Goal: Task Accomplishment & Management: Manage account settings

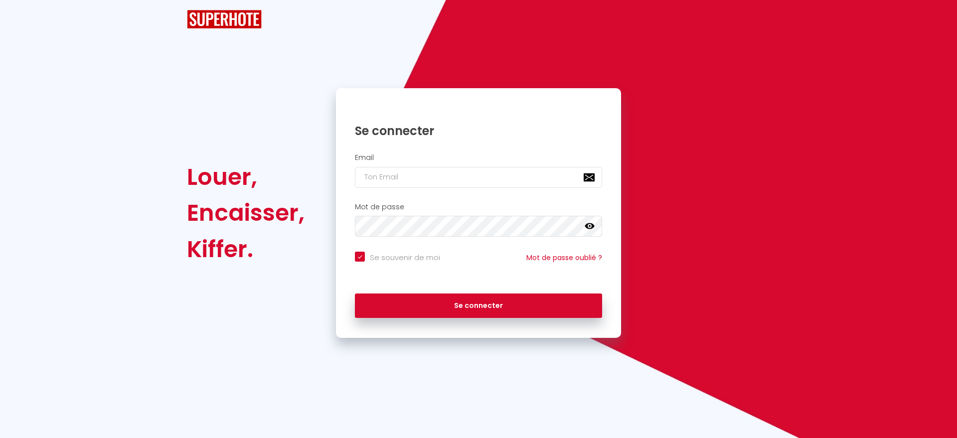
checkbox input "true"
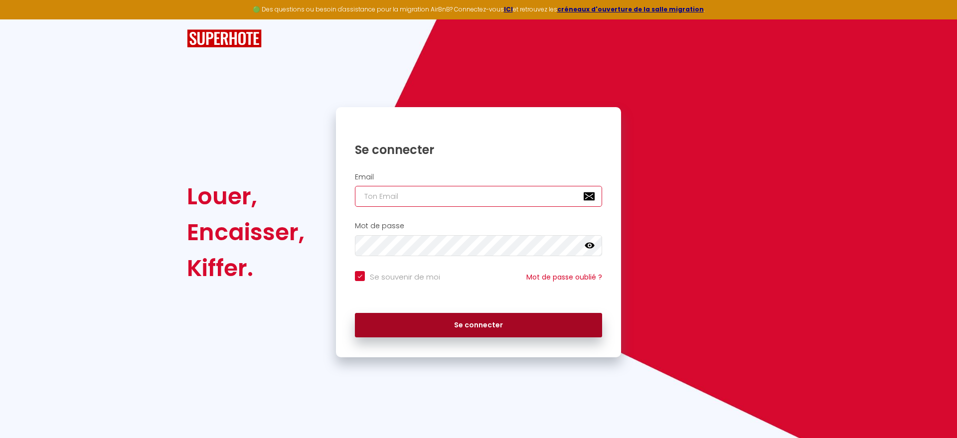
type input "[EMAIL_ADDRESS][DOMAIN_NAME]"
click at [488, 330] on button "Se connecter" at bounding box center [478, 325] width 247 height 25
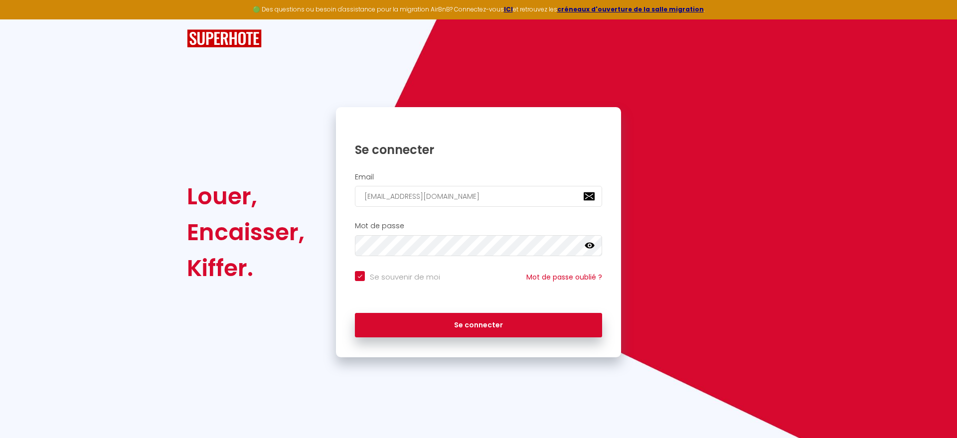
checkbox input "true"
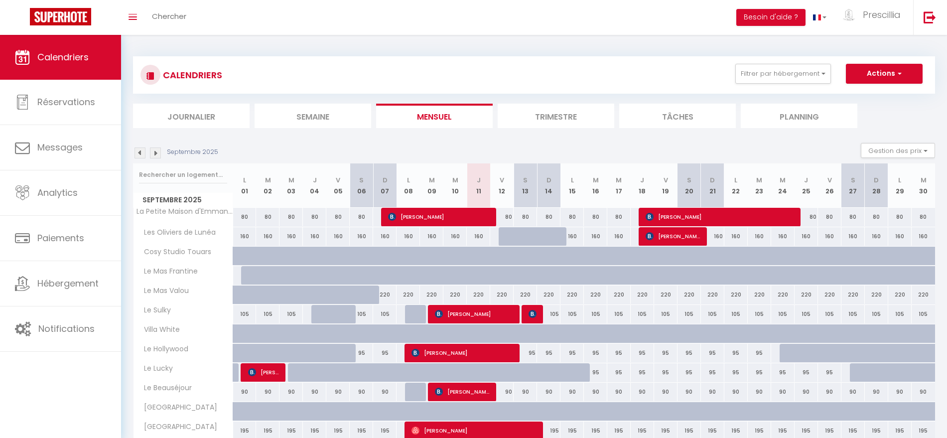
click at [933, 222] on div "80" at bounding box center [923, 217] width 23 height 18
type input "80"
type input "[DATE]"
type input "Mer 01 Octobre 2025"
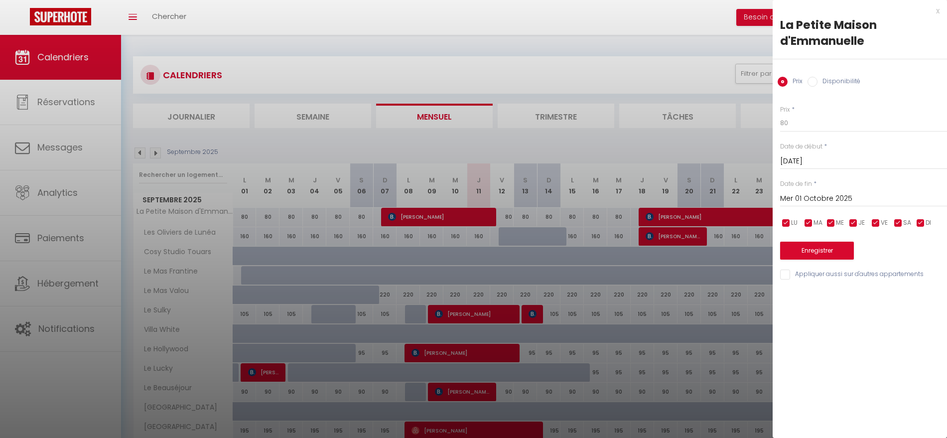
click at [939, 13] on div "x" at bounding box center [856, 11] width 167 height 12
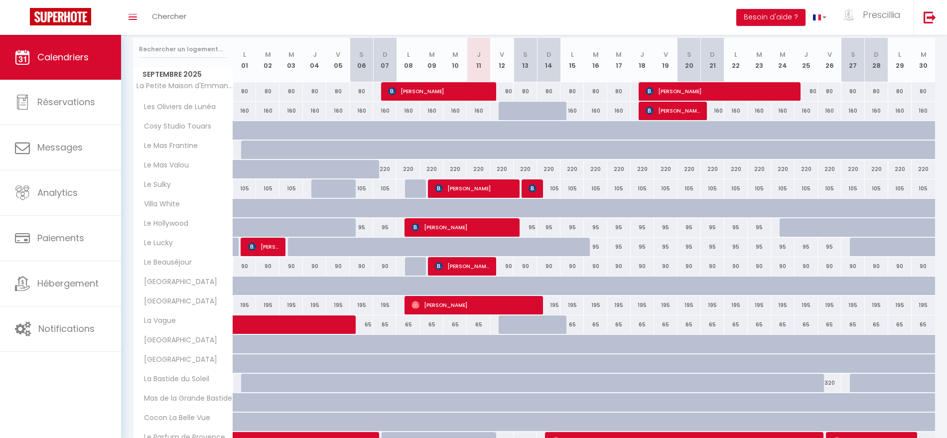
scroll to position [125, 0]
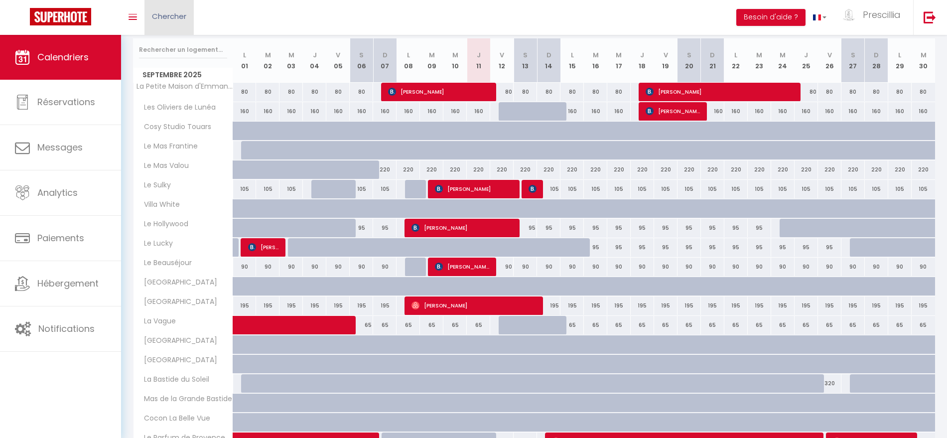
click at [180, 19] on span "Chercher" at bounding box center [169, 16] width 34 height 10
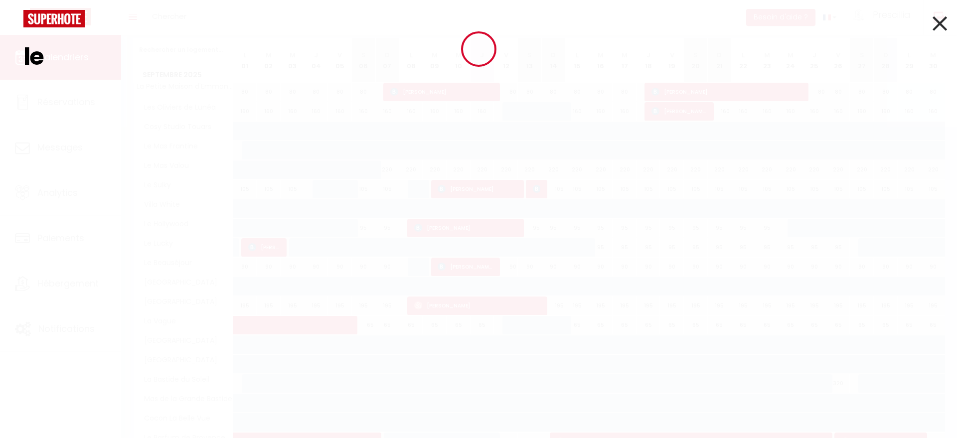
type input "l"
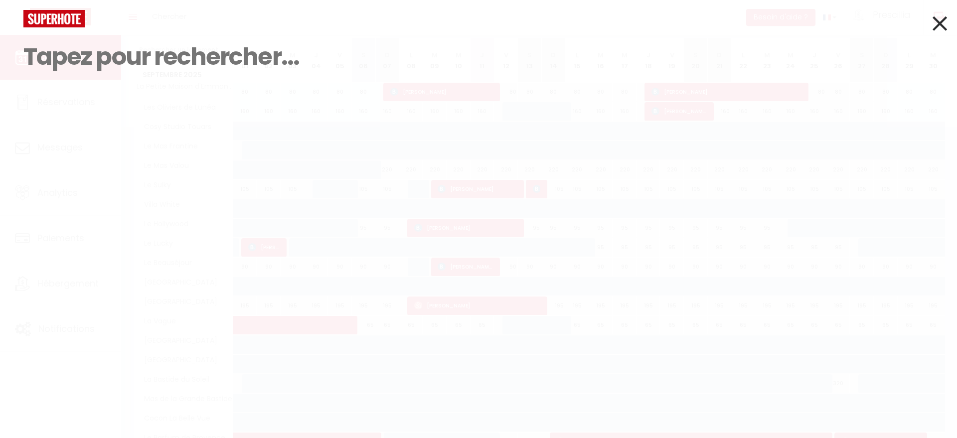
click at [935, 19] on icon at bounding box center [939, 23] width 14 height 25
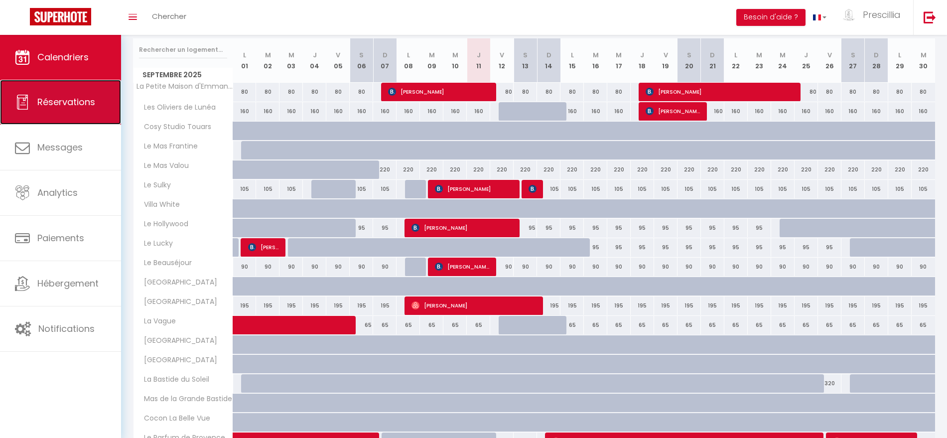
click at [80, 108] on link "Réservations" at bounding box center [60, 102] width 121 height 45
select select "not_cancelled"
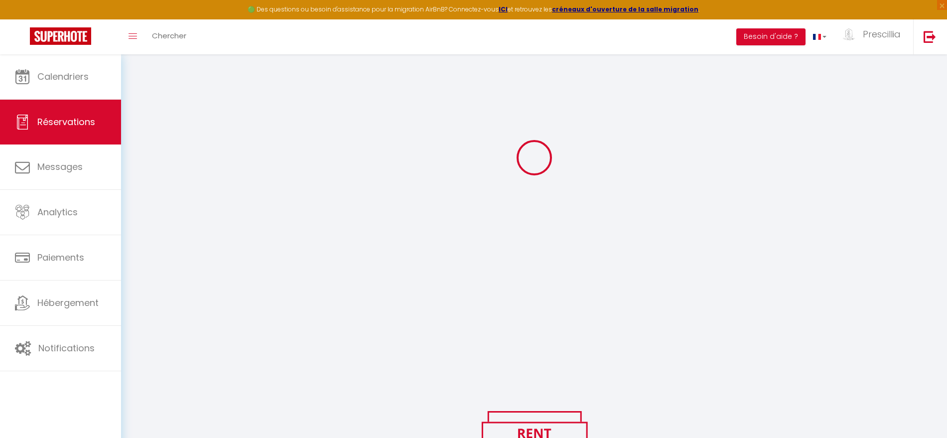
scroll to position [144, 0]
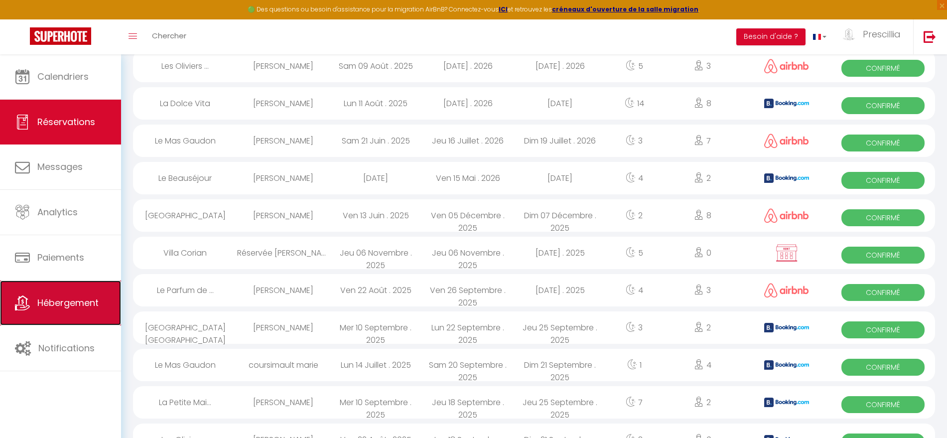
click at [46, 304] on span "Hébergement" at bounding box center [67, 302] width 61 height 12
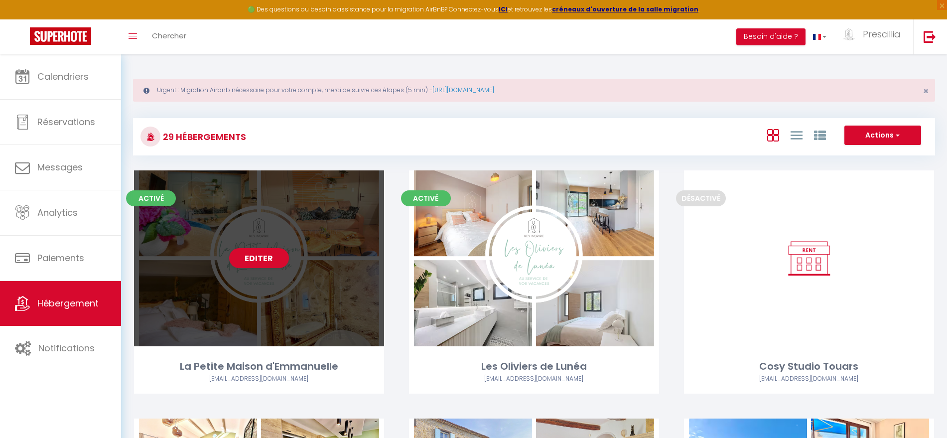
click at [197, 291] on div "Editer" at bounding box center [259, 258] width 250 height 176
click at [274, 264] on link "Editer" at bounding box center [259, 258] width 60 height 20
click at [261, 261] on link "Editer" at bounding box center [259, 258] width 60 height 20
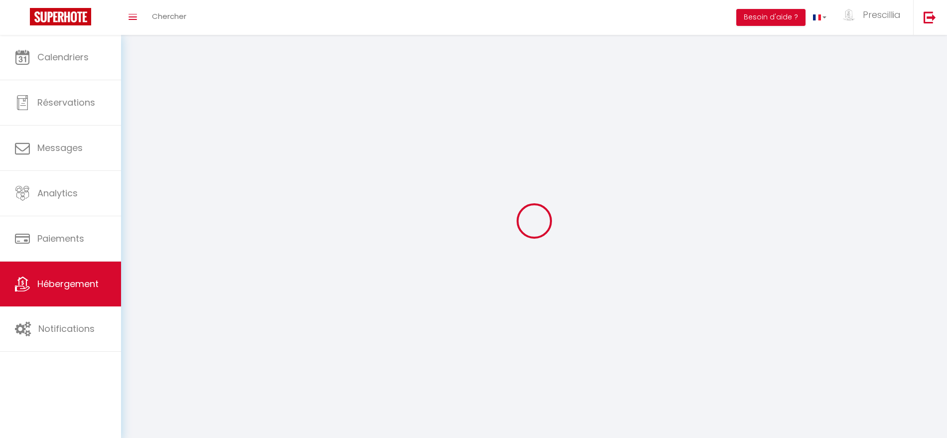
select select
select select "28"
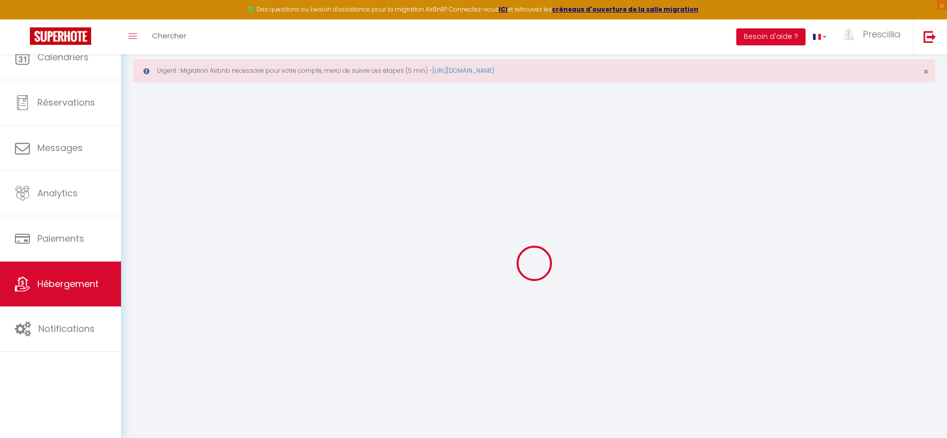
select select
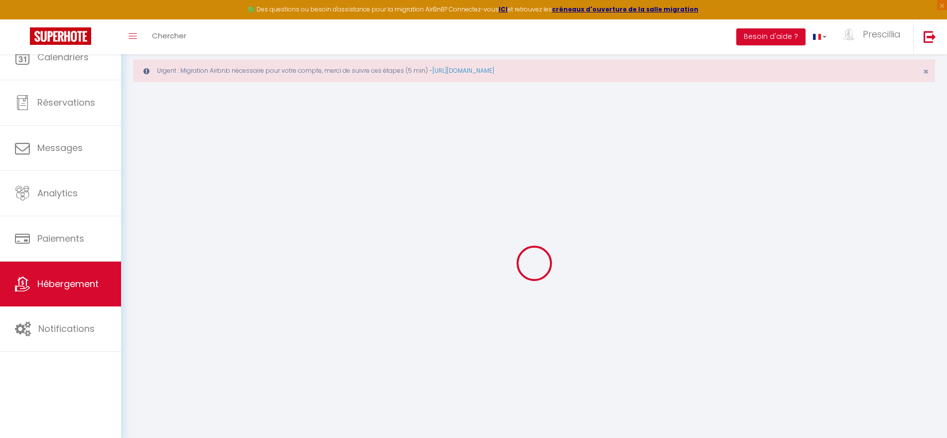
select select
checkbox input "false"
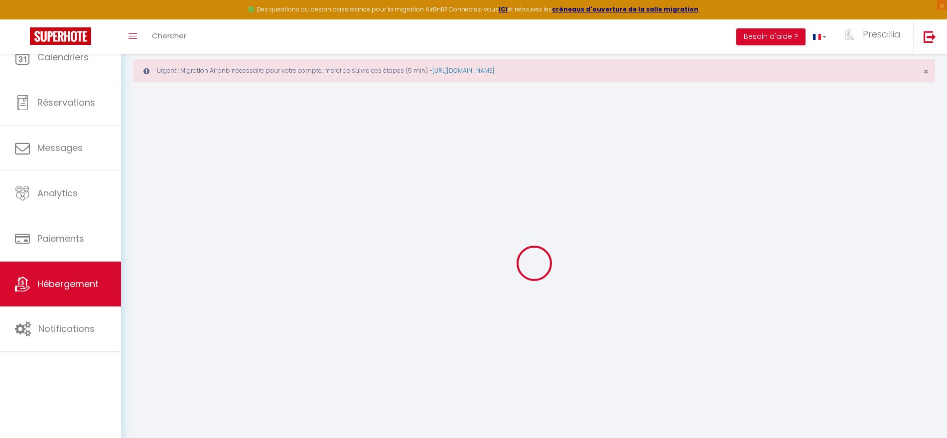
select select
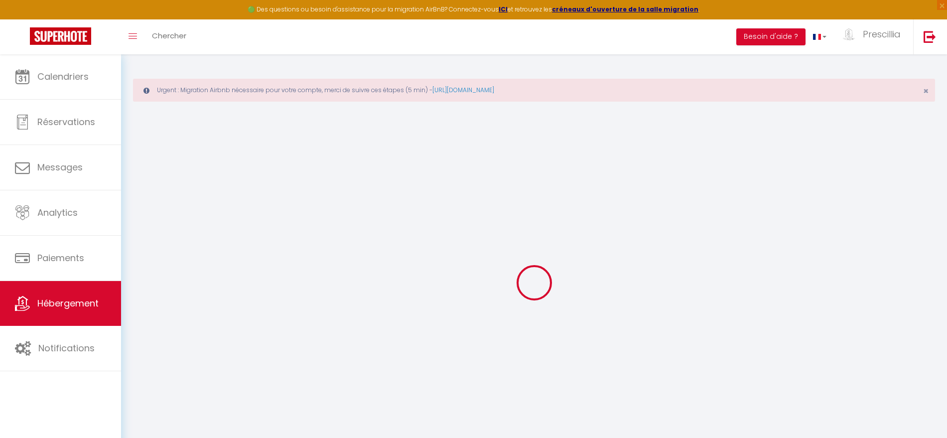
select select
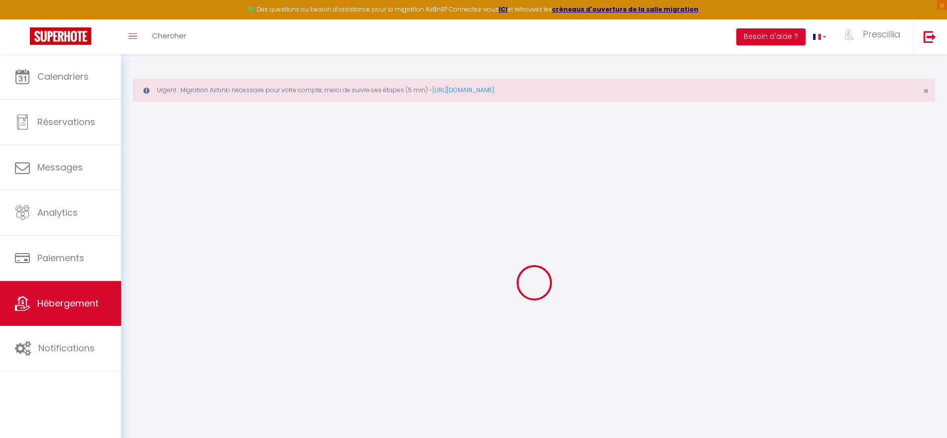
select select
checkbox input "false"
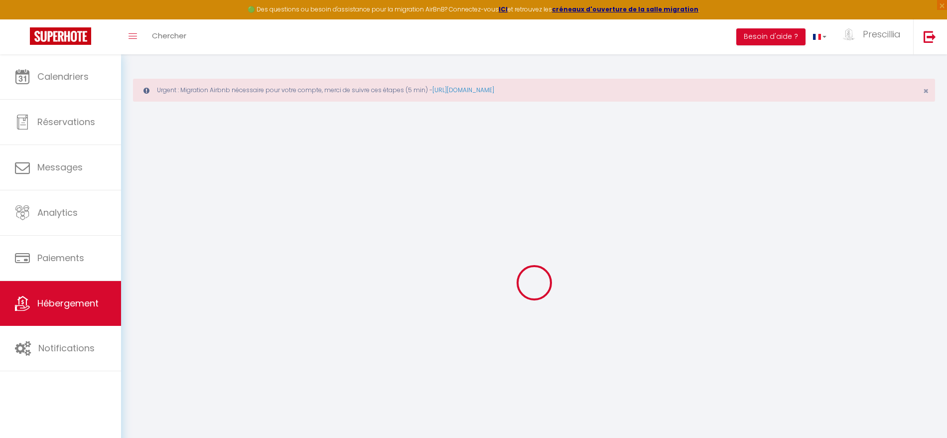
select select
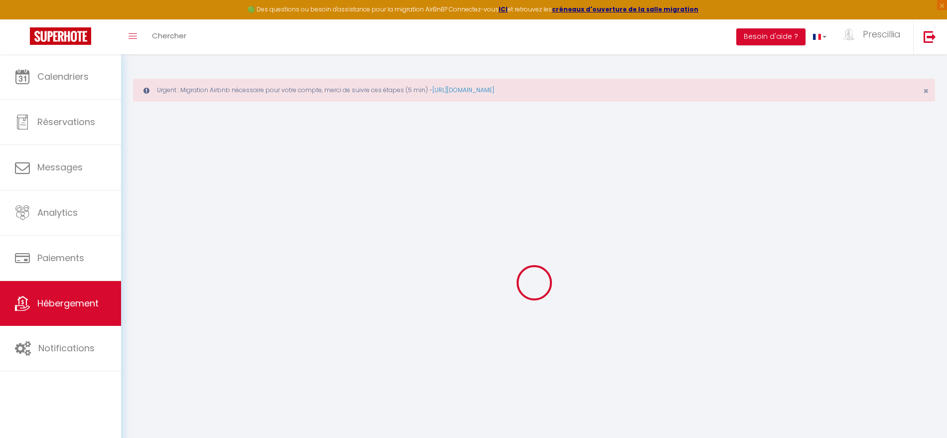
select select
checkbox input "false"
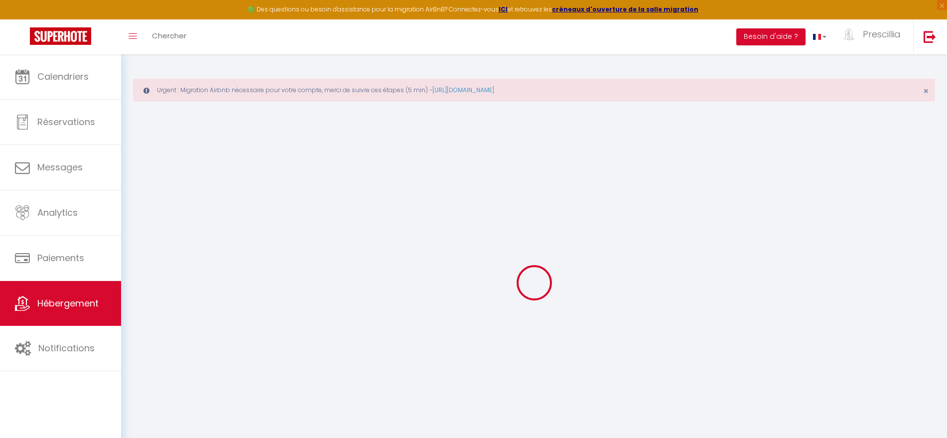
checkbox input "false"
select select
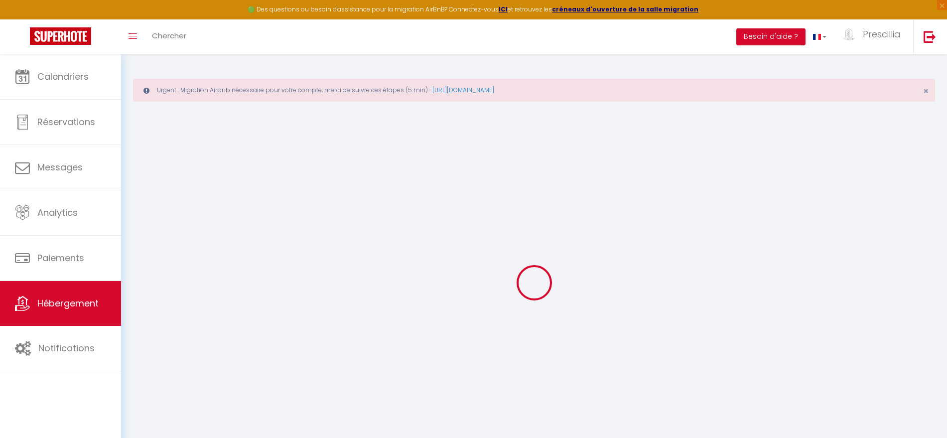
select select
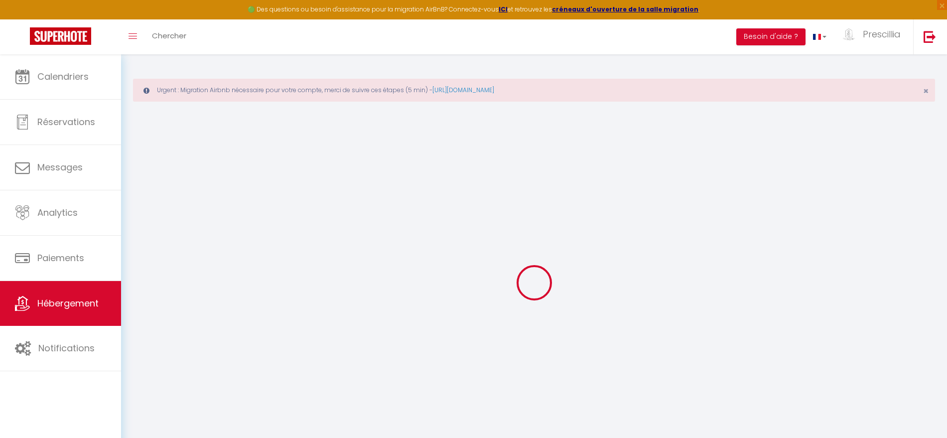
checkbox input "false"
select select
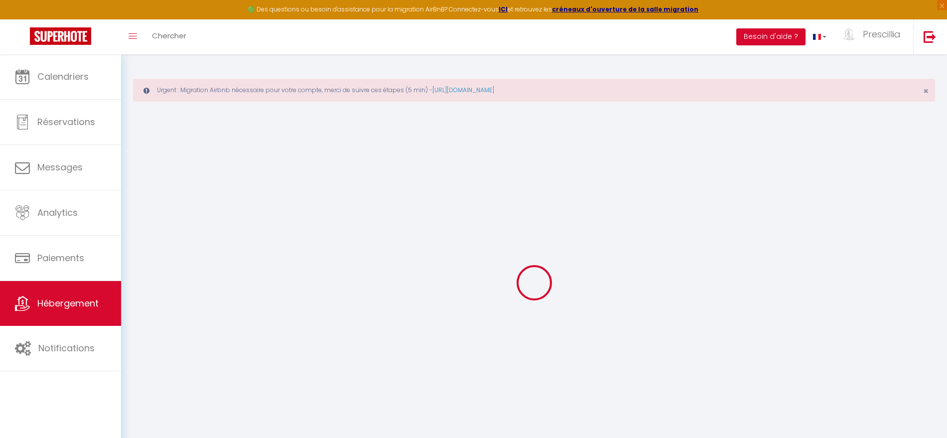
select select
type input "La Petite Maison d'Emmanuelle"
type input "Emmanuelle"
type input "CHANLIAUD"
select select "2"
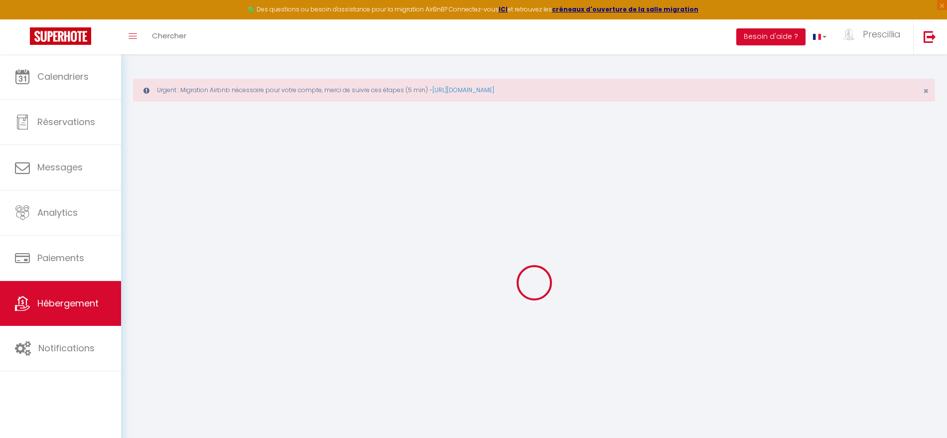
type input "60"
type input "90"
type input "5"
type input "5.36"
type input "150"
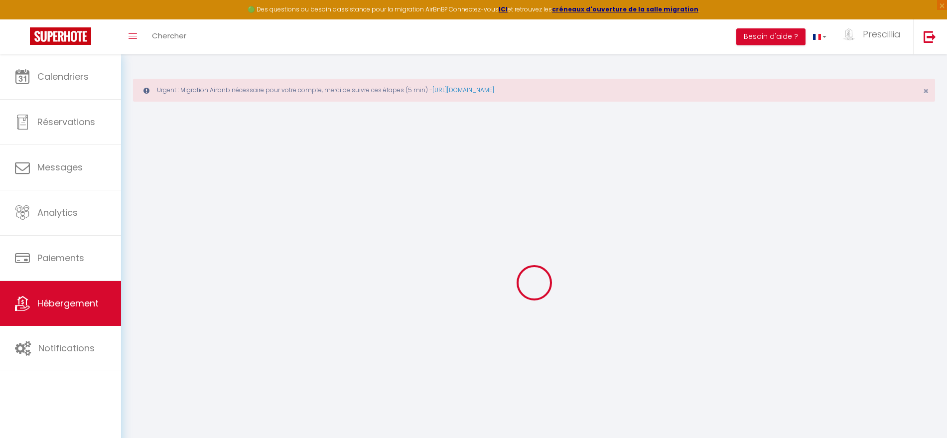
select select
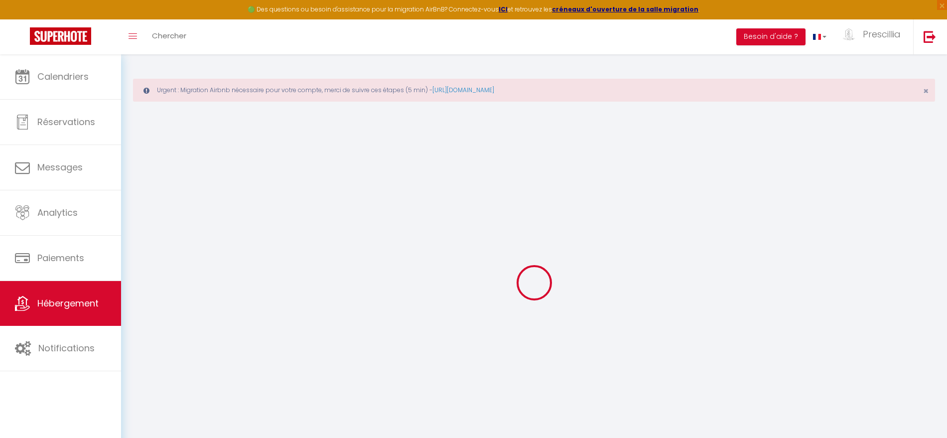
type input "[STREET_ADDRESS]"
type input "06530"
type input "LE TIGNET"
type input "[EMAIL_ADDRESS][DOMAIN_NAME]"
select select "8592"
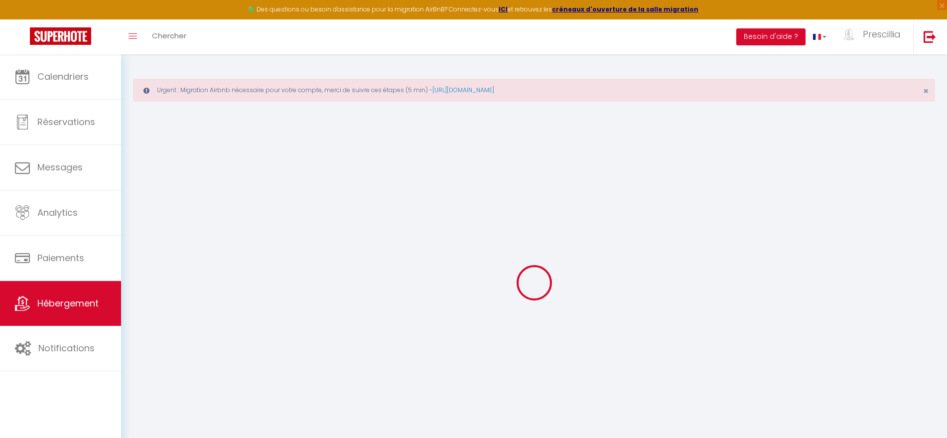
checkbox input "false"
checkbox input "true"
checkbox input "false"
radio input "true"
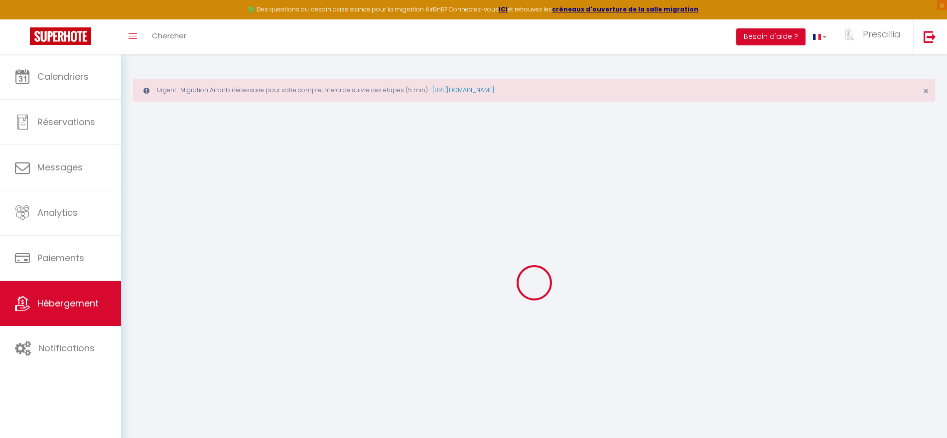
type input "25"
type input "90"
type input "0"
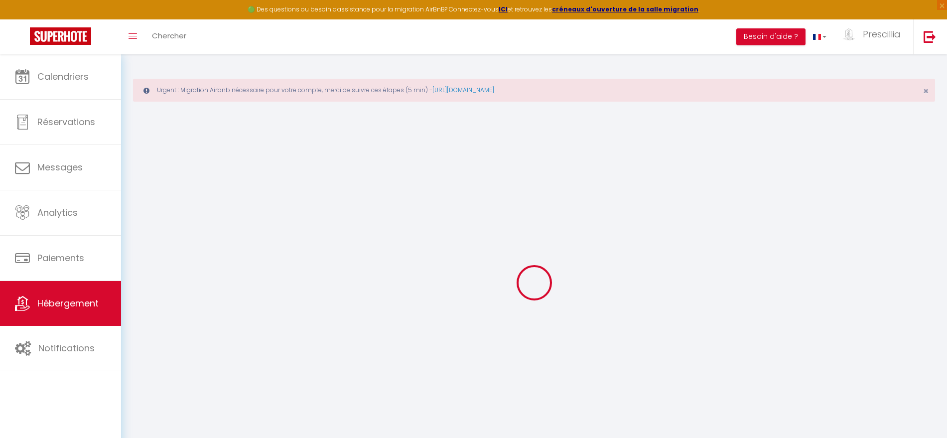
select select
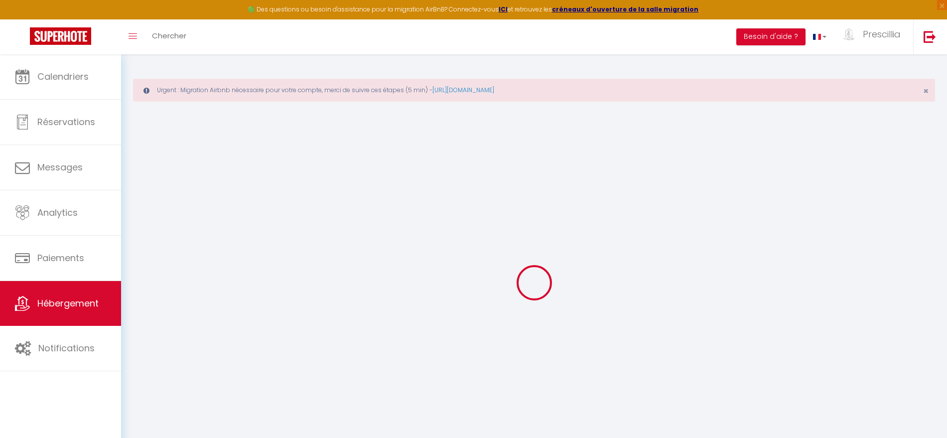
checkbox input "false"
checkbox input "true"
checkbox input "false"
select select
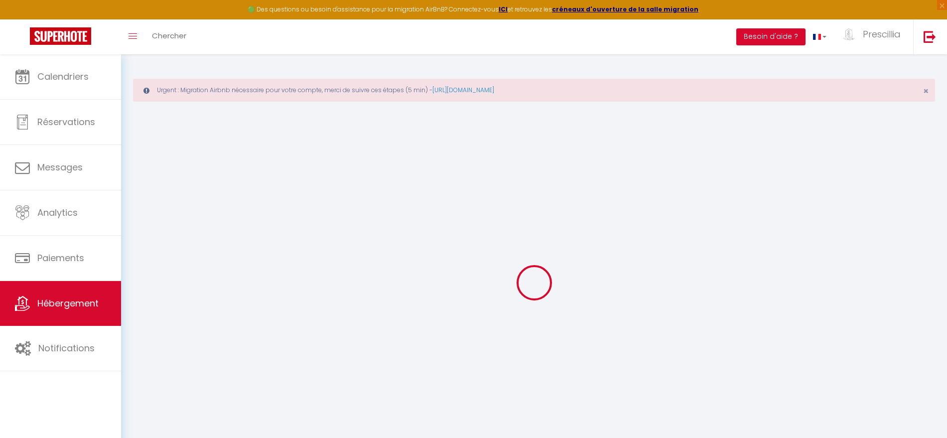
select select
checkbox input "false"
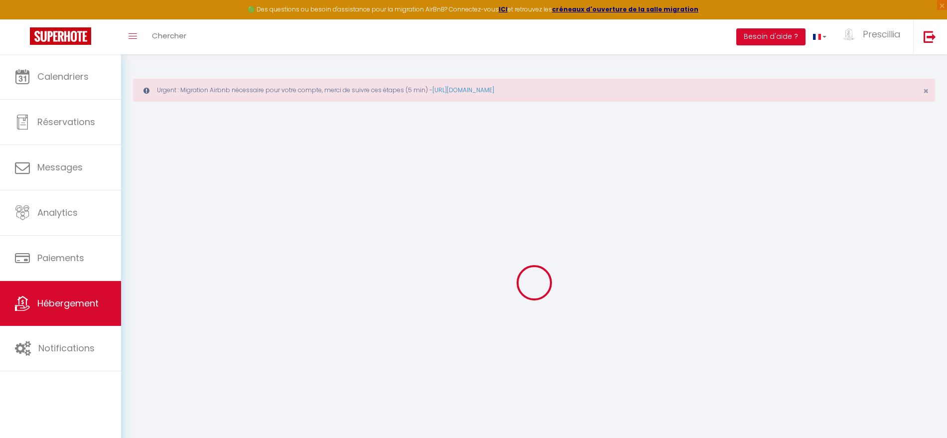
checkbox input "true"
checkbox input "false"
checkbox input "true"
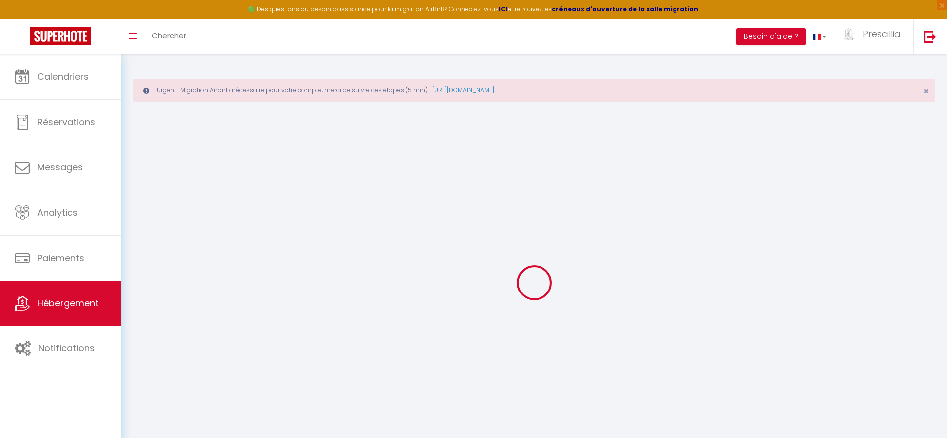
checkbox input "true"
checkbox input "false"
select select "+ 3 %"
select select "+ 18 %"
select select "+ 13 %"
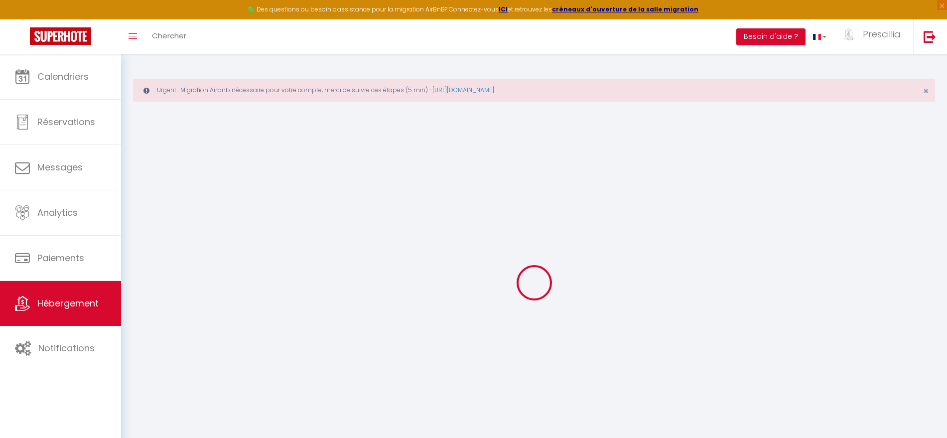
checkbox input "false"
checkbox input "true"
checkbox input "false"
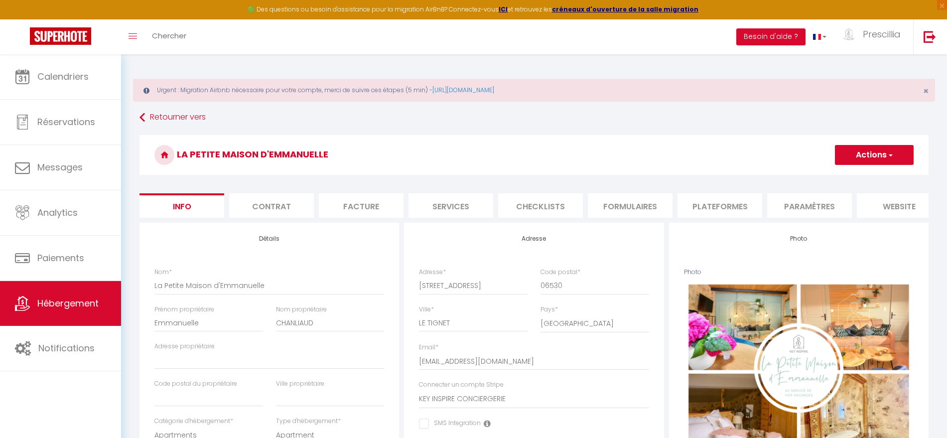
checkbox input "false"
checkbox input "true"
checkbox input "false"
select select "365"
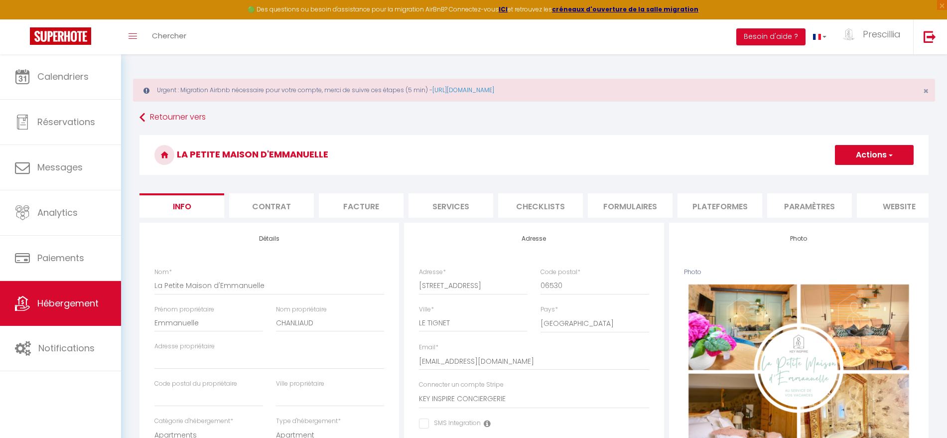
select select "EUR"
select select
select select "5592-1388966350483195658"
click at [731, 200] on li "Plateformes" at bounding box center [720, 205] width 85 height 24
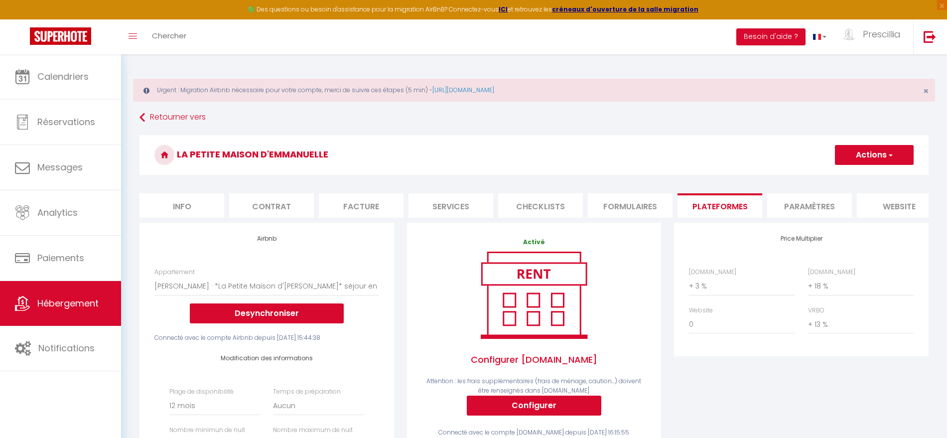
select select
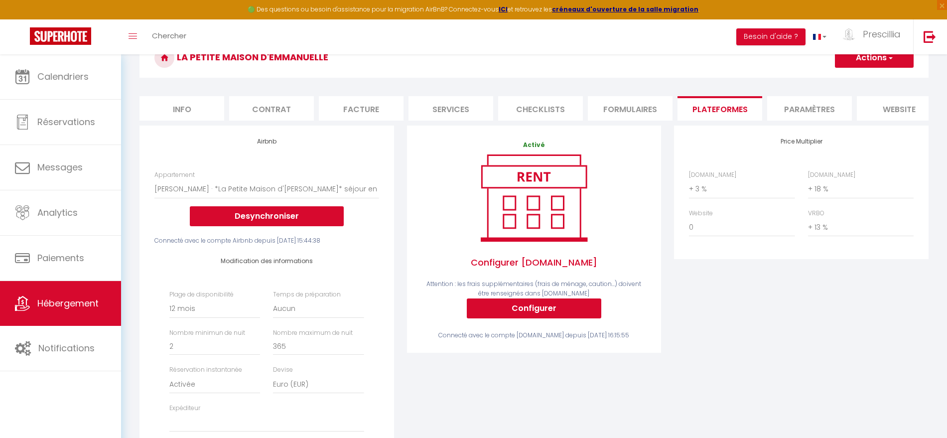
scroll to position [43, 0]
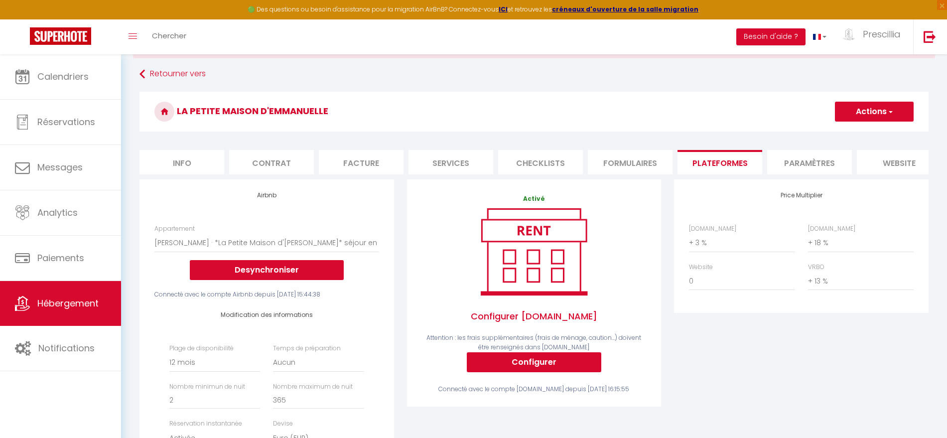
click at [177, 157] on li "Info" at bounding box center [181, 162] width 85 height 24
checkbox input "false"
checkbox input "true"
checkbox input "false"
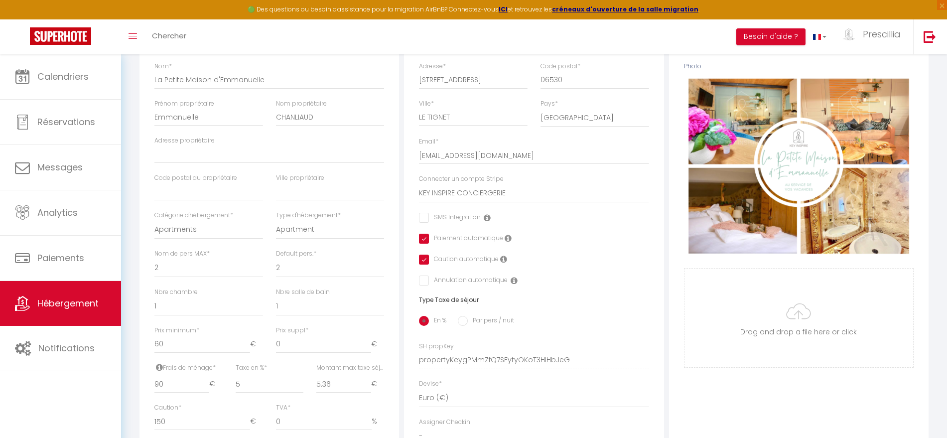
scroll to position [164, 0]
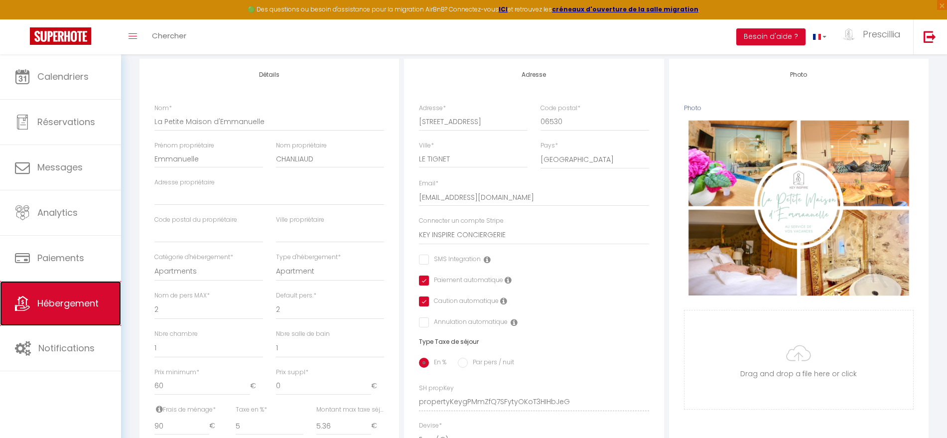
click at [65, 307] on span "Hébergement" at bounding box center [67, 303] width 61 height 12
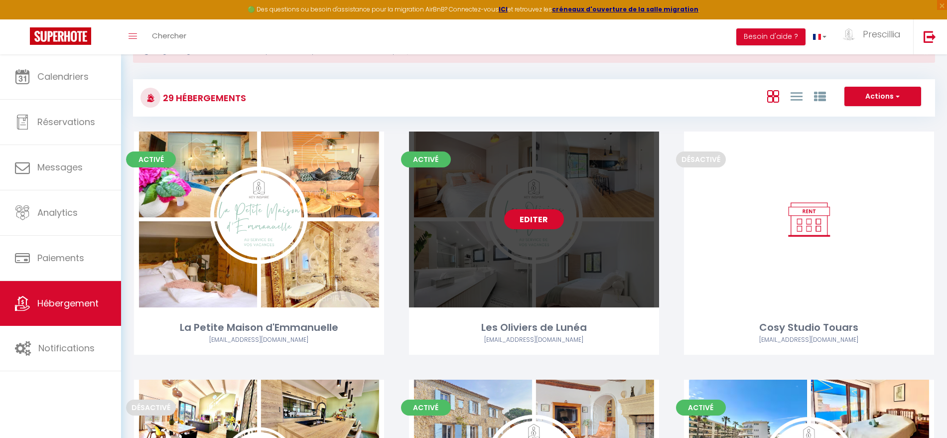
scroll to position [38, 0]
click at [532, 222] on link "Editer" at bounding box center [534, 220] width 60 height 20
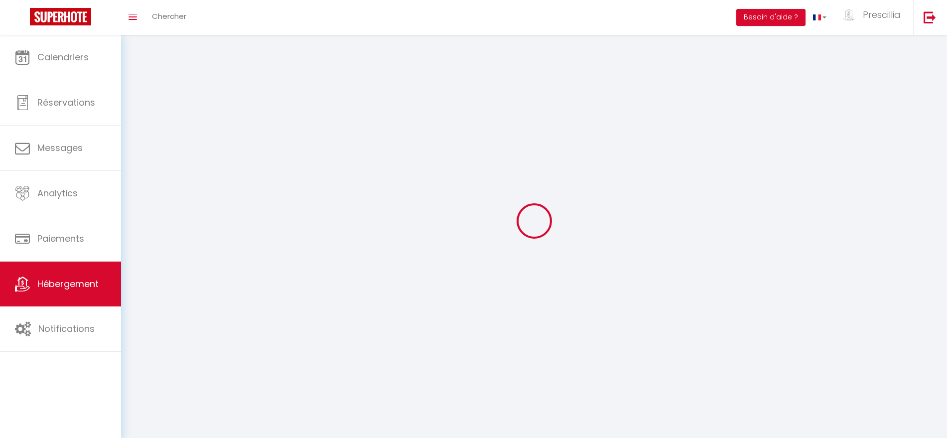
select select "1"
select select
select select "28"
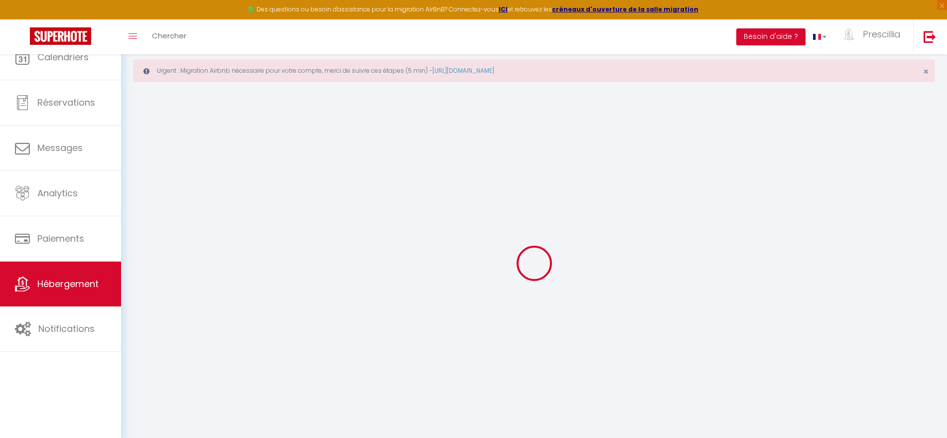
select select
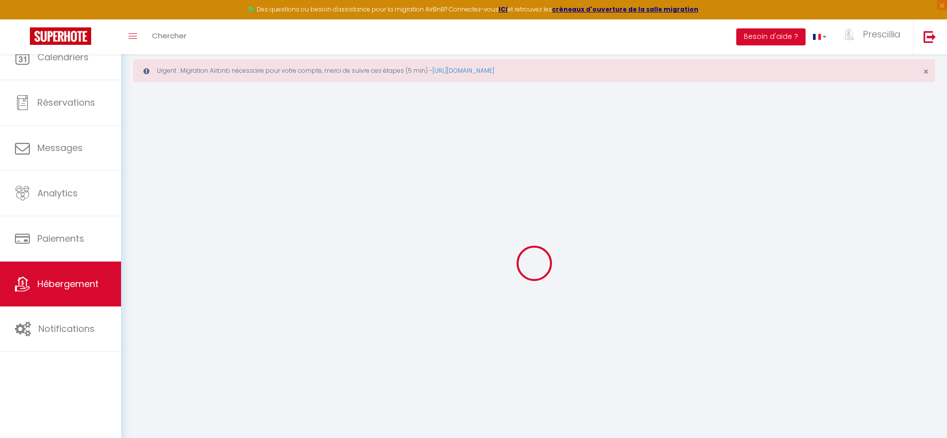
select select
checkbox input "false"
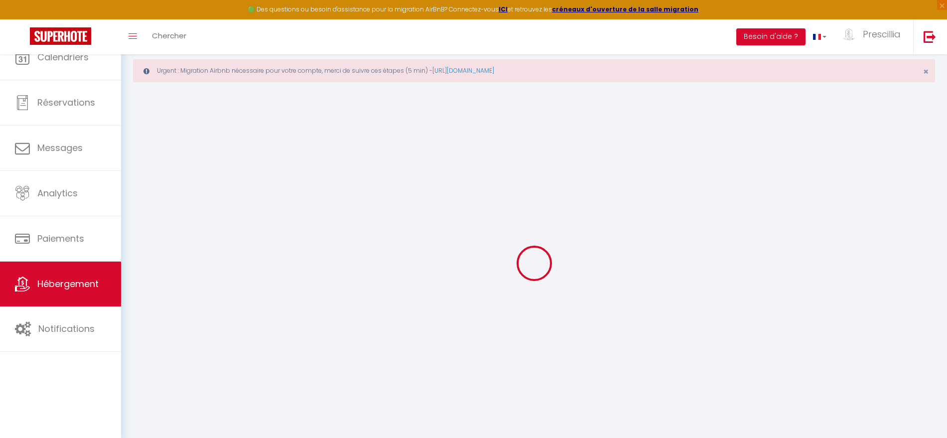
select select
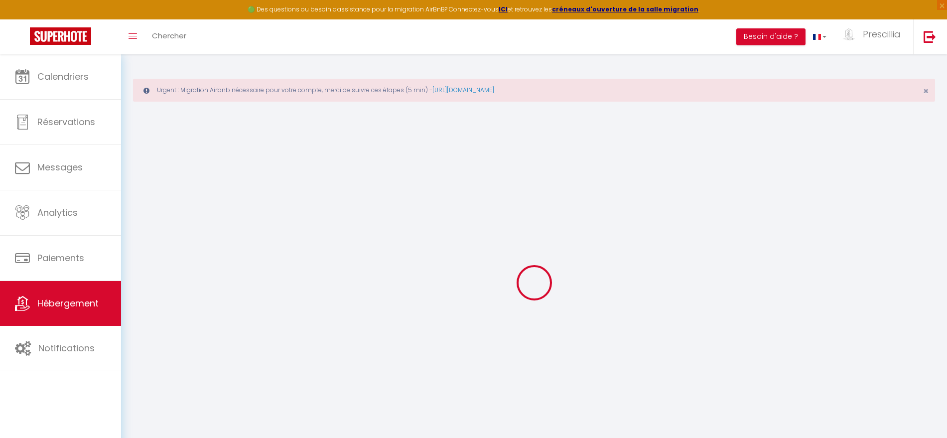
select select
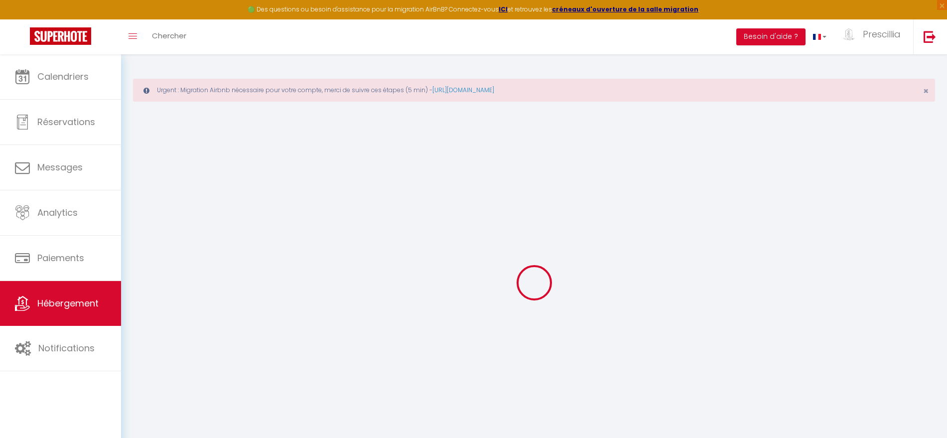
select select
checkbox input "false"
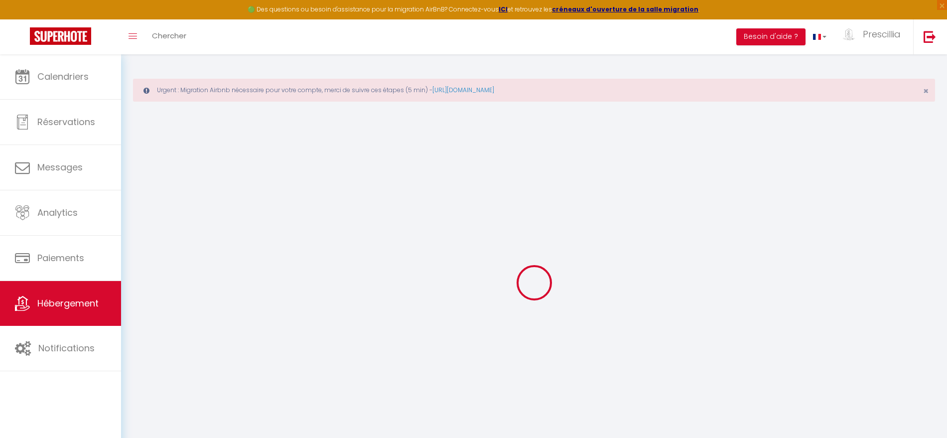
select select
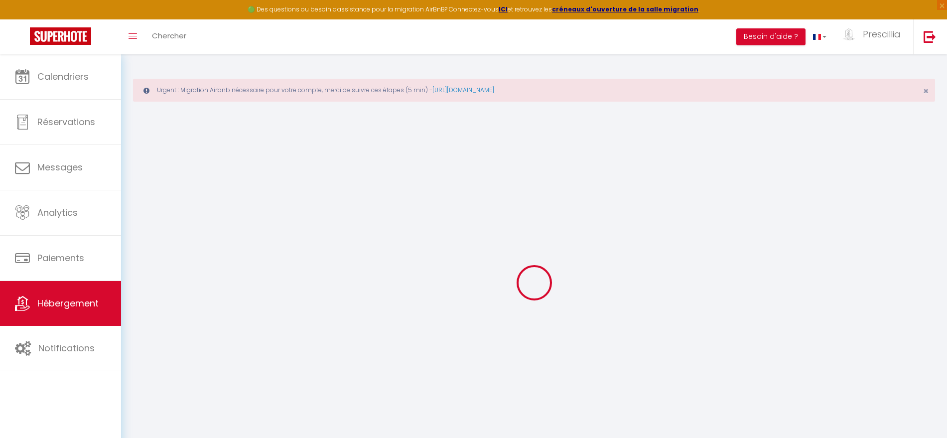
select select
checkbox input "false"
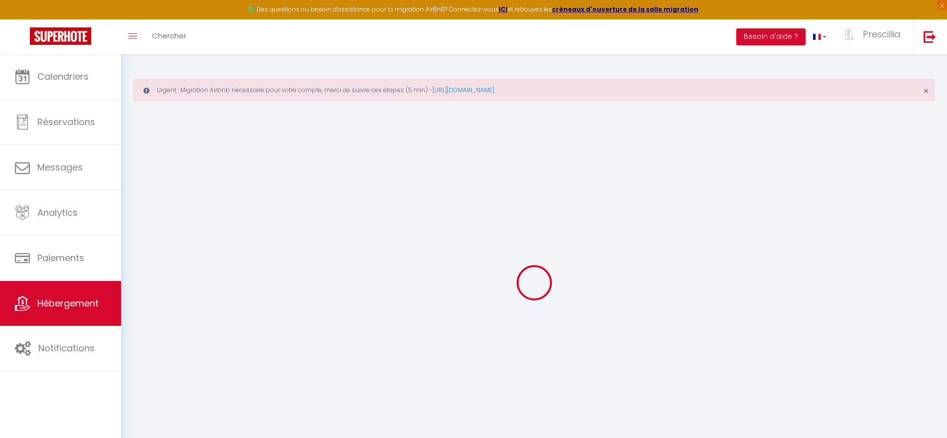
checkbox input "false"
select select
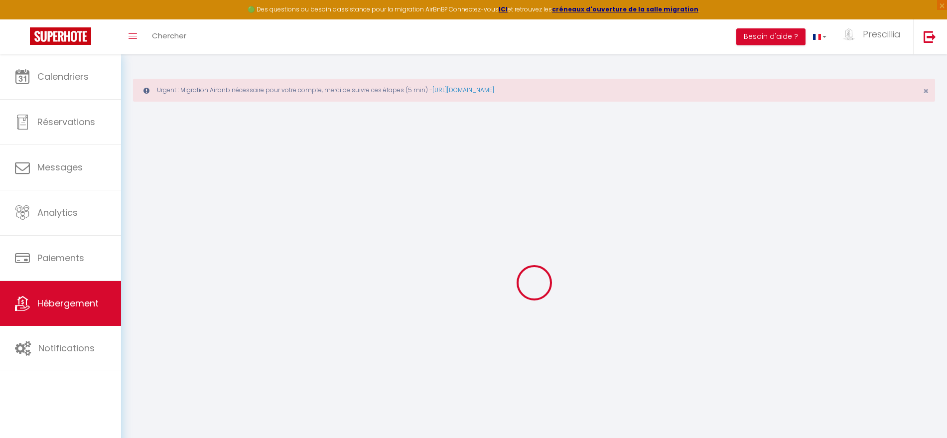
select select
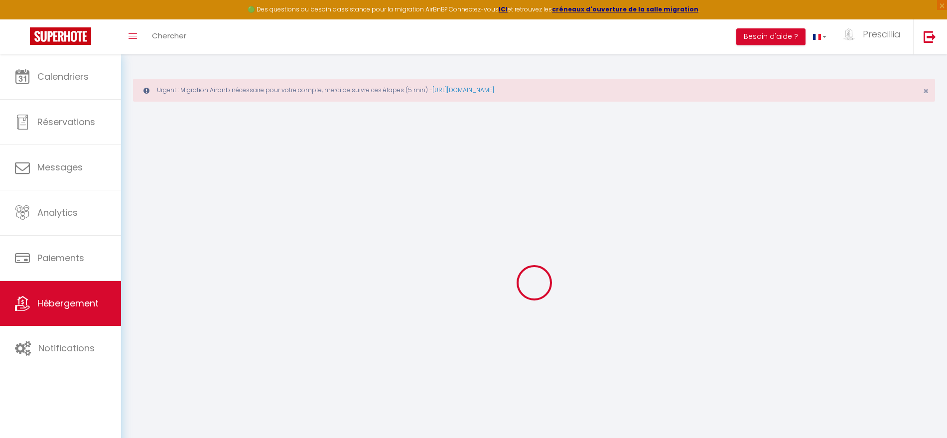
checkbox input "false"
select select
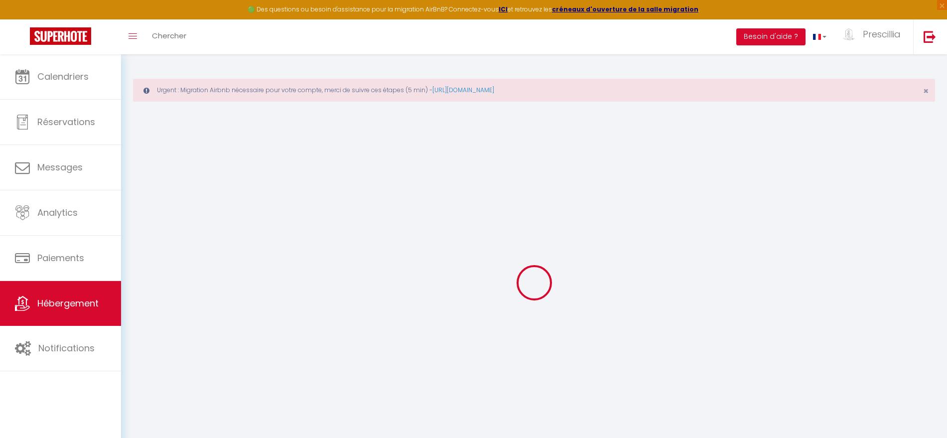
select select
type input "Les Oliviers de Lunéa"
type input "Cidalia"
type input "Pesce"
type input "[STREET_ADDRESS]"
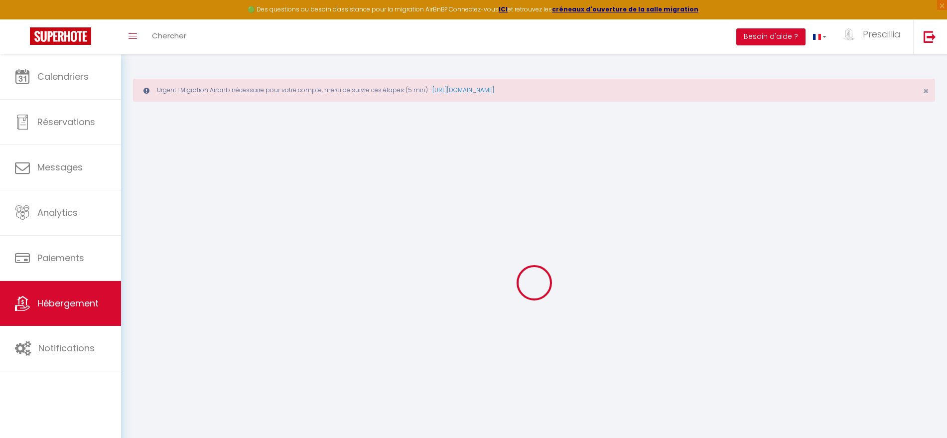
type input "06110"
type input "le Cannet Rocheville"
select select "houses"
select select "6"
select select "1"
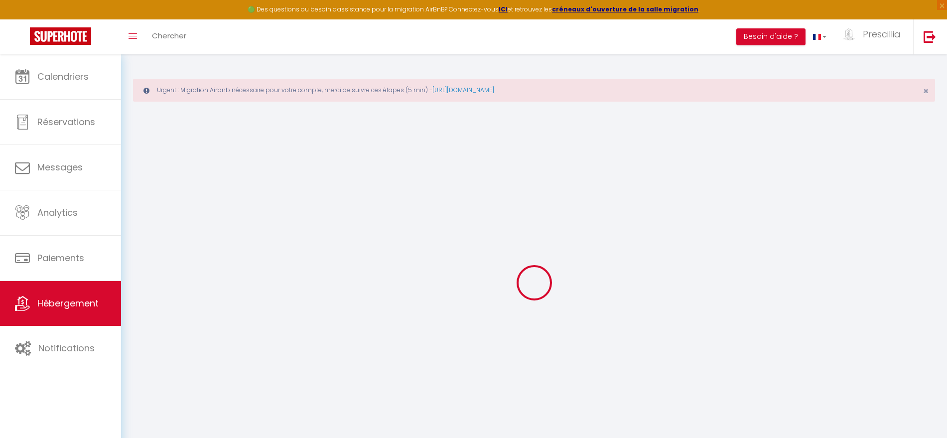
select select "3"
select select "2"
type input "220"
type input "140"
type input "6.19"
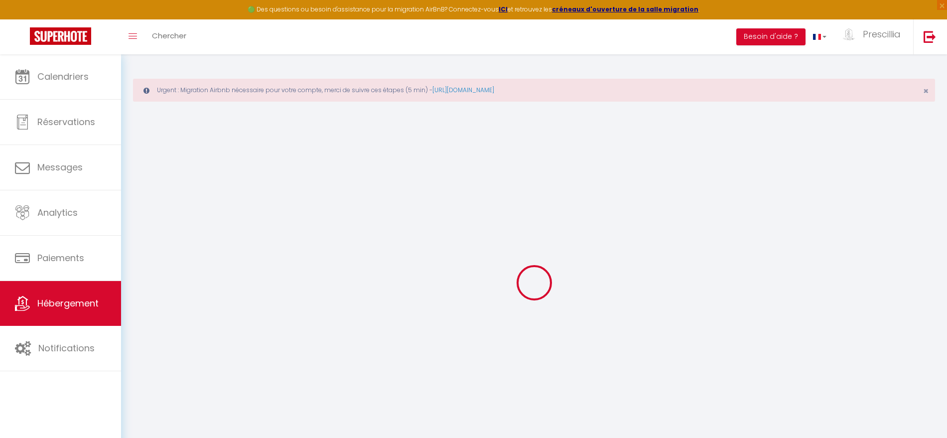
type input "1000"
select select
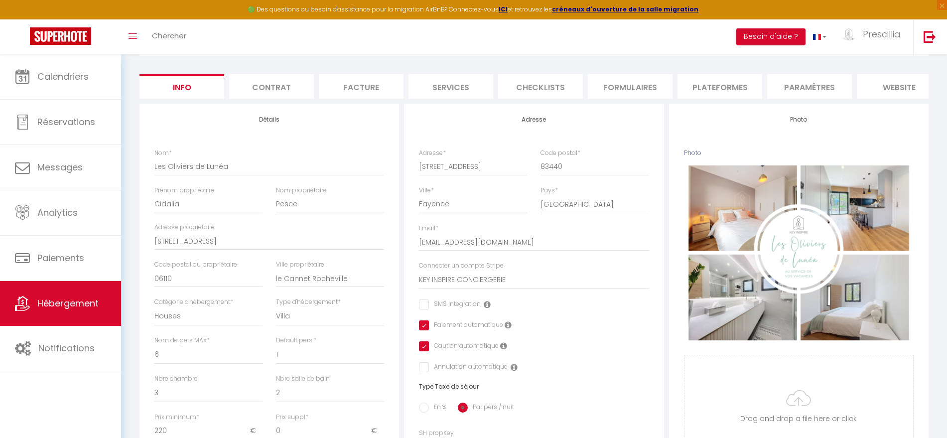
scroll to position [108, 0]
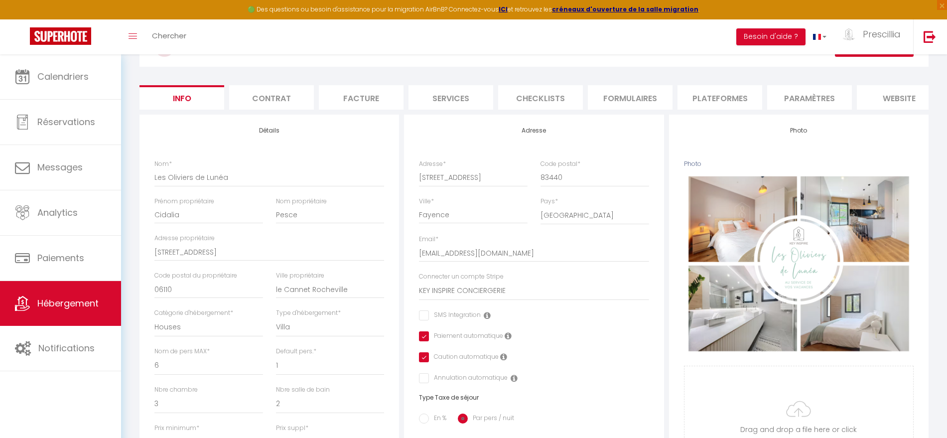
click at [265, 100] on li "Contrat" at bounding box center [271, 97] width 85 height 24
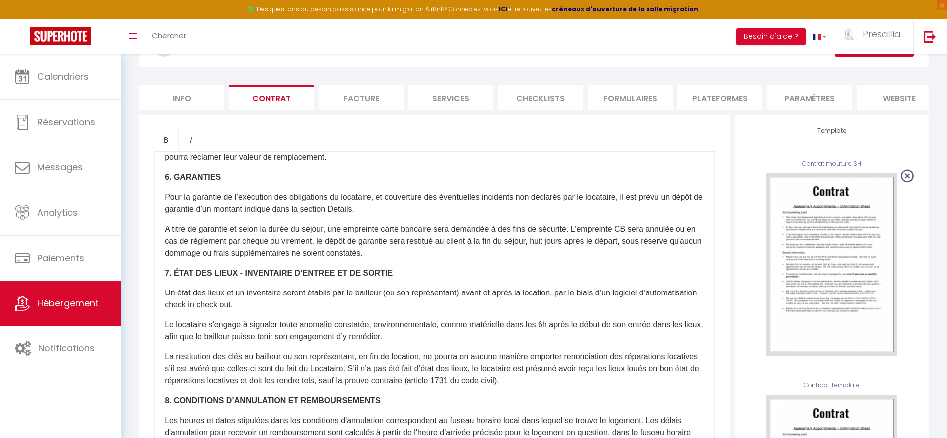
scroll to position [855, 0]
click at [374, 335] on p "Le locataire s’engage à signaler toute anomalie constatée, environnementale, co…" at bounding box center [435, 330] width 540 height 24
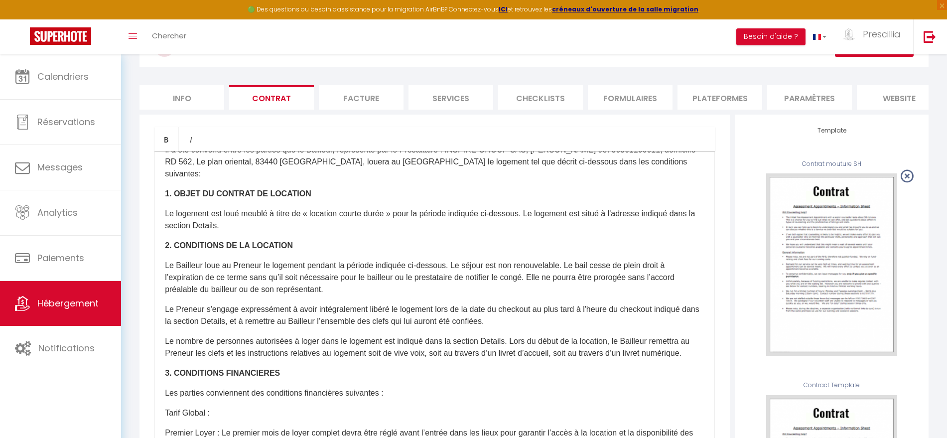
scroll to position [28, 0]
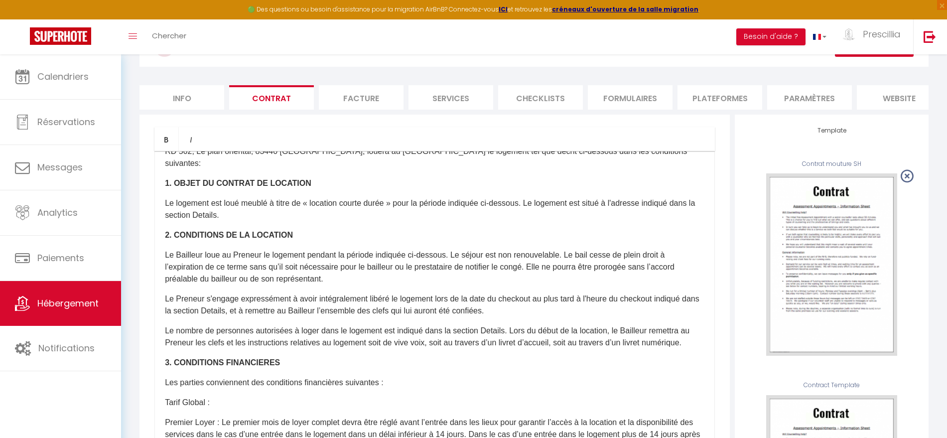
click at [371, 333] on p "Le nombre de personnes autorisées à loger dans le logement est indiqué dans la …" at bounding box center [435, 337] width 540 height 24
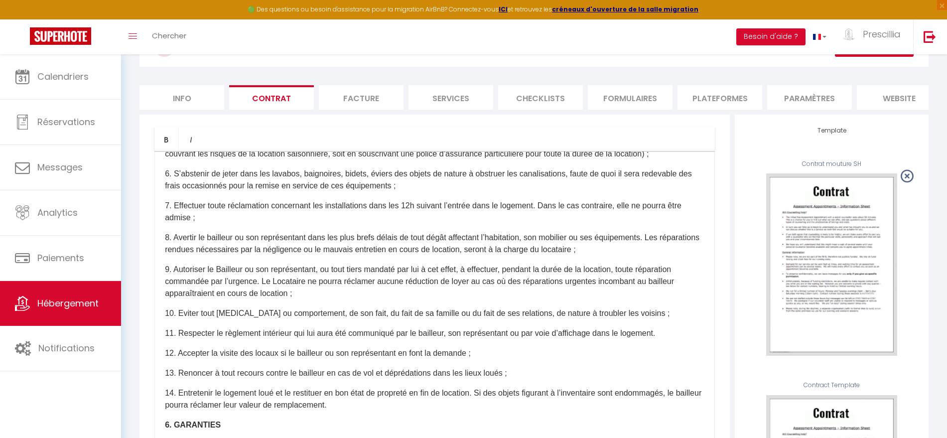
scroll to position [606, 0]
click at [363, 98] on li "Facture" at bounding box center [361, 97] width 85 height 24
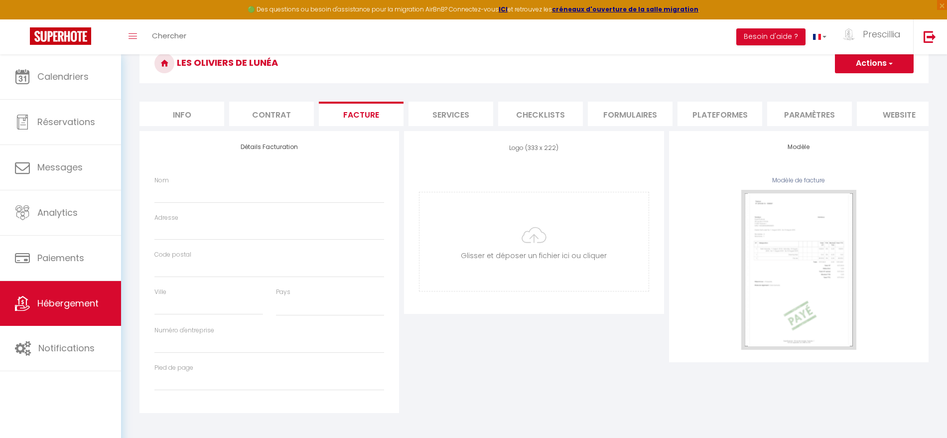
click at [443, 108] on li "Services" at bounding box center [451, 114] width 85 height 24
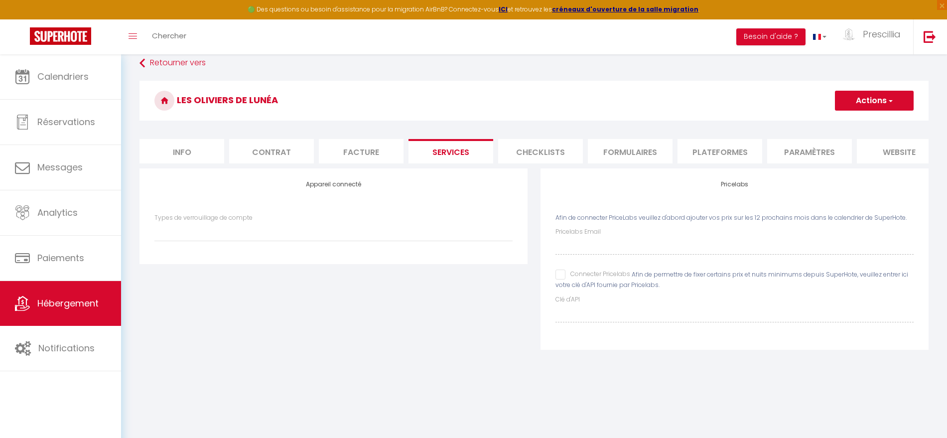
scroll to position [54, 0]
click at [543, 162] on li "Checklists" at bounding box center [540, 151] width 85 height 24
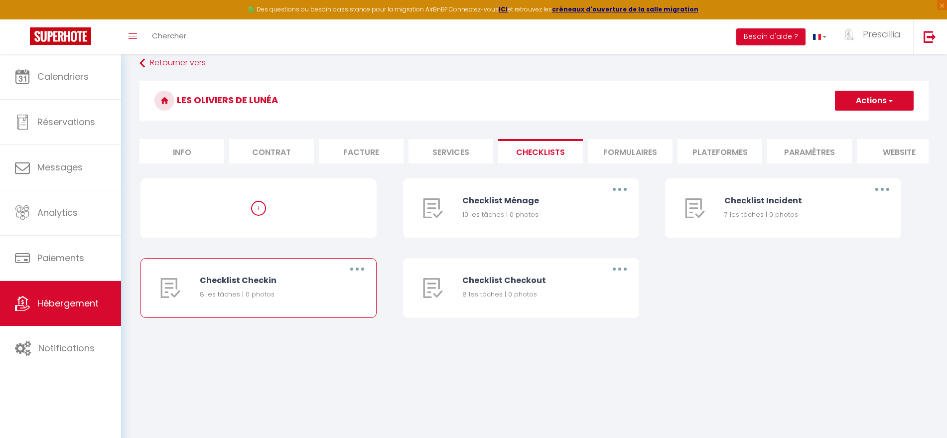
click at [214, 298] on div "8 les tâches | 0 photos" at bounding box center [265, 294] width 131 height 10
drag, startPoint x: 355, startPoint y: 272, endPoint x: 328, endPoint y: 298, distance: 38.1
click at [328, 298] on div "8 les tâches | 0 photos" at bounding box center [265, 294] width 131 height 10
click at [159, 296] on div at bounding box center [170, 288] width 59 height 59
click at [249, 286] on div "Checklist Checkin" at bounding box center [265, 280] width 131 height 12
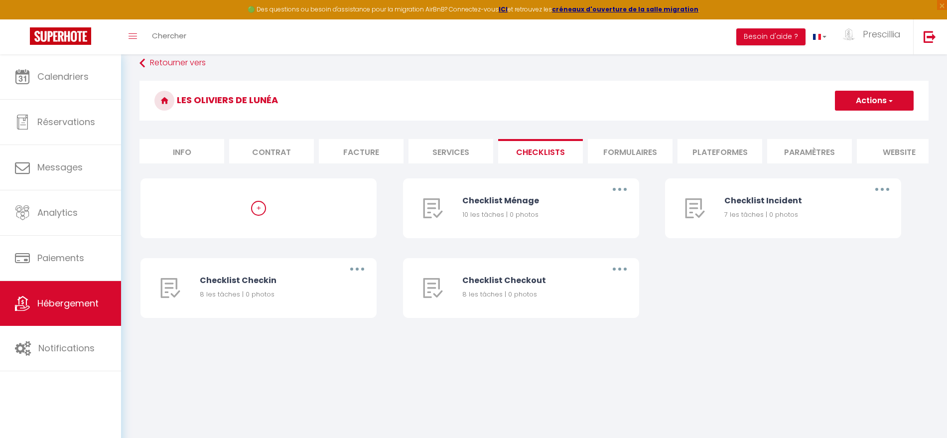
click at [634, 155] on li "Formulaires" at bounding box center [630, 151] width 85 height 24
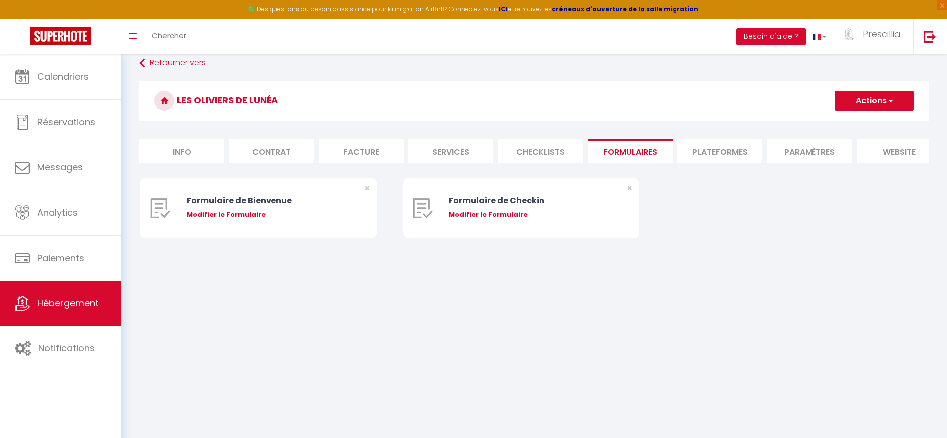
drag, startPoint x: 729, startPoint y: 147, endPoint x: 710, endPoint y: 153, distance: 20.0
click at [710, 153] on li "Plateformes" at bounding box center [720, 151] width 85 height 24
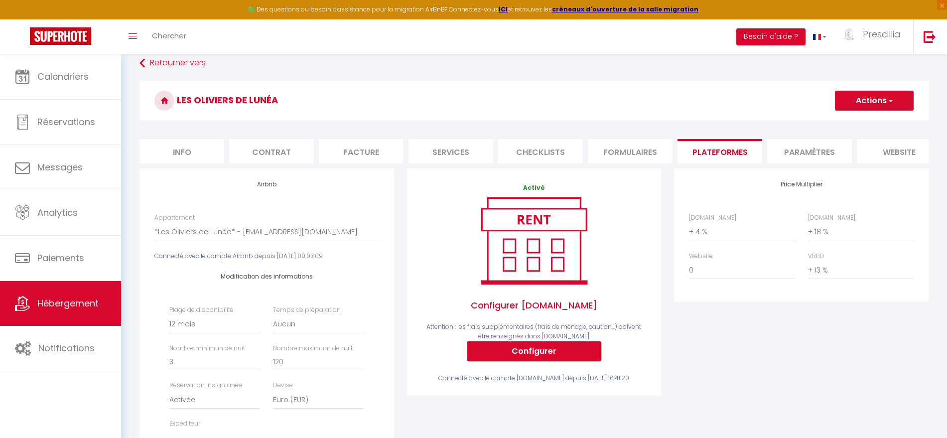
click at [725, 110] on h3 "Les Oliviers de Lunéa" at bounding box center [533, 101] width 789 height 40
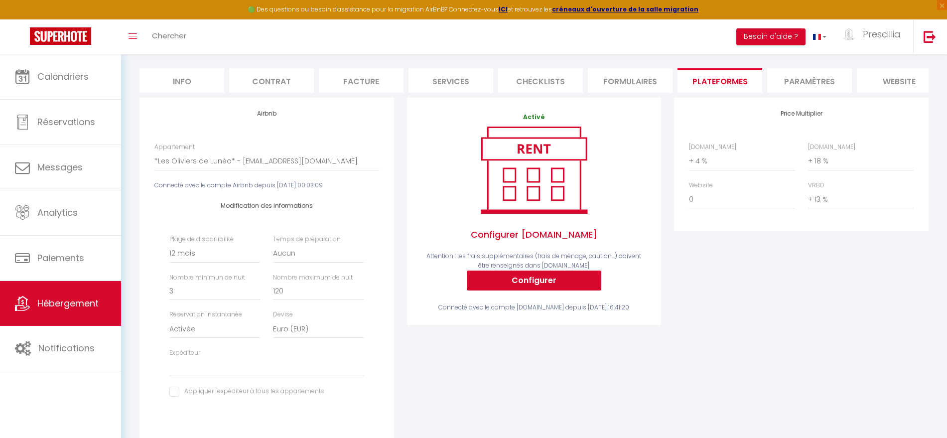
scroll to position [124, 0]
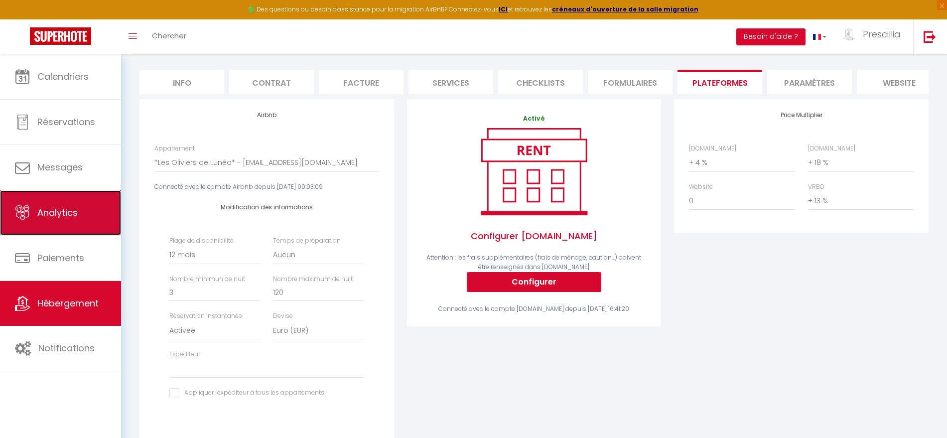
click at [53, 218] on span "Analytics" at bounding box center [57, 212] width 40 height 12
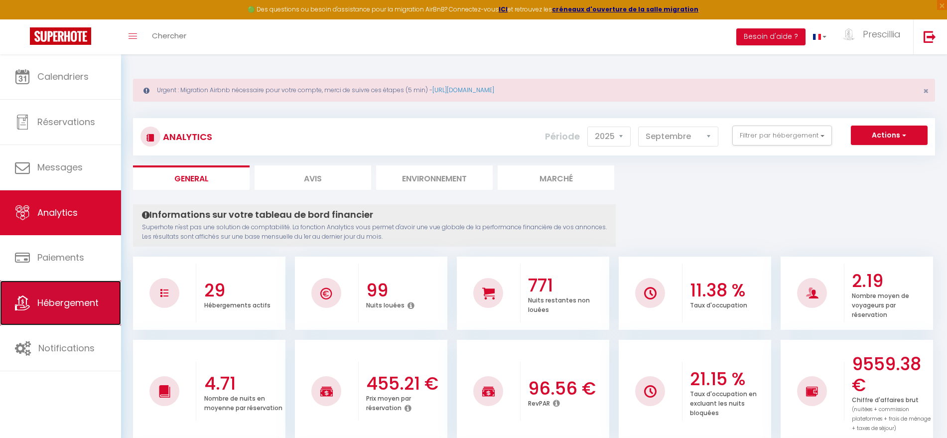
click at [76, 312] on link "Hébergement" at bounding box center [60, 302] width 121 height 45
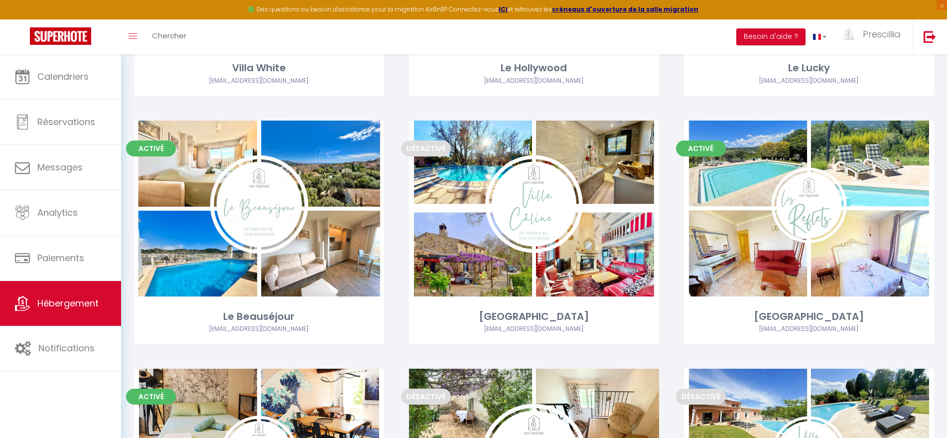
scroll to position [793, 0]
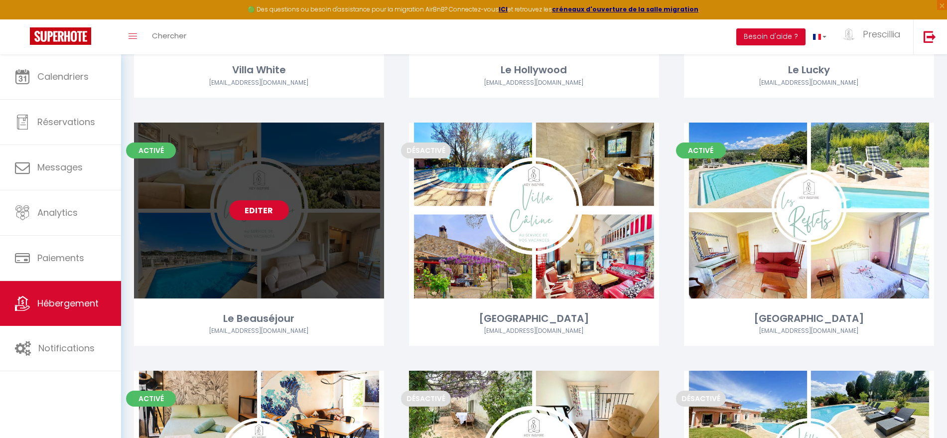
click at [263, 205] on link "Editer" at bounding box center [259, 210] width 60 height 20
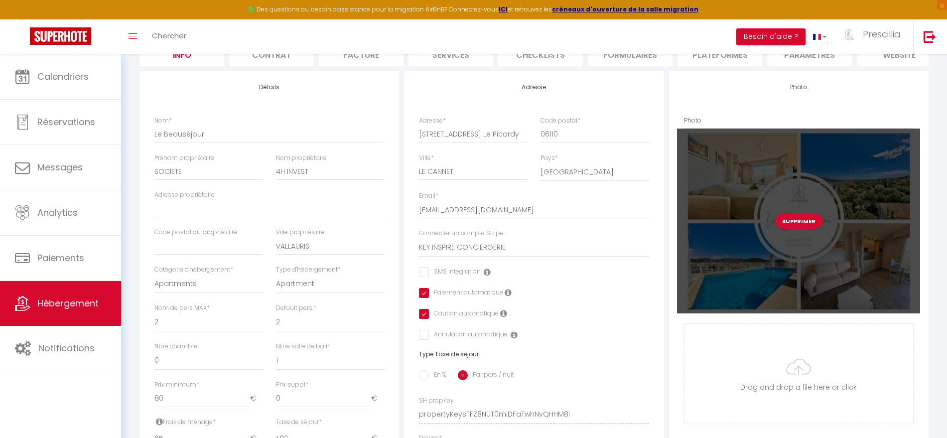
scroll to position [140, 0]
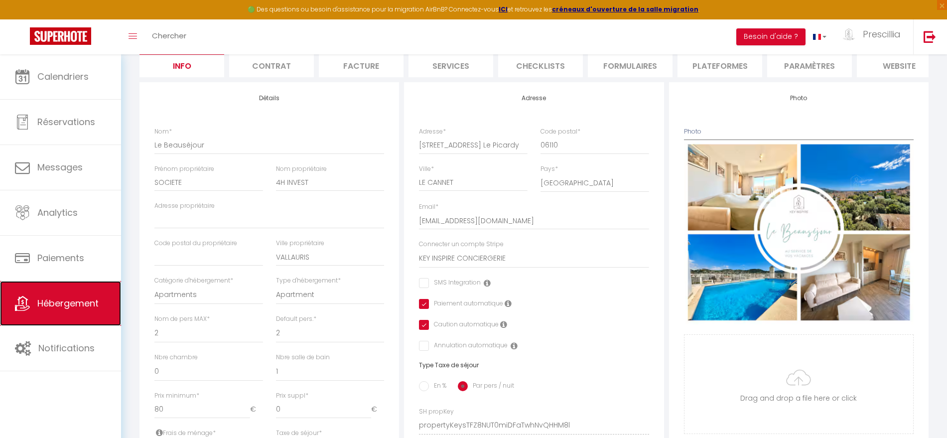
click at [71, 310] on link "Hébergement" at bounding box center [60, 303] width 121 height 45
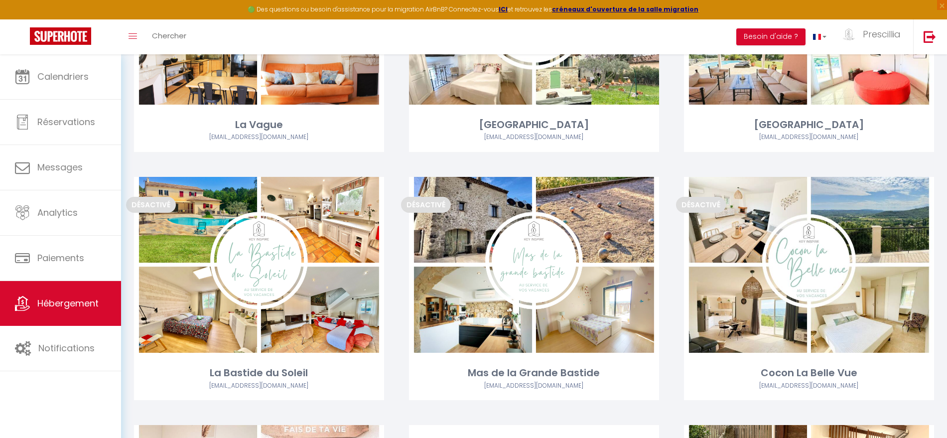
scroll to position [1240, 0]
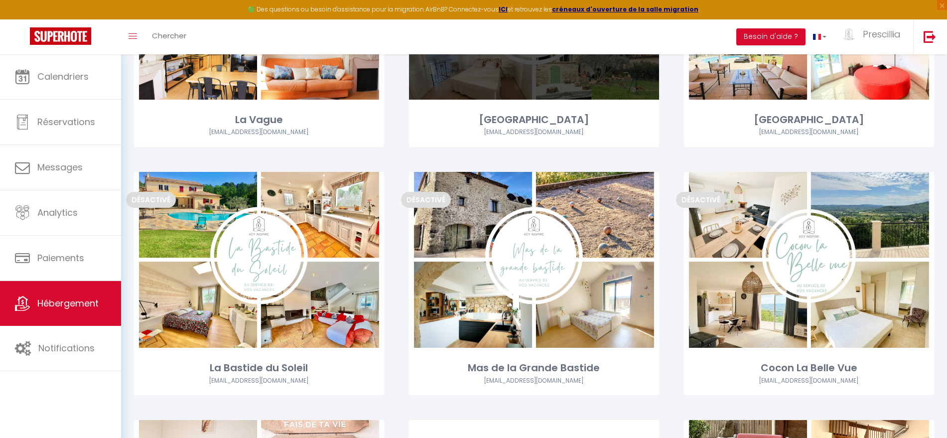
click at [420, 116] on div "[GEOGRAPHIC_DATA]" at bounding box center [534, 119] width 250 height 15
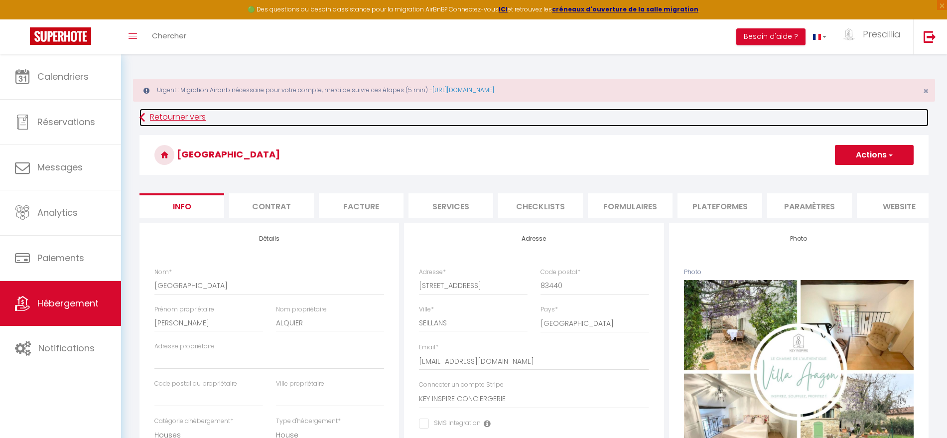
click at [173, 122] on link "Retourner vers" at bounding box center [533, 118] width 789 height 18
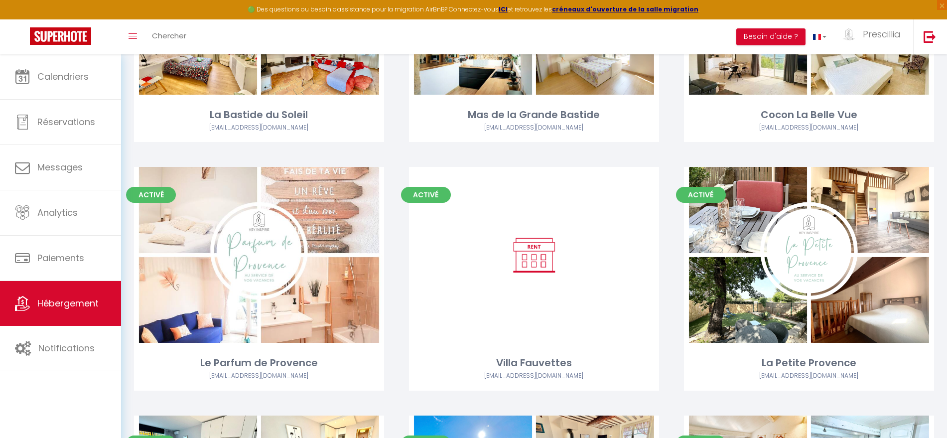
scroll to position [1524, 0]
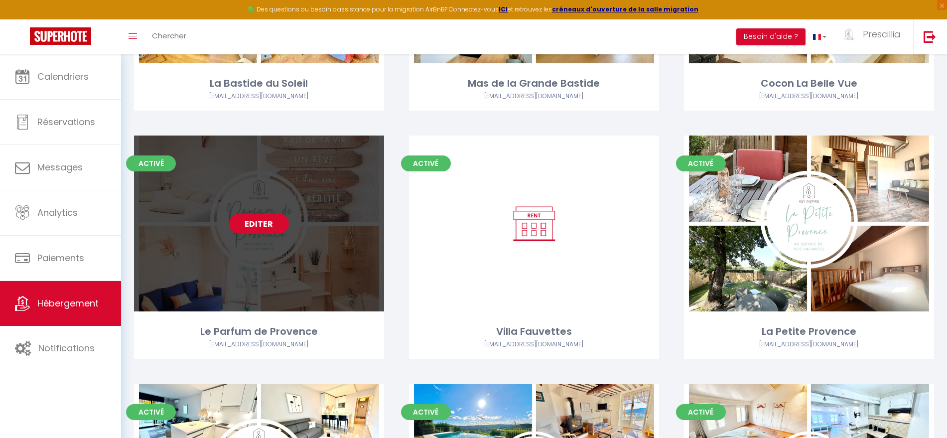
click at [257, 220] on link "Editer" at bounding box center [259, 224] width 60 height 20
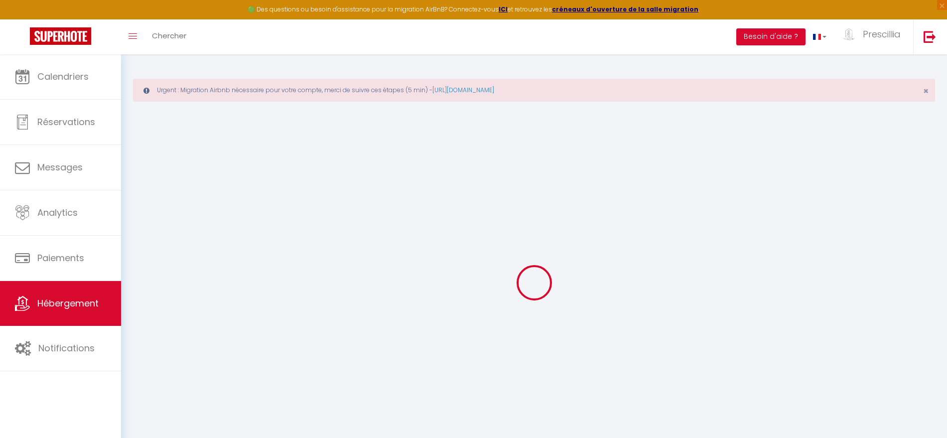
click at [257, 220] on div at bounding box center [534, 283] width 802 height 348
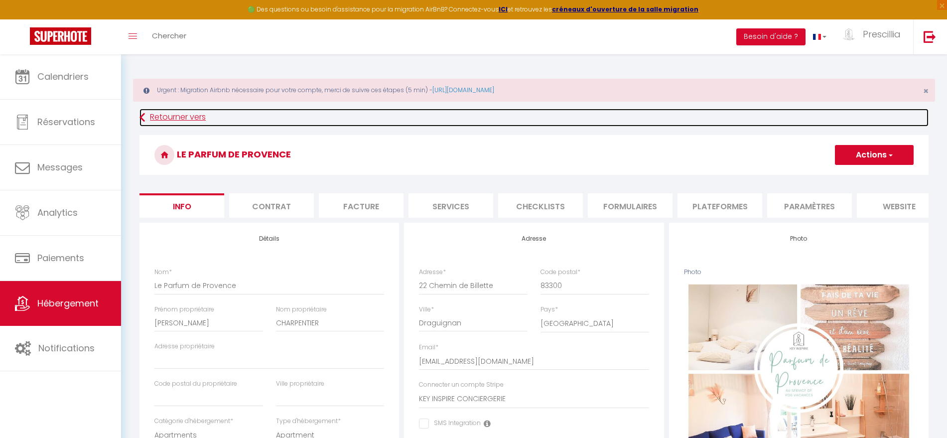
click at [172, 121] on link "Retourner vers" at bounding box center [533, 118] width 789 height 18
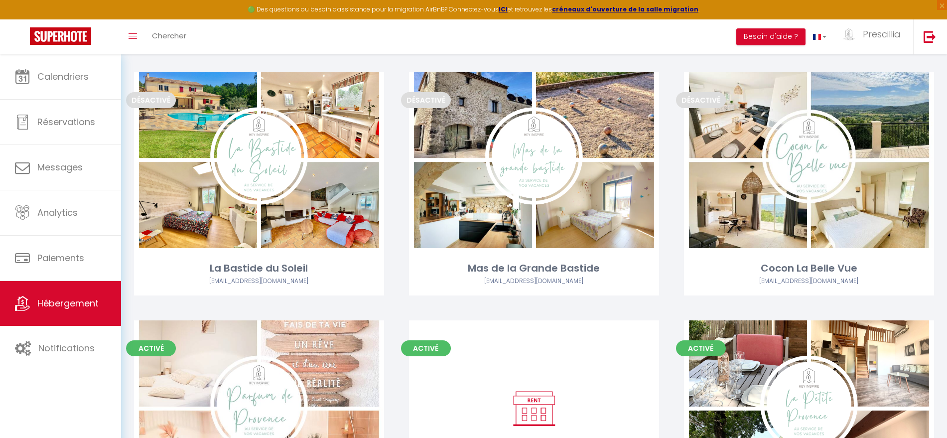
scroll to position [1341, 0]
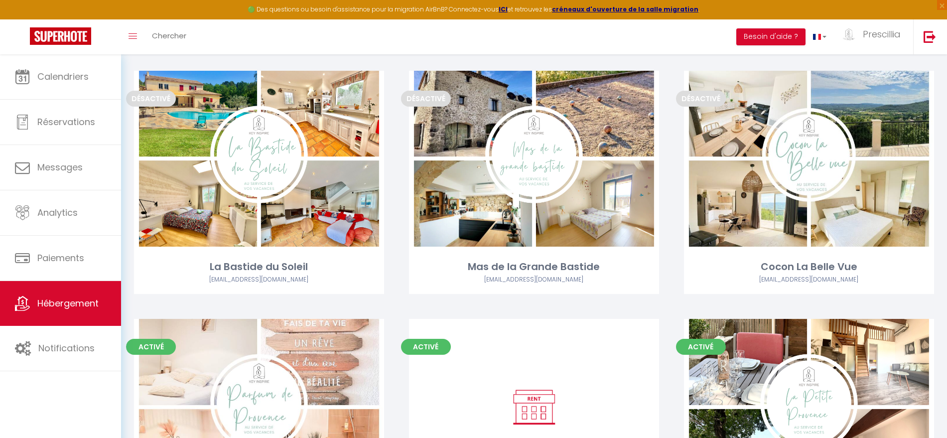
drag, startPoint x: 620, startPoint y: 352, endPoint x: 517, endPoint y: 308, distance: 112.3
click at [517, 308] on div "Désactivé Editer Mas de la Grande Bastide [EMAIL_ADDRESS][DOMAIN_NAME]" at bounding box center [534, 195] width 275 height 248
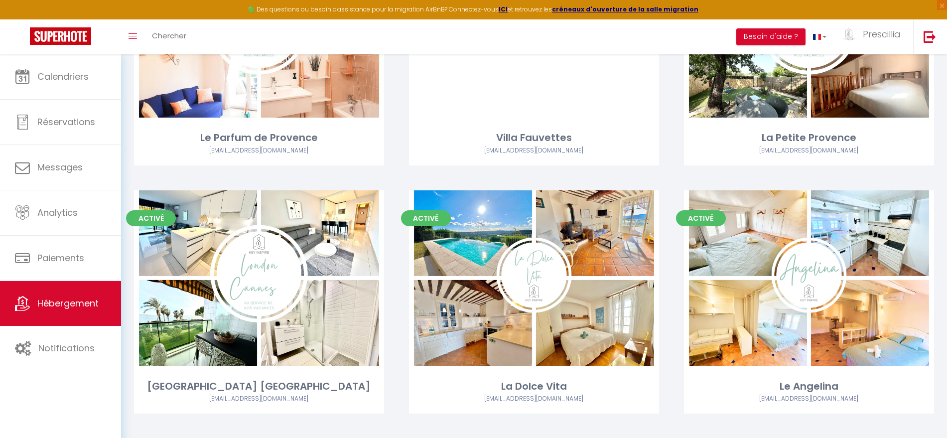
scroll to position [1718, 0]
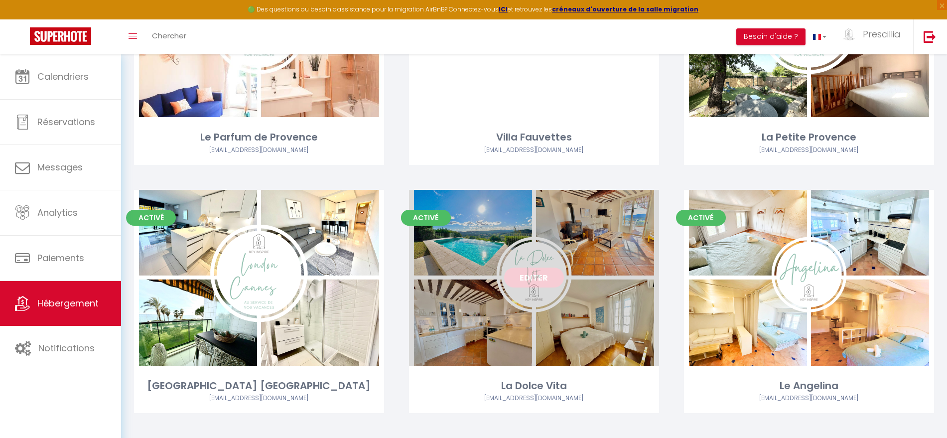
click at [530, 278] on link "Editer" at bounding box center [534, 278] width 60 height 20
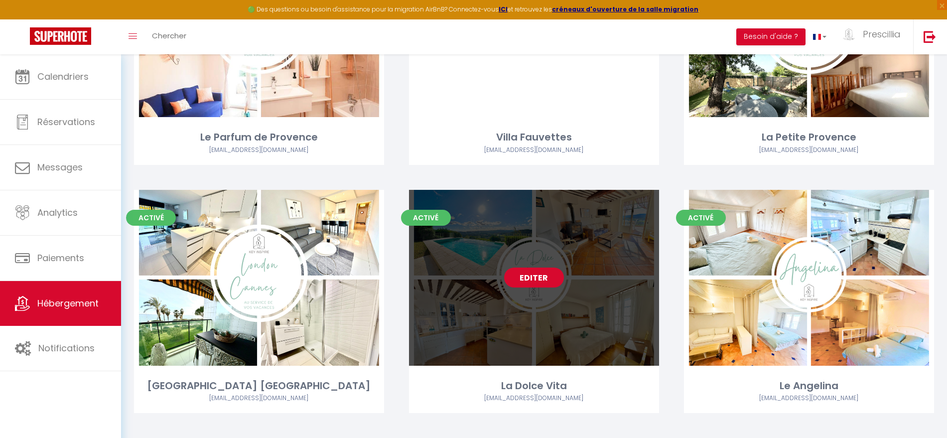
click at [537, 278] on link "Editer" at bounding box center [534, 278] width 60 height 20
click at [536, 277] on link "Editer" at bounding box center [534, 278] width 60 height 20
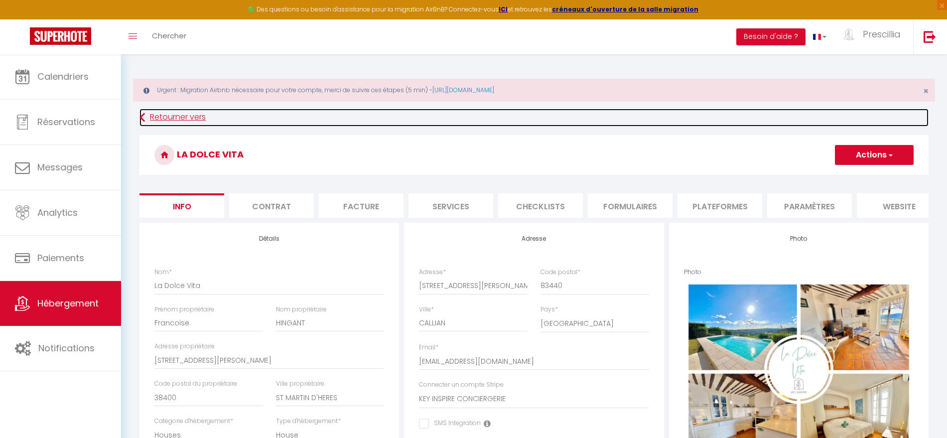
click at [184, 120] on link "Retourner vers" at bounding box center [533, 118] width 789 height 18
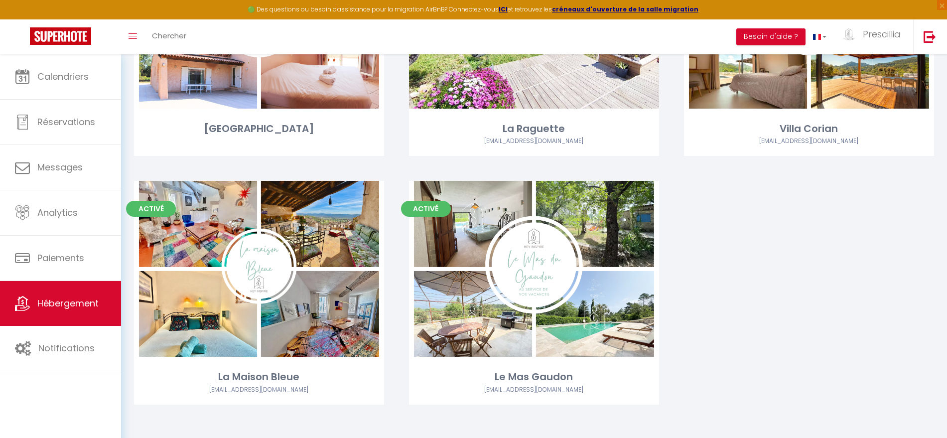
scroll to position [2227, 0]
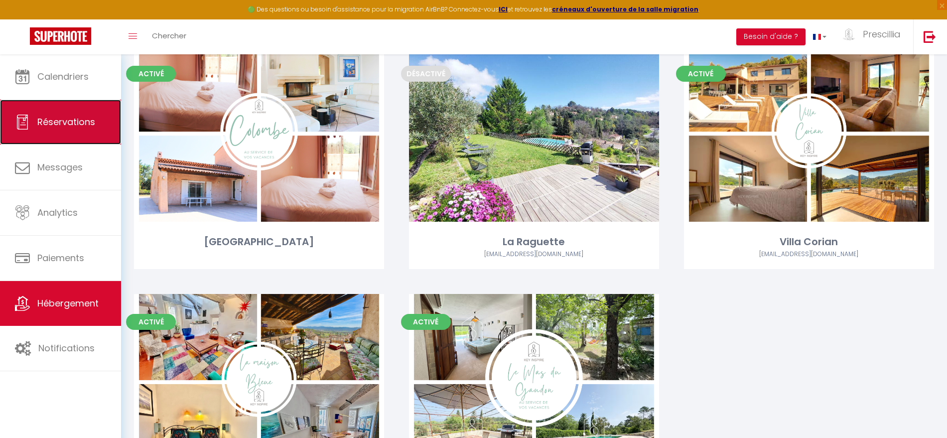
click at [60, 114] on link "Réservations" at bounding box center [60, 122] width 121 height 45
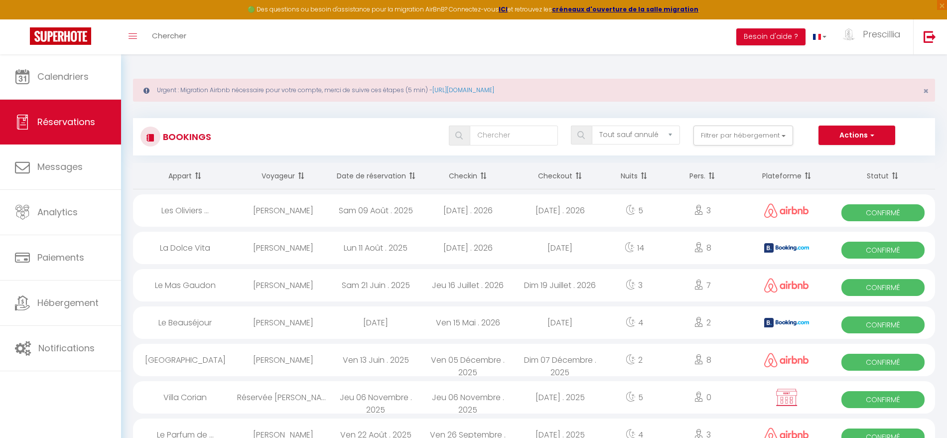
click at [475, 174] on th "Checkin" at bounding box center [468, 176] width 92 height 26
click at [482, 174] on span at bounding box center [482, 176] width 10 height 20
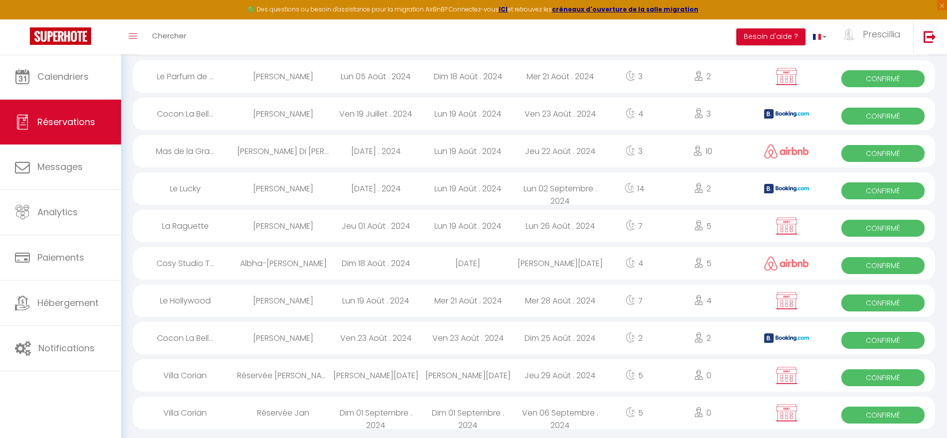
scroll to position [1664, 0]
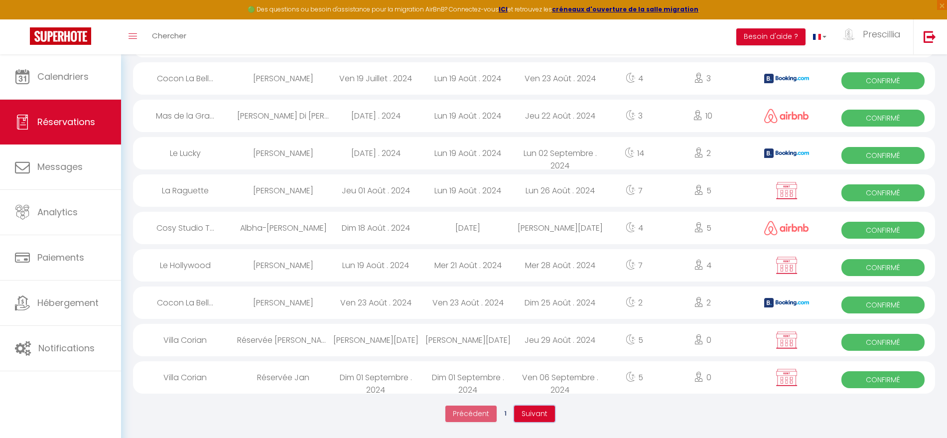
click at [535, 413] on span "Suivant" at bounding box center [535, 414] width 26 height 10
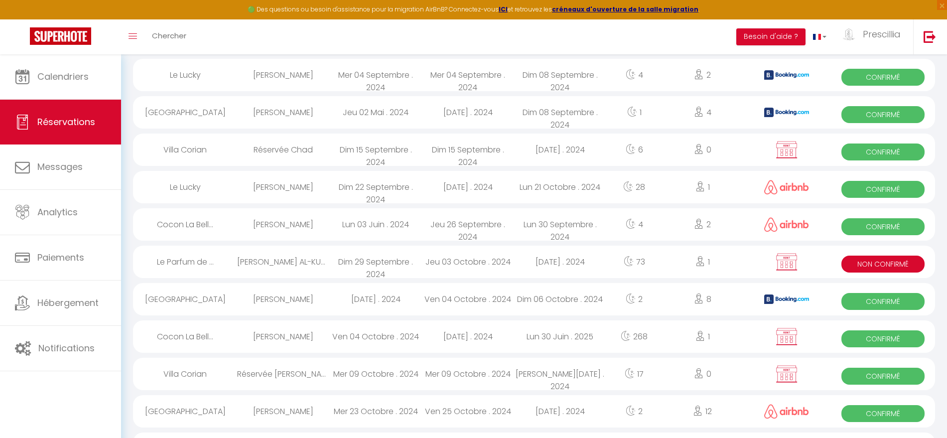
scroll to position [145, 0]
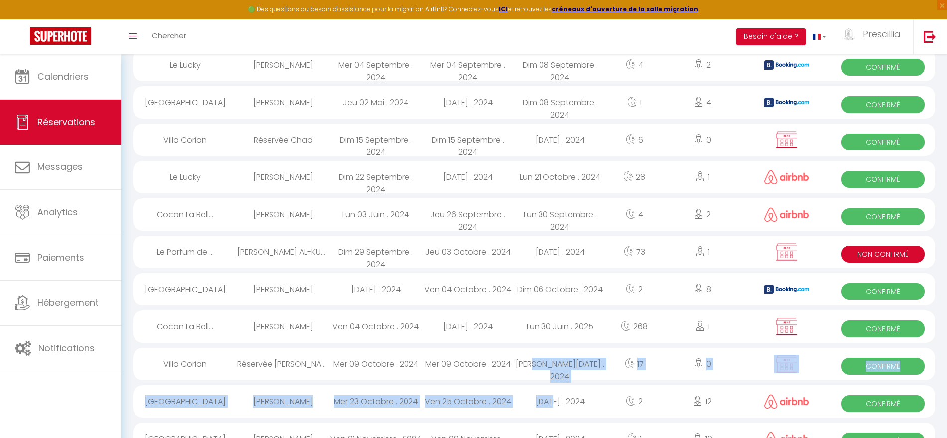
drag, startPoint x: 536, startPoint y: 406, endPoint x: 535, endPoint y: 375, distance: 30.9
click at [0, 0] on tbody "Le [PERSON_NAME] [DATE] . 2024 [DATE] . 2024 [DATE] . 2024 4 2 Confirmé [GEOGRA…" at bounding box center [0, 0] width 0 height 0
click at [535, 375] on div "[PERSON_NAME][DATE] . 2024" at bounding box center [560, 364] width 92 height 32
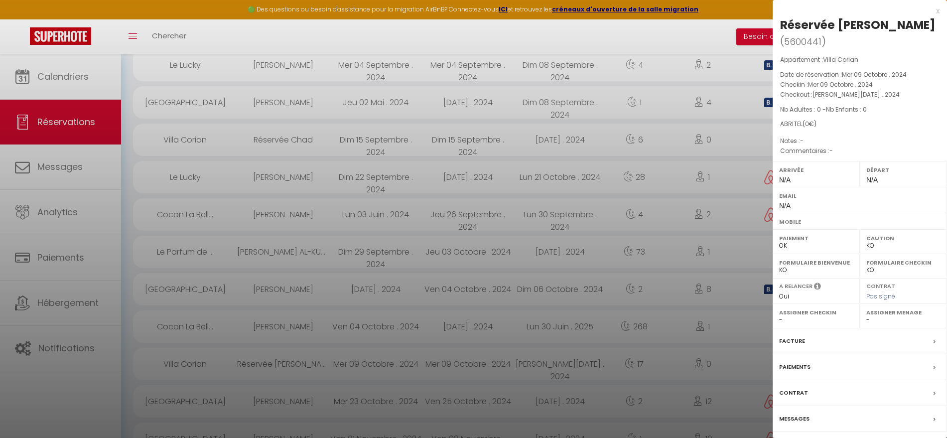
scroll to position [144, 0]
click at [494, 303] on div at bounding box center [473, 219] width 947 height 438
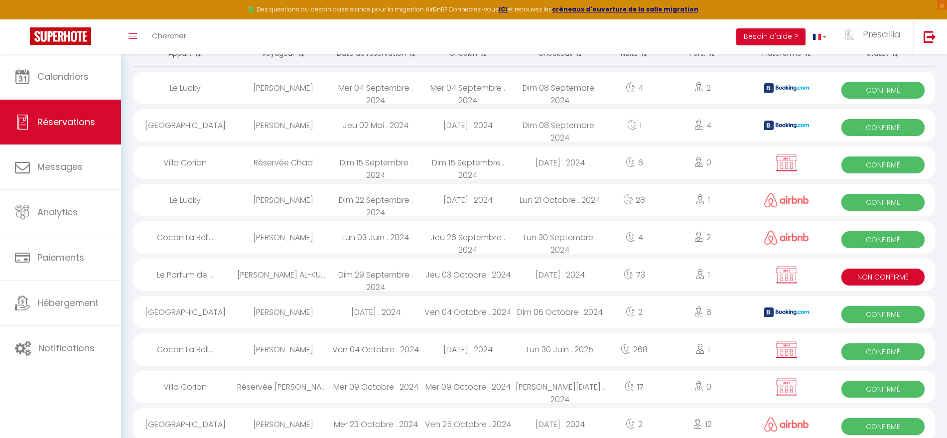
scroll to position [179, 0]
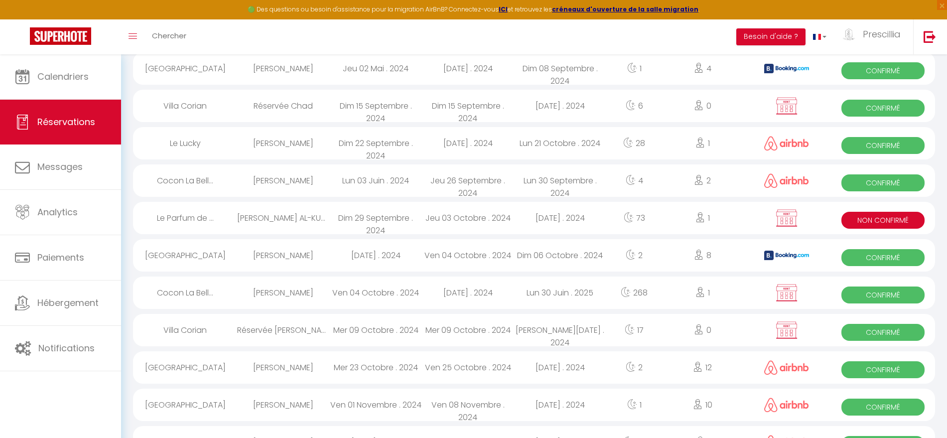
click at [471, 254] on div "Ven 04 Octobre . 2024" at bounding box center [468, 255] width 92 height 32
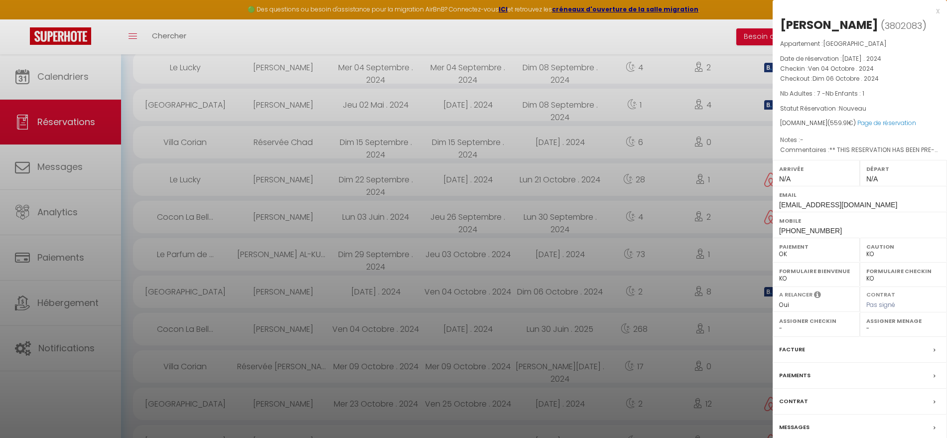
scroll to position [0, 0]
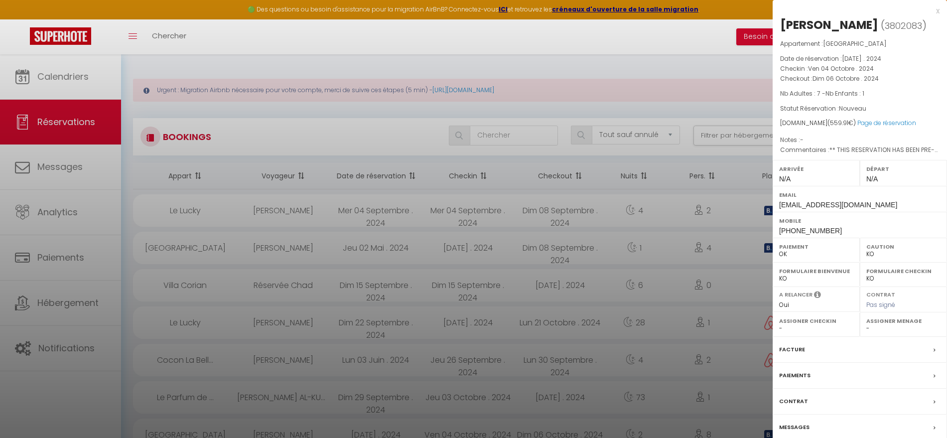
click at [481, 178] on div at bounding box center [473, 219] width 947 height 438
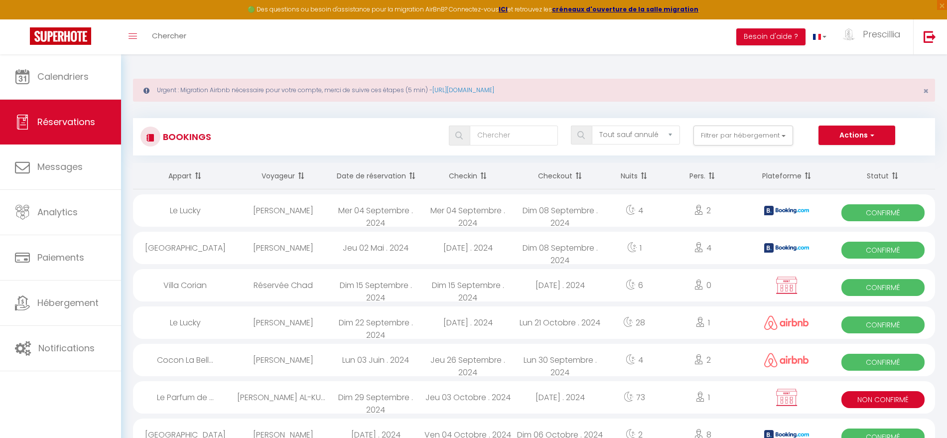
click at [484, 176] on span at bounding box center [482, 176] width 10 height 20
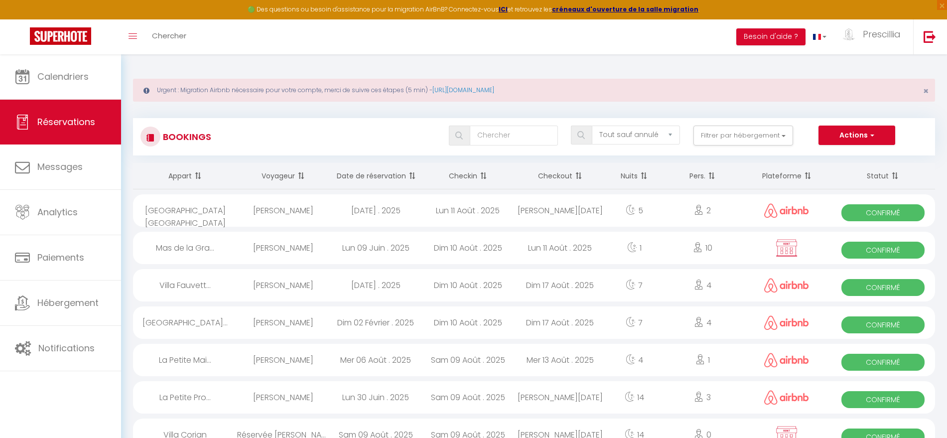
click at [484, 176] on span at bounding box center [482, 176] width 10 height 20
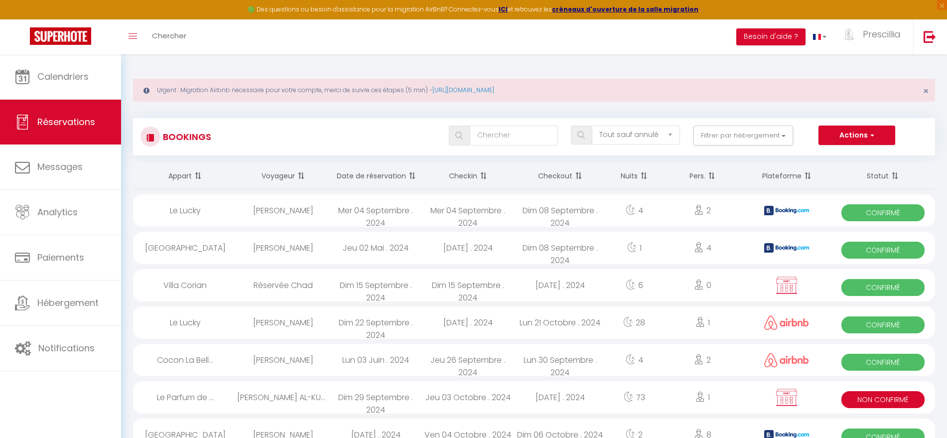
click at [484, 176] on span at bounding box center [482, 176] width 10 height 20
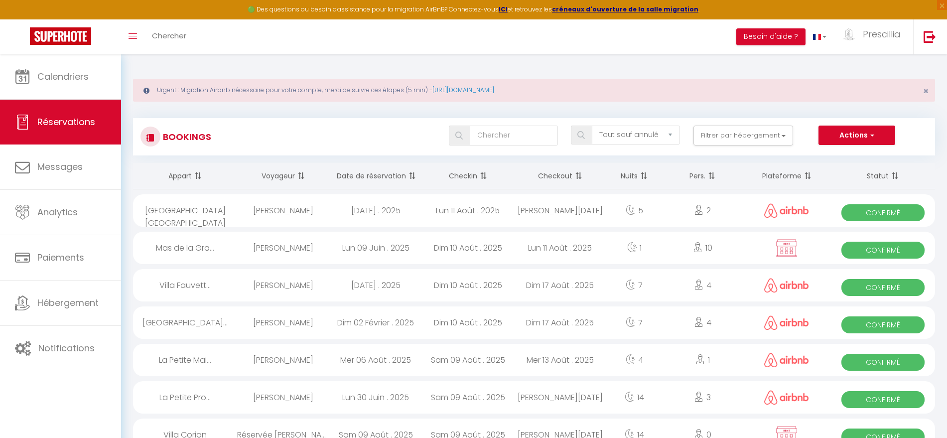
click at [484, 176] on span at bounding box center [482, 176] width 10 height 20
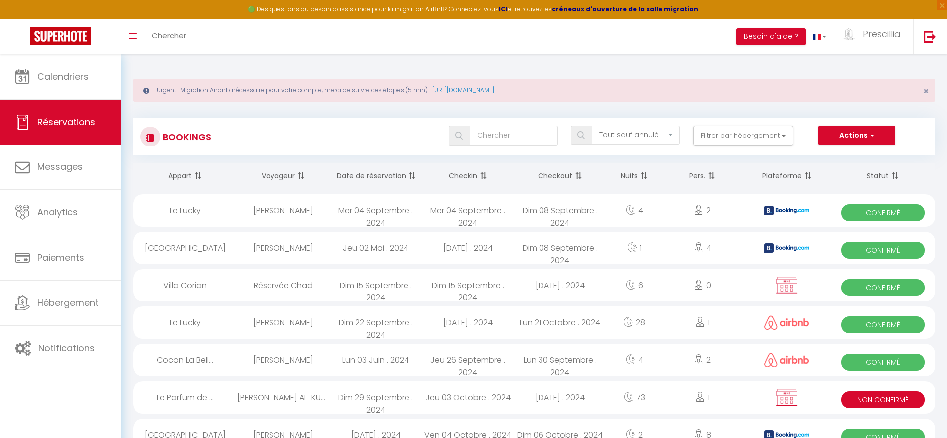
click at [484, 176] on span at bounding box center [482, 176] width 10 height 20
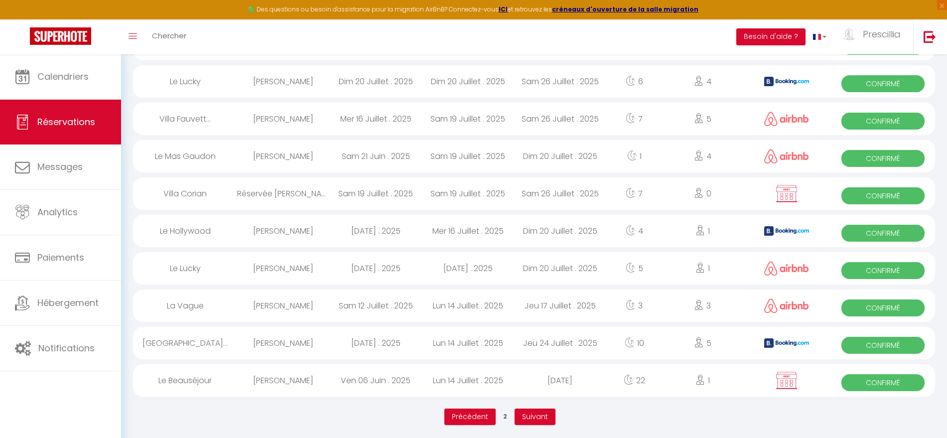
scroll to position [1664, 0]
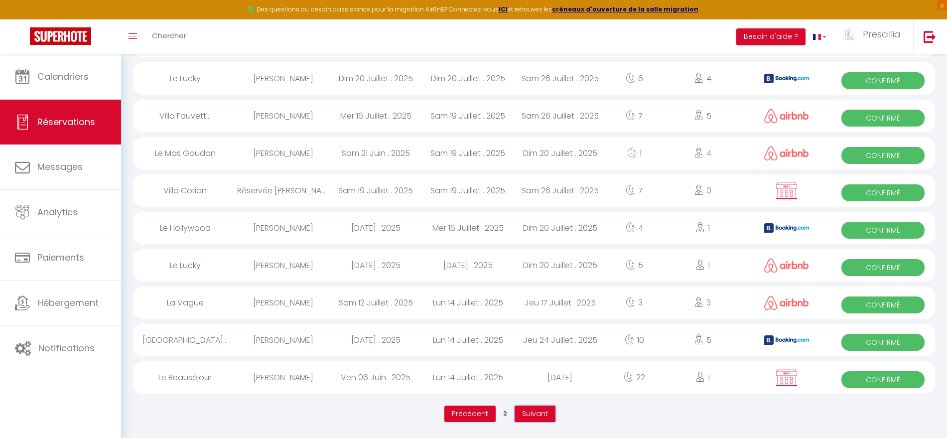
click at [530, 410] on span "Suivant" at bounding box center [535, 414] width 26 height 10
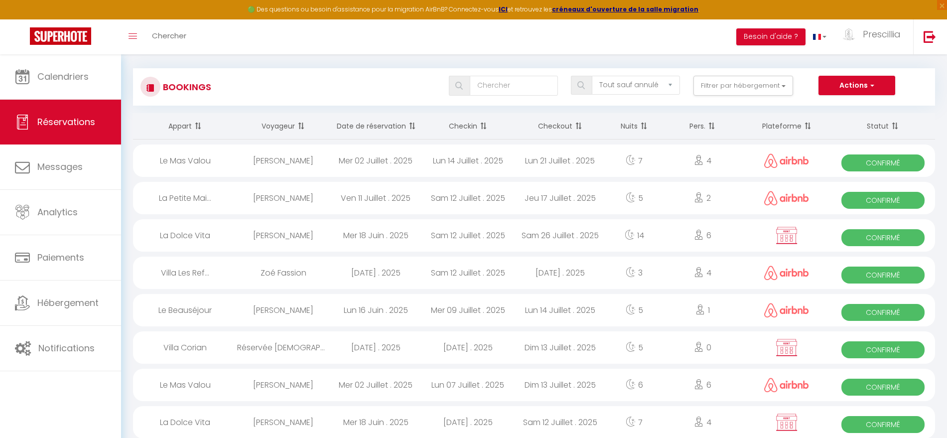
scroll to position [49, 0]
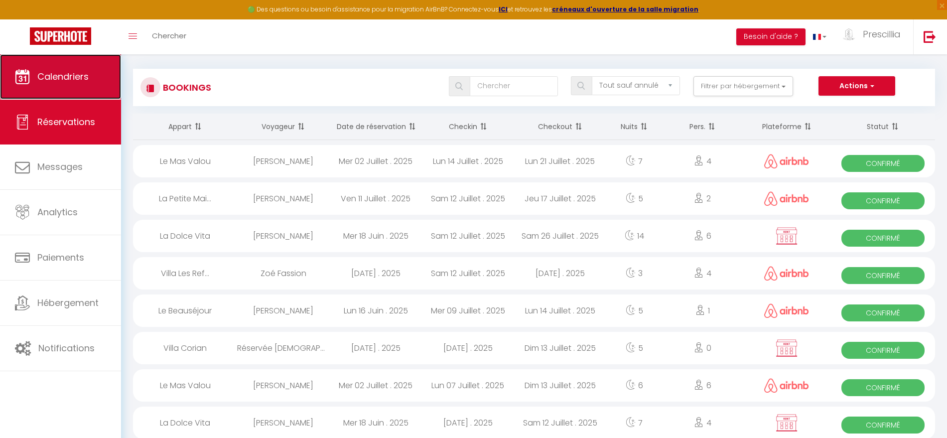
click at [57, 78] on span "Calendriers" at bounding box center [62, 76] width 51 height 12
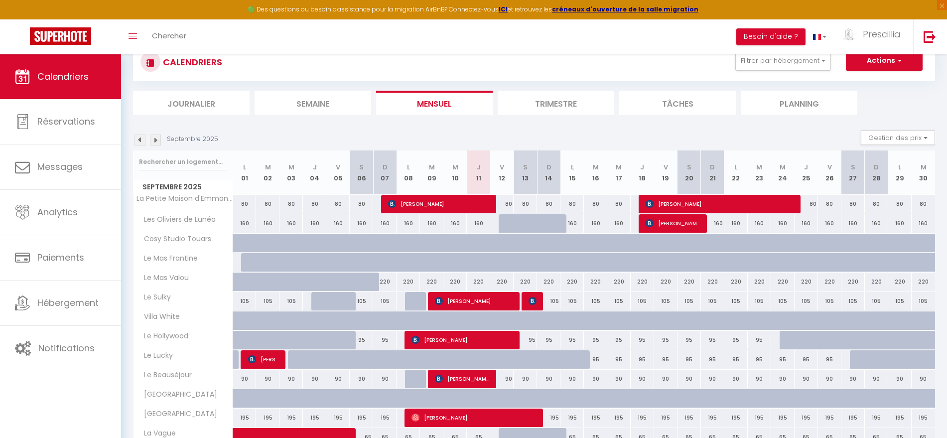
scroll to position [69, 0]
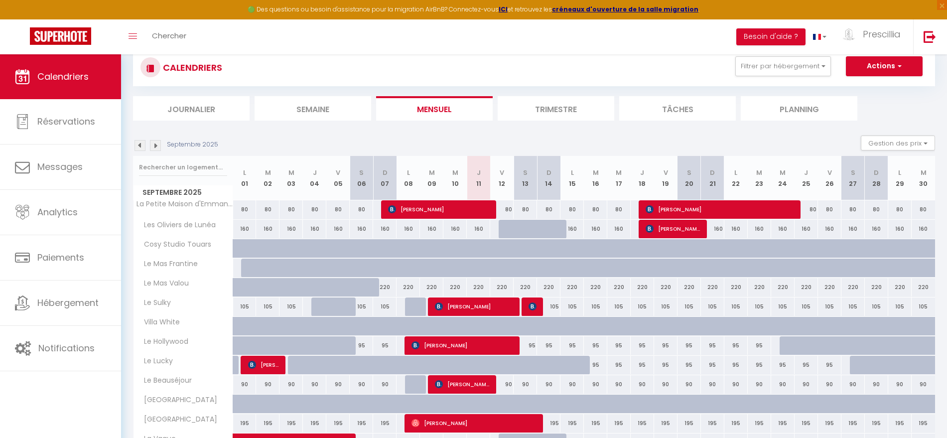
click at [155, 144] on img at bounding box center [155, 145] width 11 height 11
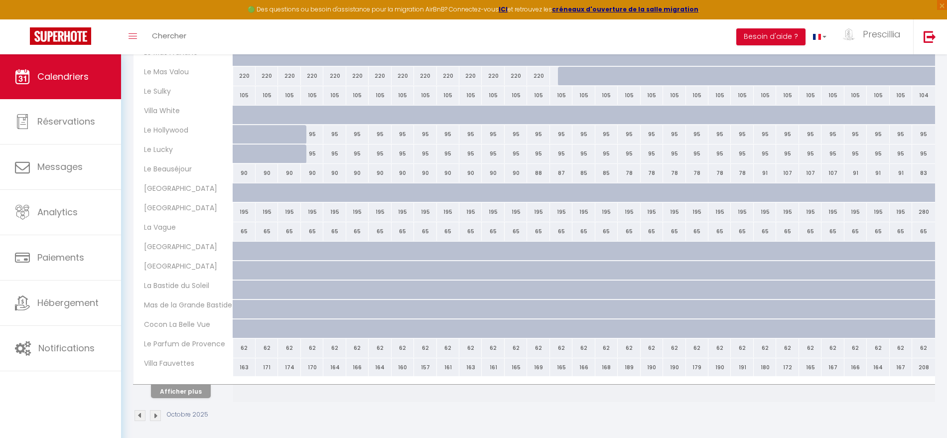
scroll to position [286, 0]
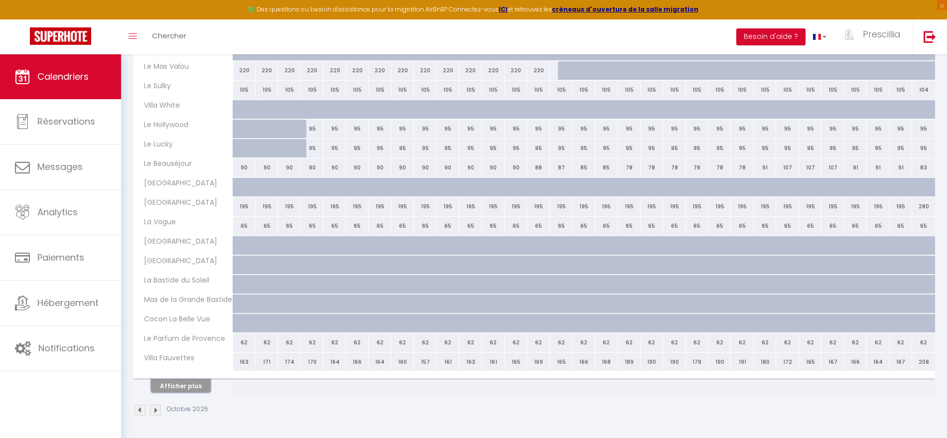
click at [181, 385] on button "Afficher plus" at bounding box center [181, 385] width 60 height 13
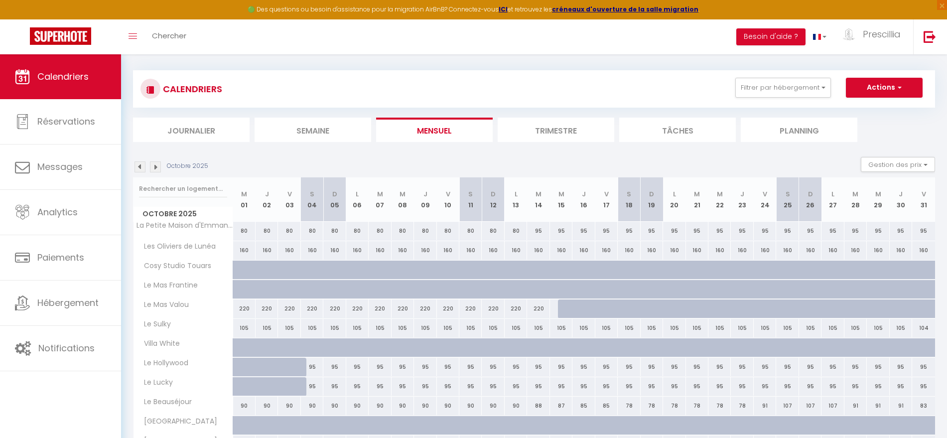
scroll to position [59, 0]
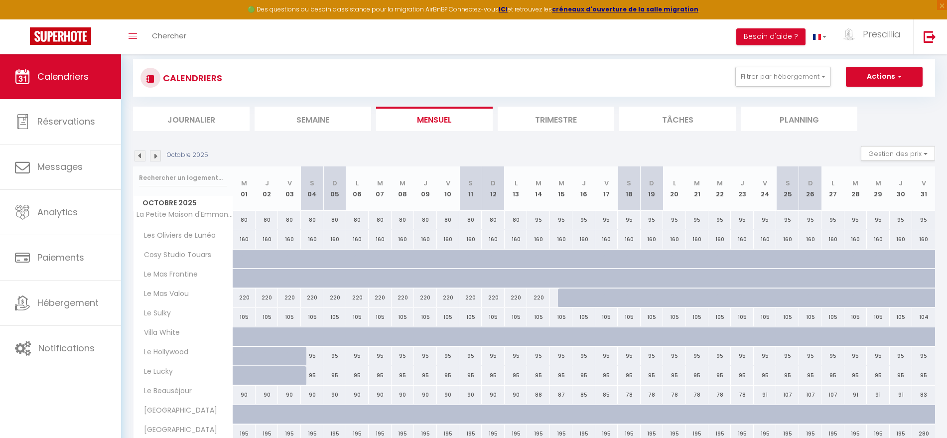
click at [678, 122] on li "Tâches" at bounding box center [677, 119] width 117 height 24
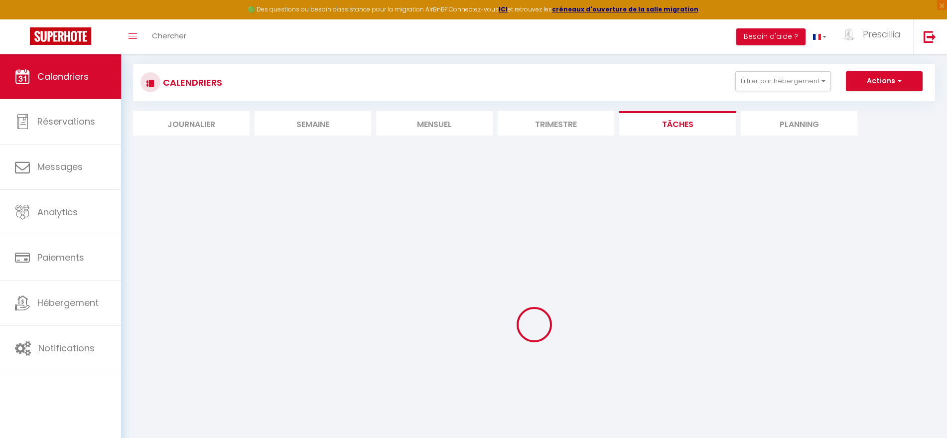
scroll to position [59, 0]
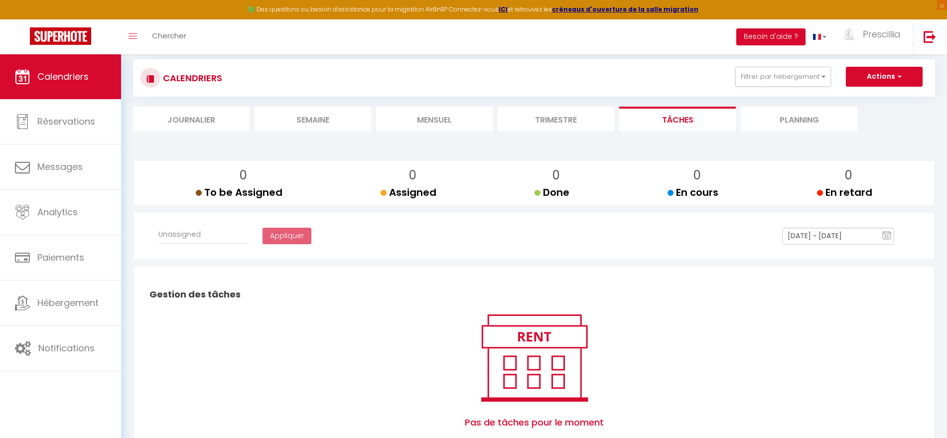
click at [800, 113] on li "Planning" at bounding box center [799, 119] width 117 height 24
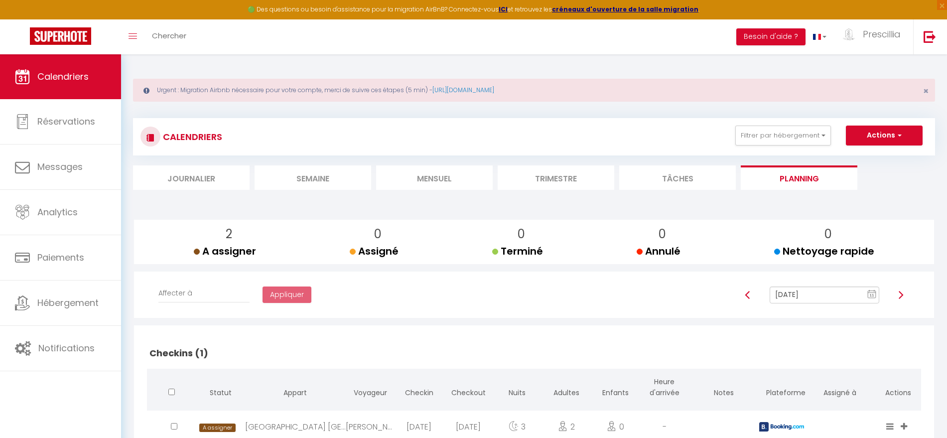
click at [448, 175] on li "Mensuel" at bounding box center [434, 177] width 117 height 24
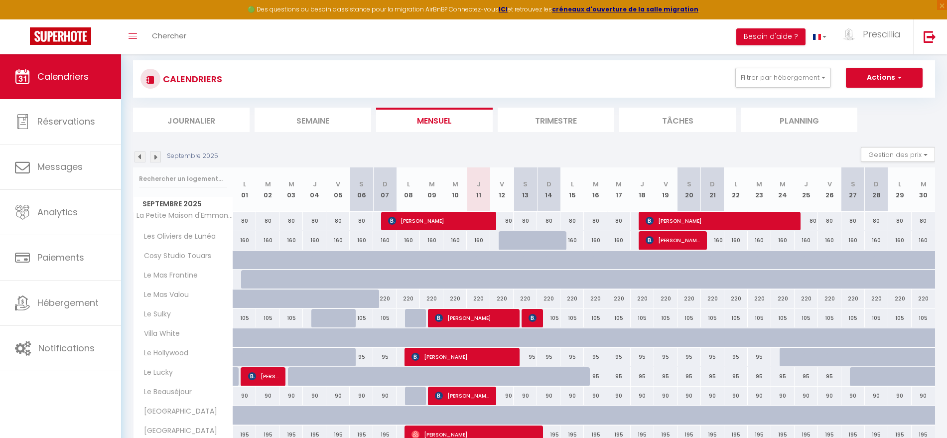
scroll to position [58, 0]
click at [927, 151] on button "Gestion des prix" at bounding box center [898, 153] width 74 height 15
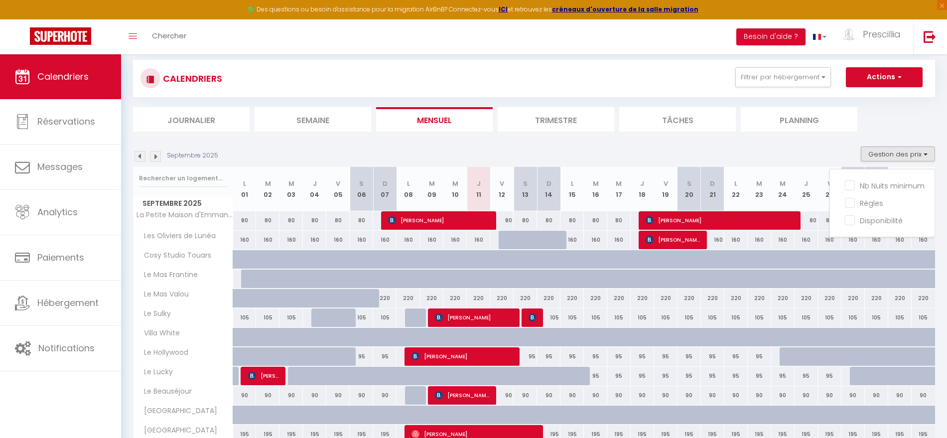
click at [913, 128] on ul "Journalier [GEOGRAPHIC_DATA] Mensuel Trimestre Tâches Planning" at bounding box center [534, 119] width 802 height 24
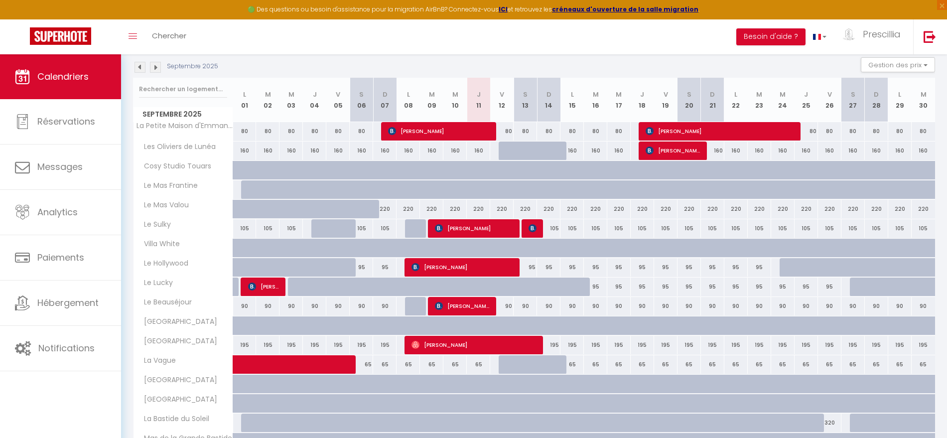
scroll to position [145, 0]
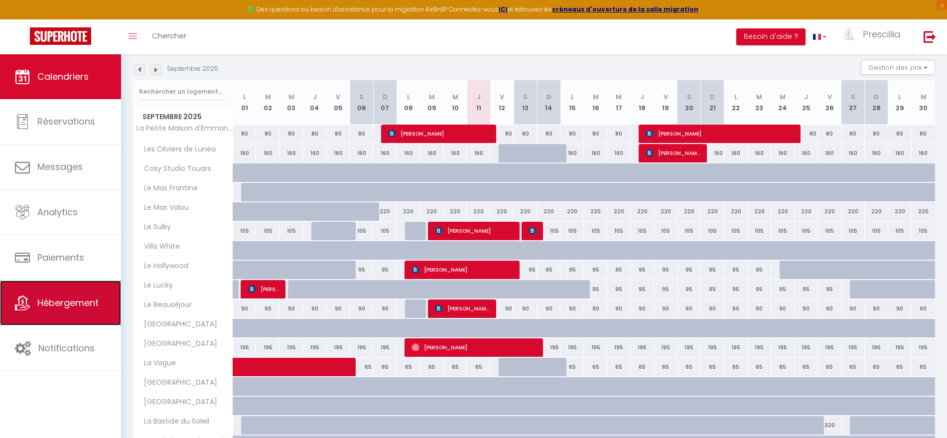
click at [61, 295] on link "Hébergement" at bounding box center [60, 302] width 121 height 45
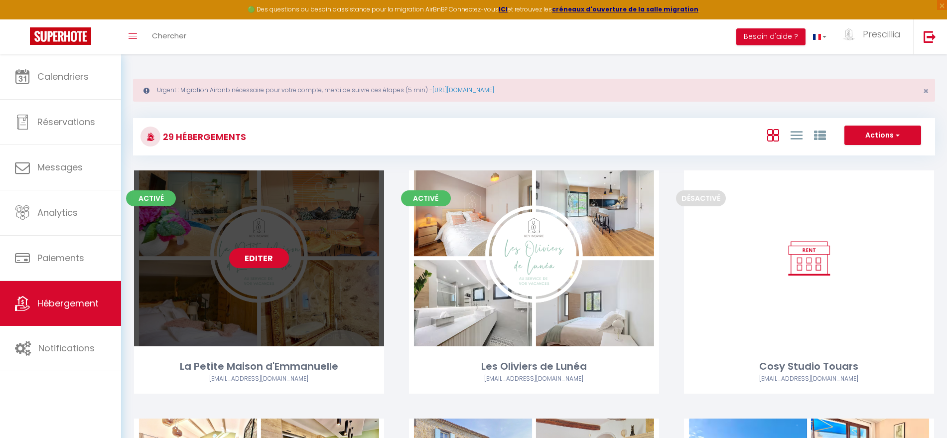
click at [264, 258] on link "Editer" at bounding box center [259, 258] width 60 height 20
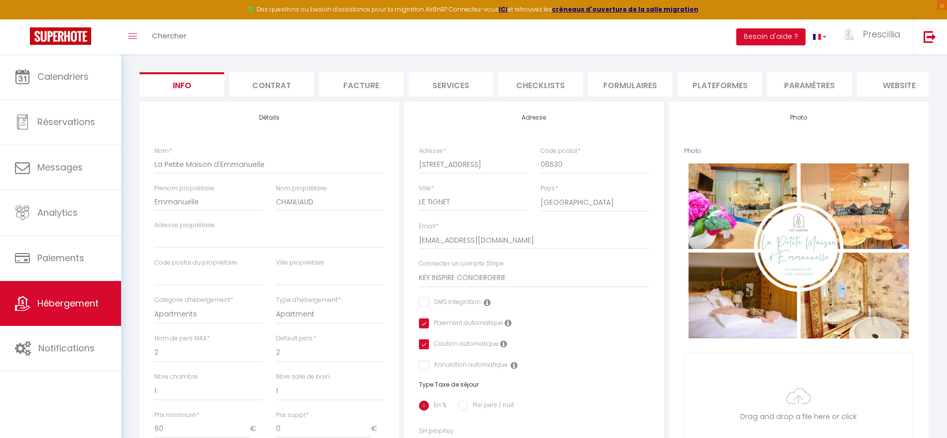
scroll to position [126, 0]
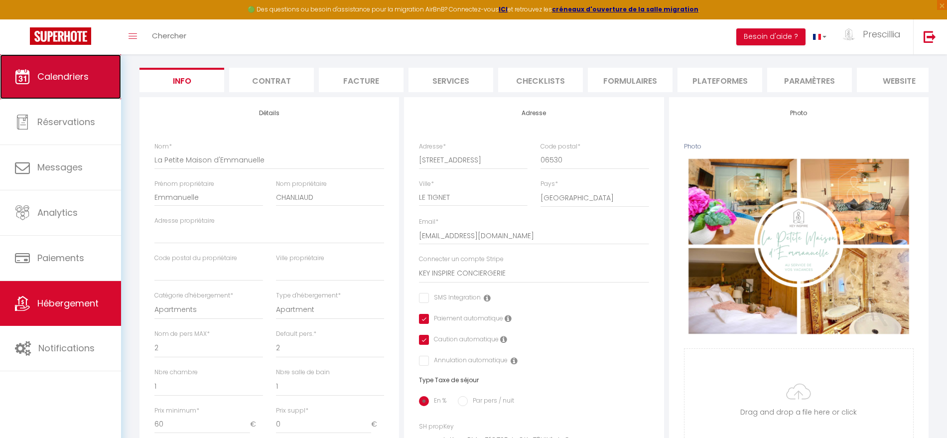
click at [76, 76] on span "Calendriers" at bounding box center [62, 76] width 51 height 12
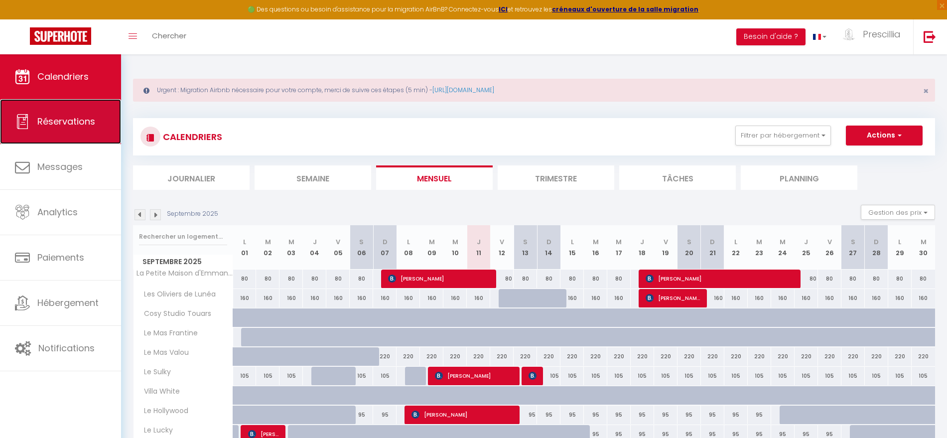
click at [81, 120] on span "Réservations" at bounding box center [66, 121] width 58 height 12
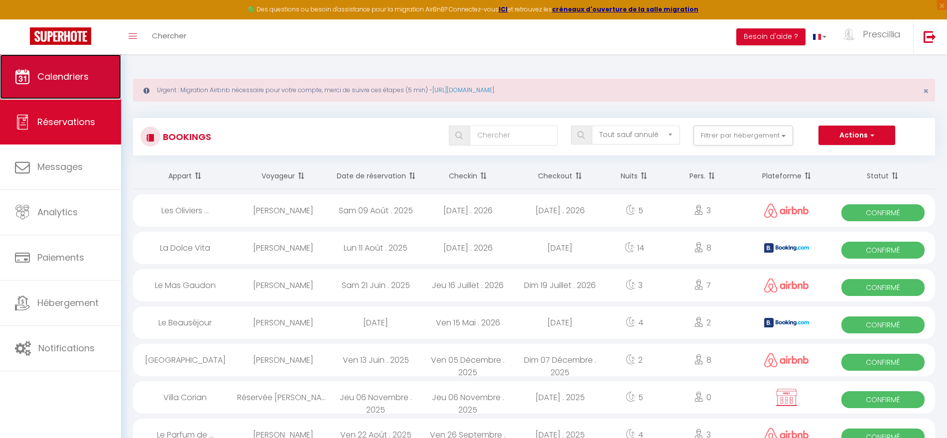
click at [80, 73] on span "Calendriers" at bounding box center [62, 76] width 51 height 12
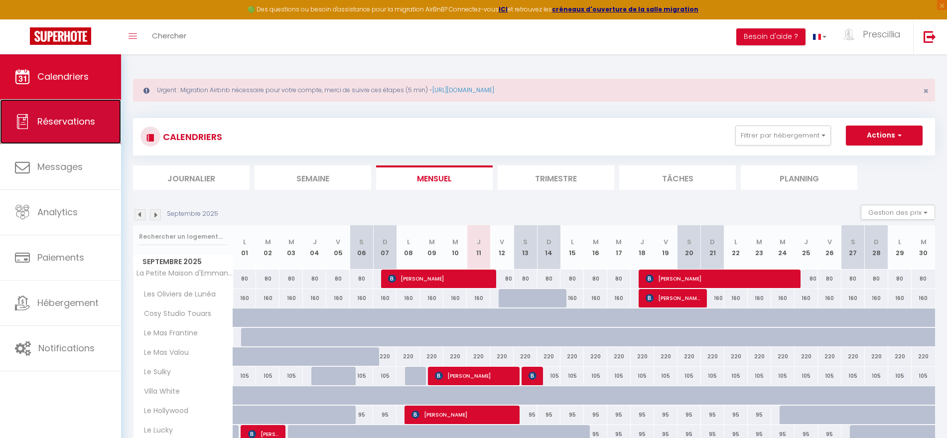
click at [50, 124] on span "Réservations" at bounding box center [66, 121] width 58 height 12
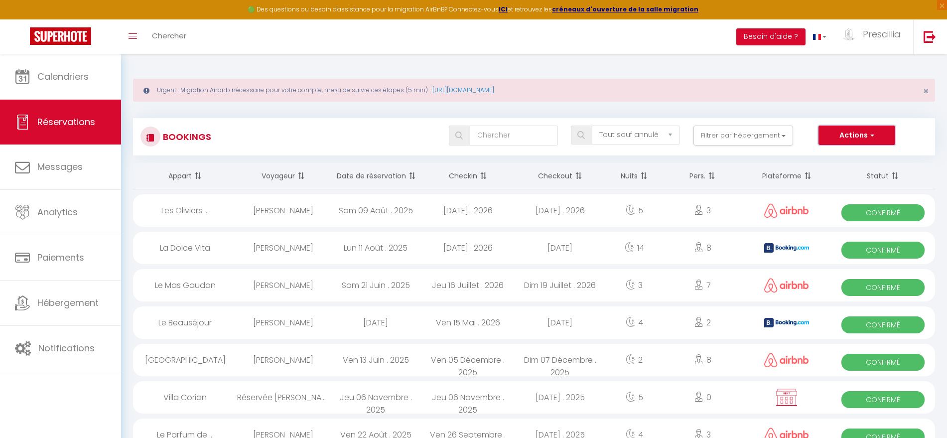
click at [873, 135] on span "button" at bounding box center [871, 135] width 6 height 10
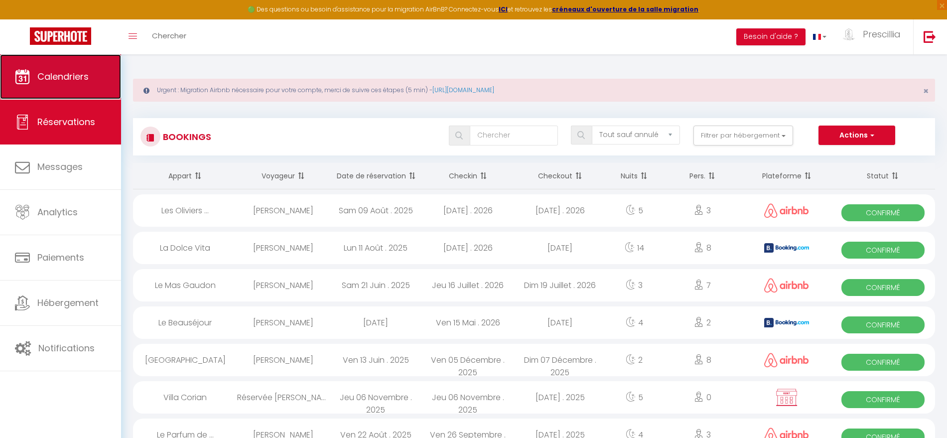
click at [76, 69] on link "Calendriers" at bounding box center [60, 76] width 121 height 45
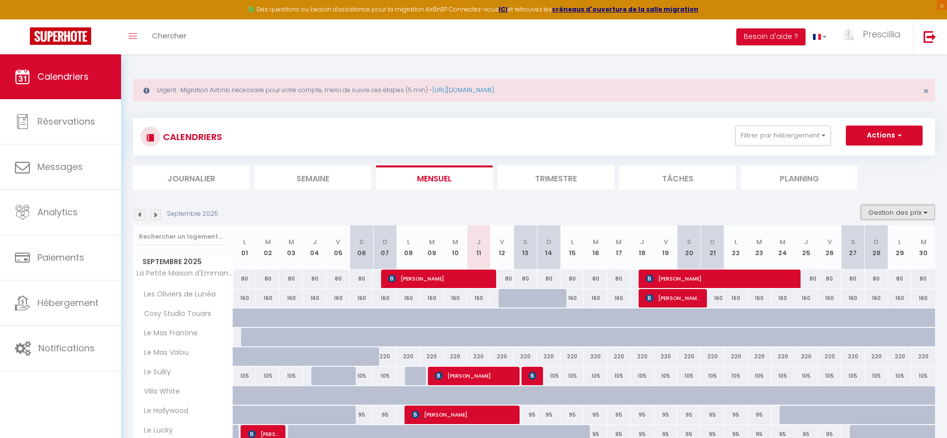
click at [924, 208] on button "Gestion des prix" at bounding box center [898, 212] width 74 height 15
click at [902, 186] on ul "Journalier [GEOGRAPHIC_DATA] Mensuel Trimestre Tâches Planning" at bounding box center [534, 177] width 802 height 24
click at [418, 278] on span "[PERSON_NAME]" at bounding box center [439, 278] width 102 height 19
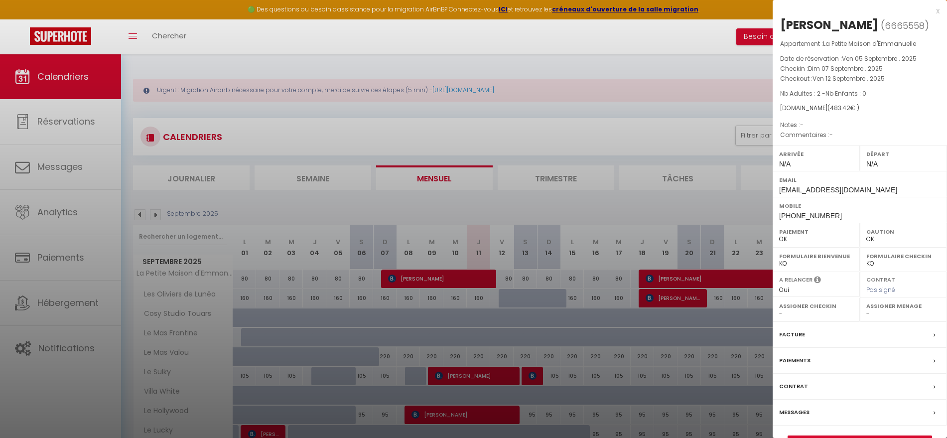
click at [545, 210] on div at bounding box center [473, 219] width 947 height 438
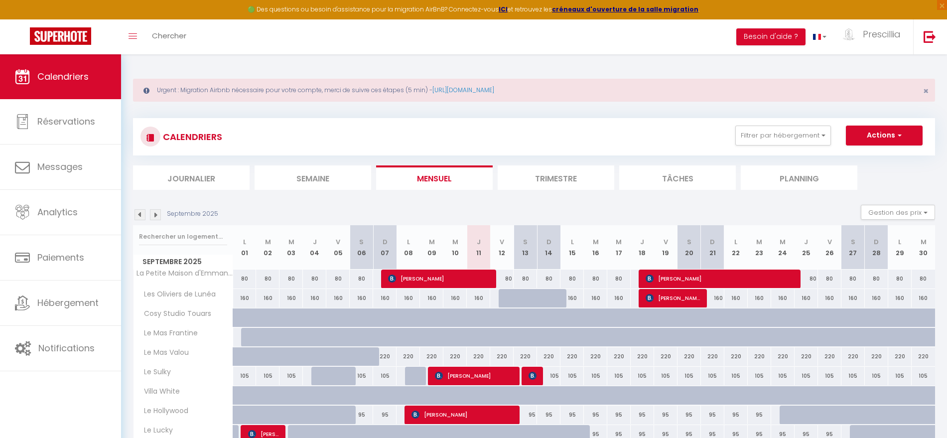
click at [510, 282] on div "80" at bounding box center [501, 279] width 23 height 18
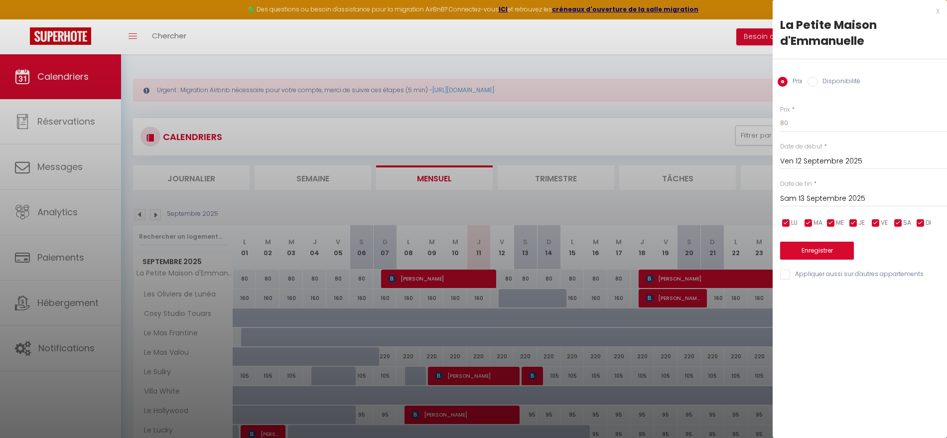
click at [810, 80] on input "Disponibilité" at bounding box center [813, 82] width 10 height 10
click at [784, 81] on input "Prix" at bounding box center [783, 82] width 10 height 10
click at [622, 205] on div at bounding box center [473, 219] width 947 height 438
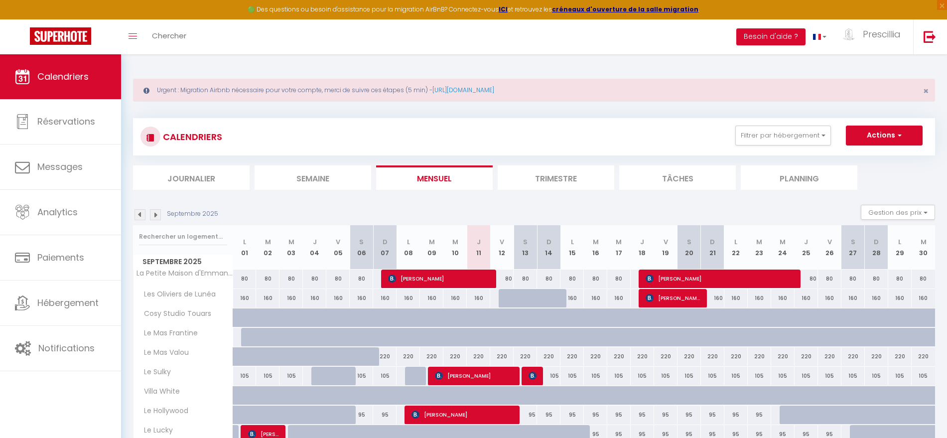
click at [338, 303] on div "160" at bounding box center [337, 298] width 23 height 18
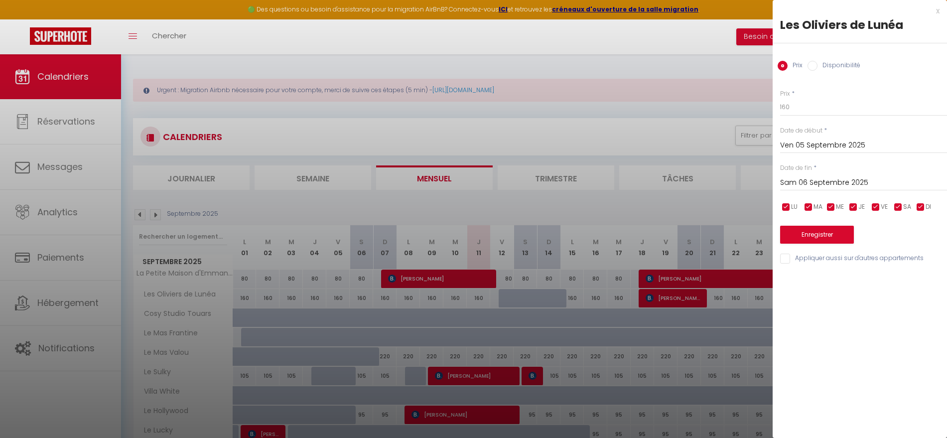
click at [940, 11] on div "x Les Oliviers de Lunéa Prix Disponibilité Prix * 160 Statut * Disponible Indis…" at bounding box center [860, 137] width 174 height 275
click at [936, 10] on div "x" at bounding box center [856, 11] width 167 height 12
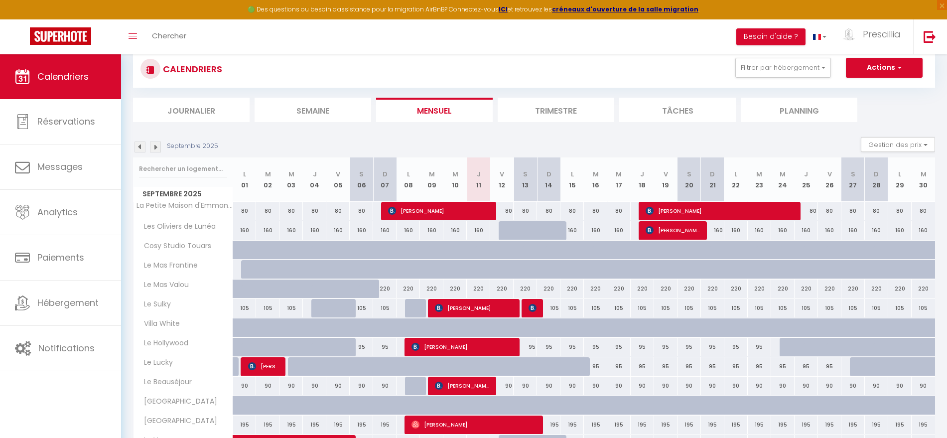
scroll to position [70, 0]
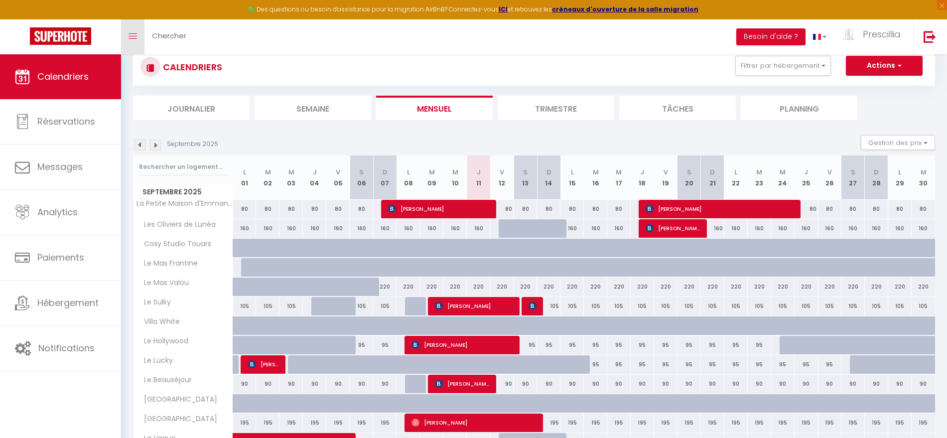
drag, startPoint x: 651, startPoint y: 149, endPoint x: 137, endPoint y: 35, distance: 526.7
click at [137, 35] on link "Toggle menubar" at bounding box center [132, 36] width 23 height 35
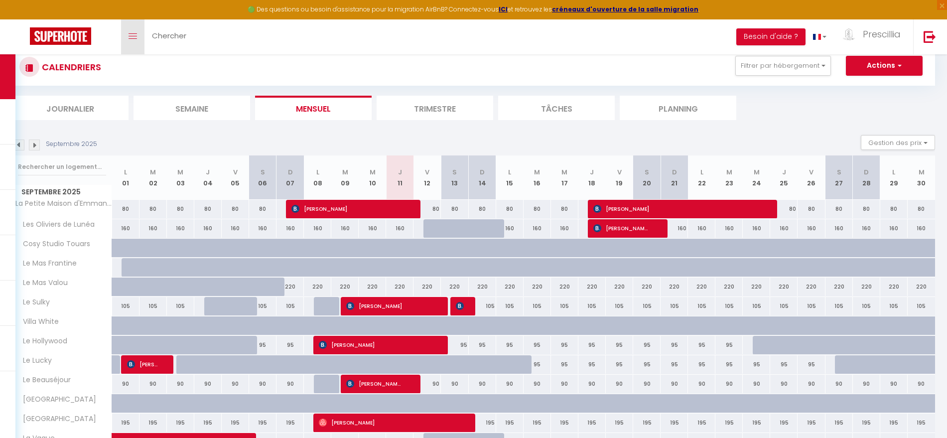
click at [124, 36] on link "Toggle menubar" at bounding box center [132, 36] width 23 height 35
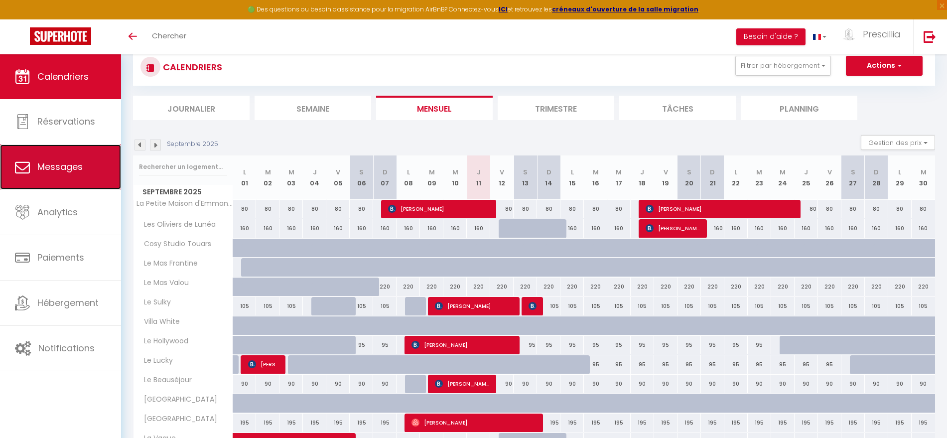
click at [64, 175] on link "Messages" at bounding box center [60, 166] width 121 height 45
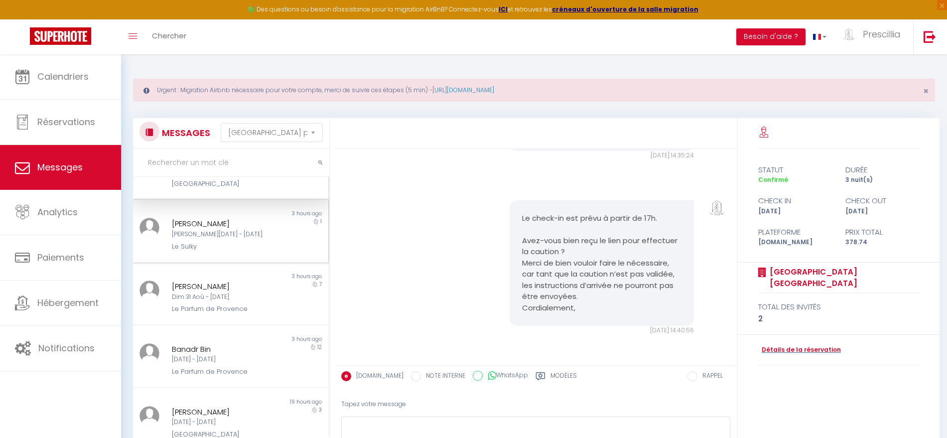
scroll to position [51, 0]
drag, startPoint x: 267, startPoint y: 279, endPoint x: 273, endPoint y: 296, distance: 17.3
click at [273, 296] on div "[PERSON_NAME] Dim 31 Aoû - [DATE] Le Parfum de Provence 7" at bounding box center [230, 296] width 195 height 34
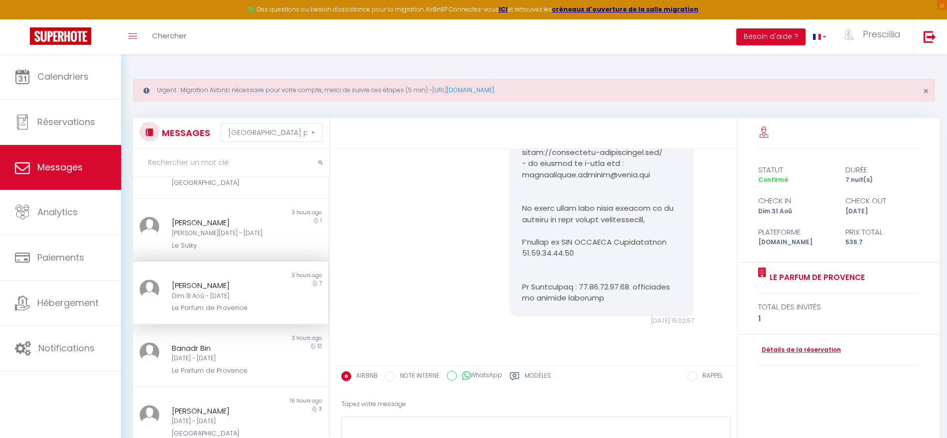
scroll to position [2003, 0]
click at [411, 232] on div "[DATE] 15:02:57 Note Sms [DATE] 15:02:57" at bounding box center [536, 52] width 396 height 590
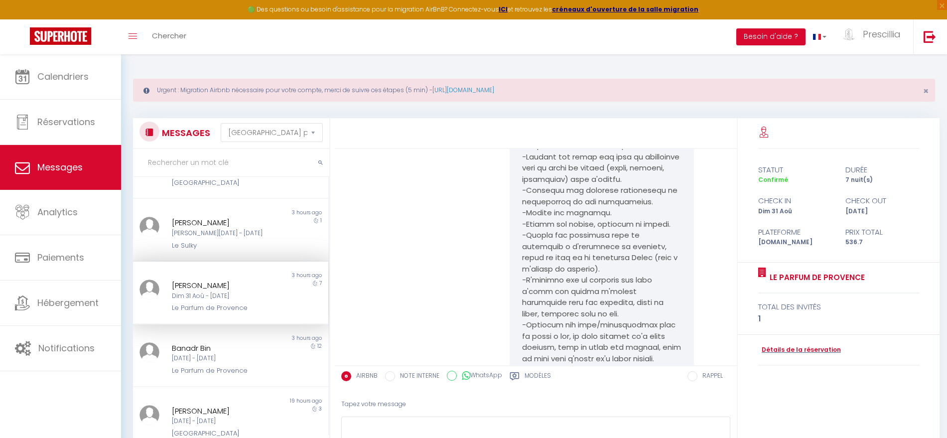
scroll to position [199, 0]
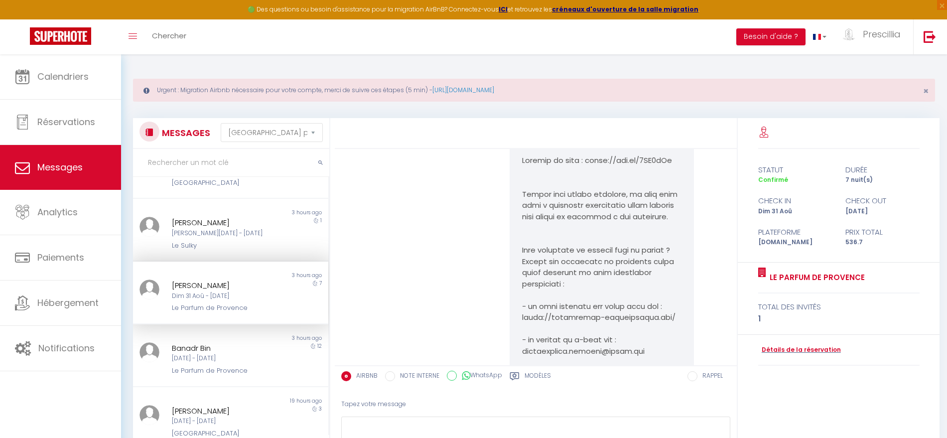
scroll to position [725, 0]
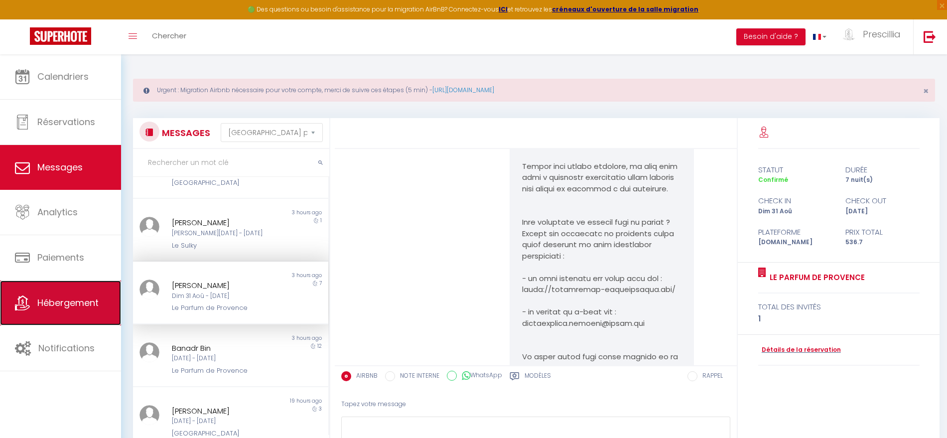
click at [73, 297] on span "Hébergement" at bounding box center [67, 302] width 61 height 12
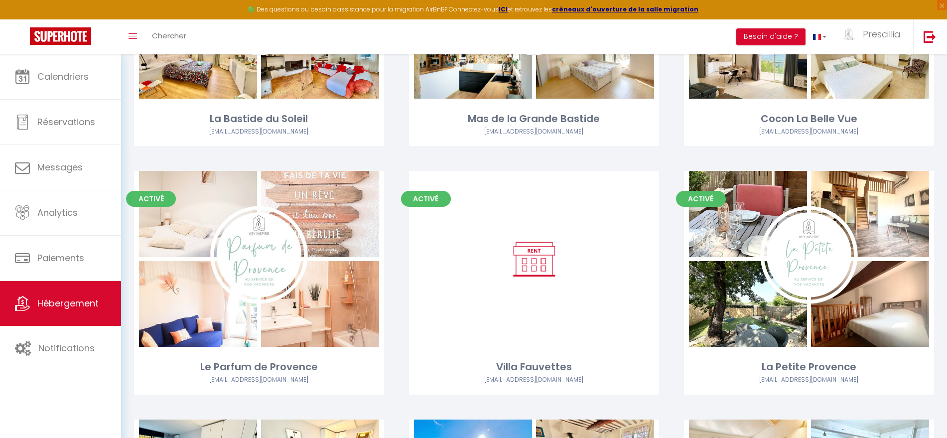
scroll to position [1490, 0]
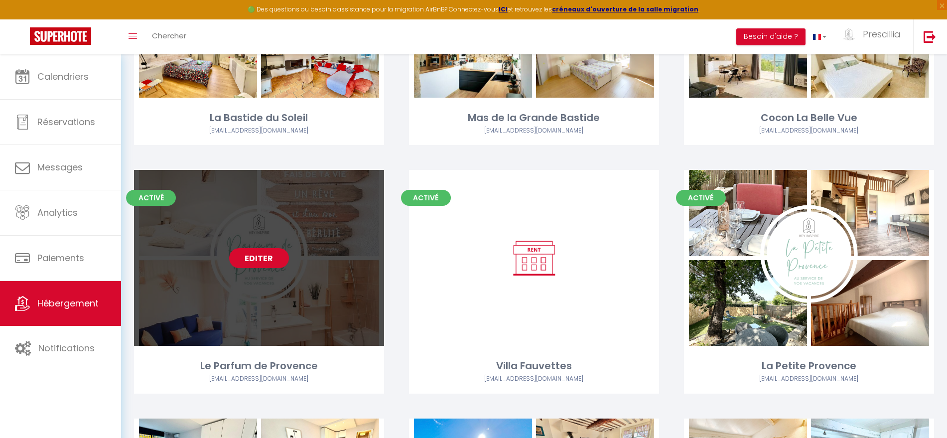
click at [240, 264] on link "Editer" at bounding box center [259, 258] width 60 height 20
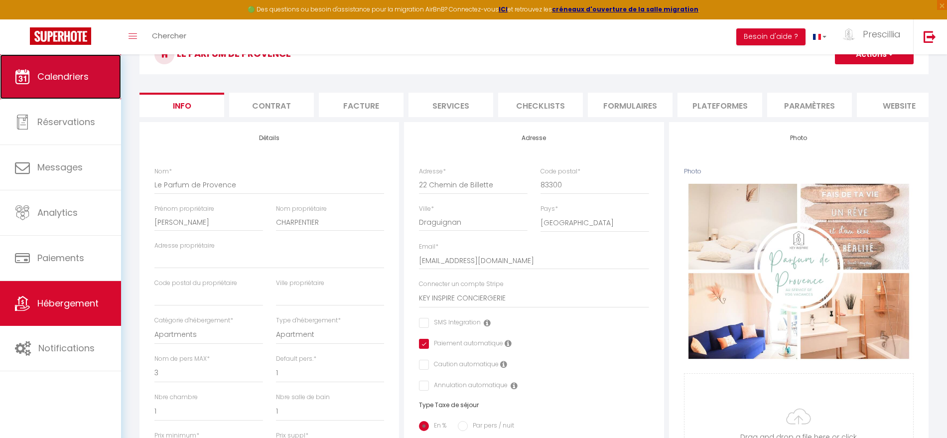
click at [84, 74] on span "Calendriers" at bounding box center [62, 76] width 51 height 12
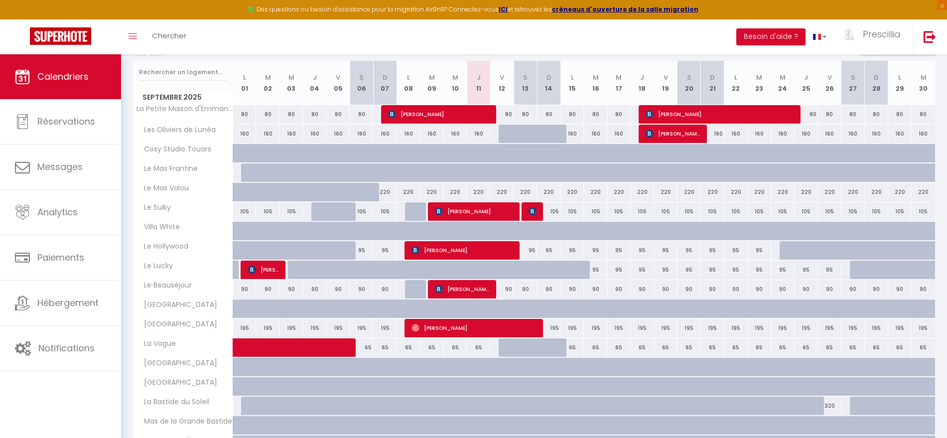
scroll to position [178, 0]
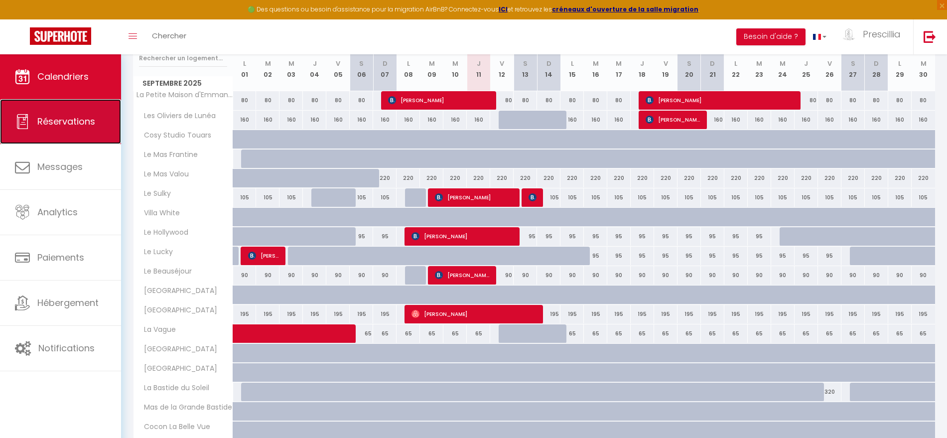
click at [38, 131] on link "Réservations" at bounding box center [60, 121] width 121 height 45
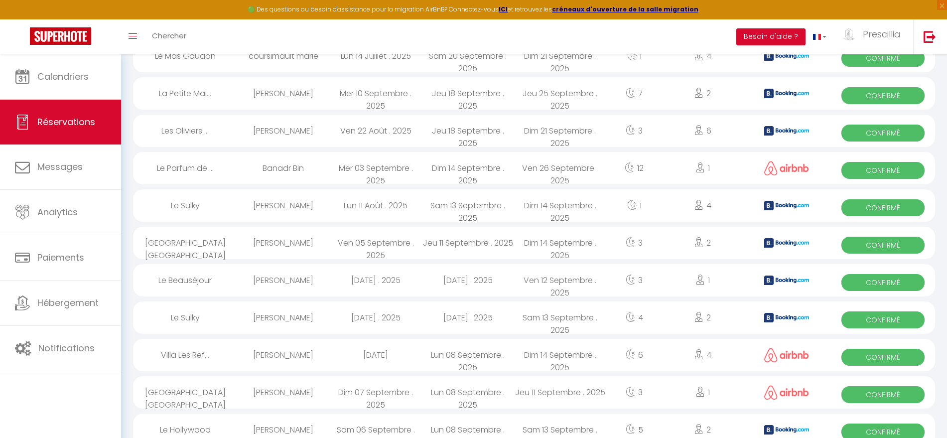
scroll to position [452, 0]
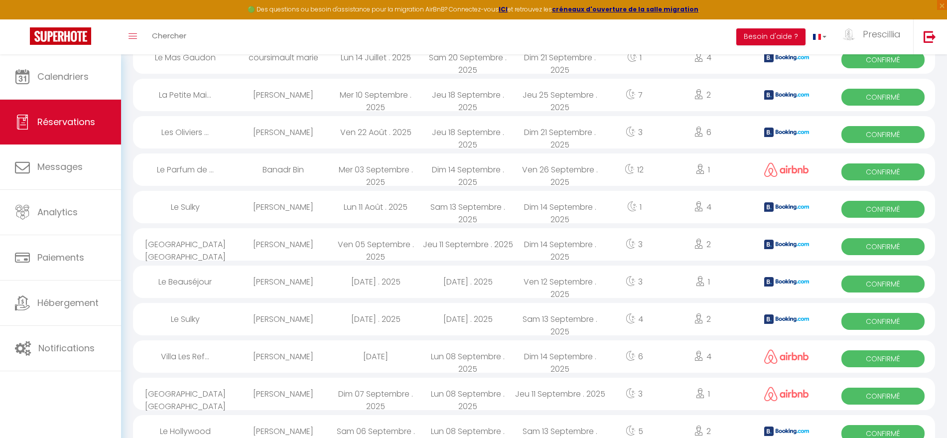
click at [221, 174] on div "Le Parfum de ..." at bounding box center [185, 169] width 104 height 32
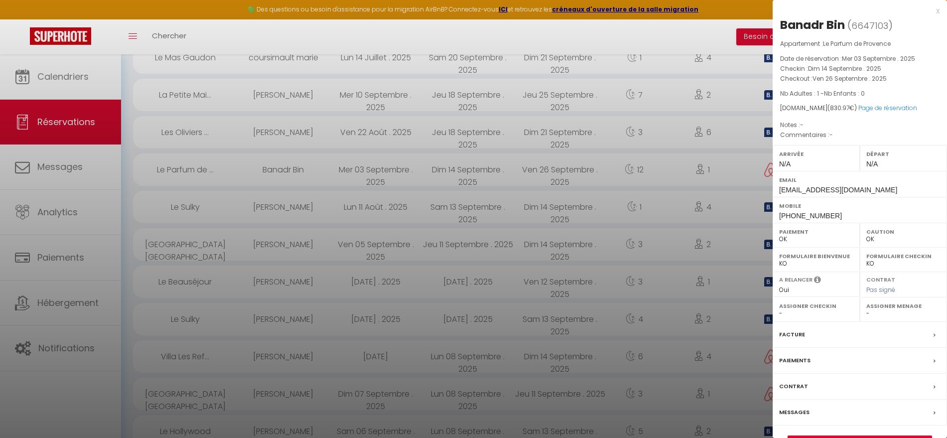
click at [849, 357] on div "Paiements" at bounding box center [860, 361] width 174 height 26
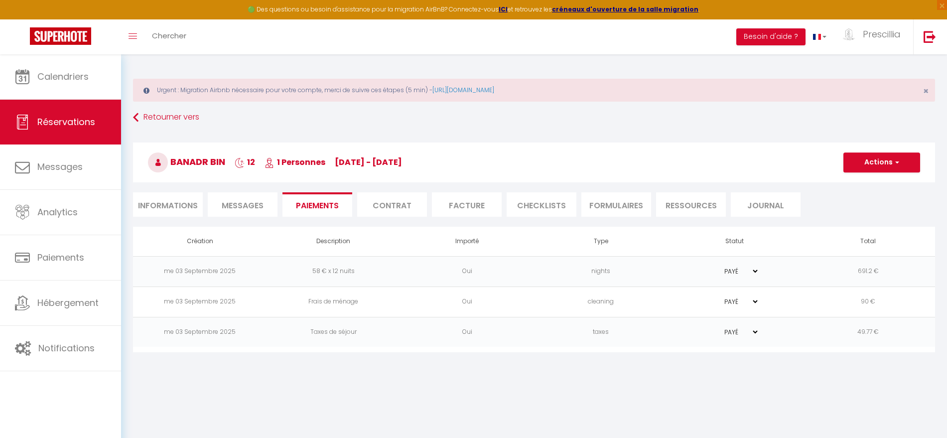
click at [249, 204] on span "Messages" at bounding box center [243, 205] width 42 height 11
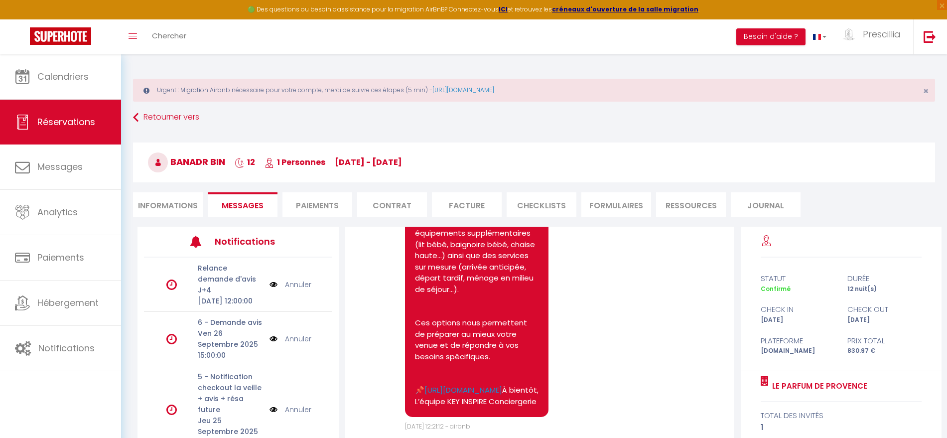
scroll to position [2029, 0]
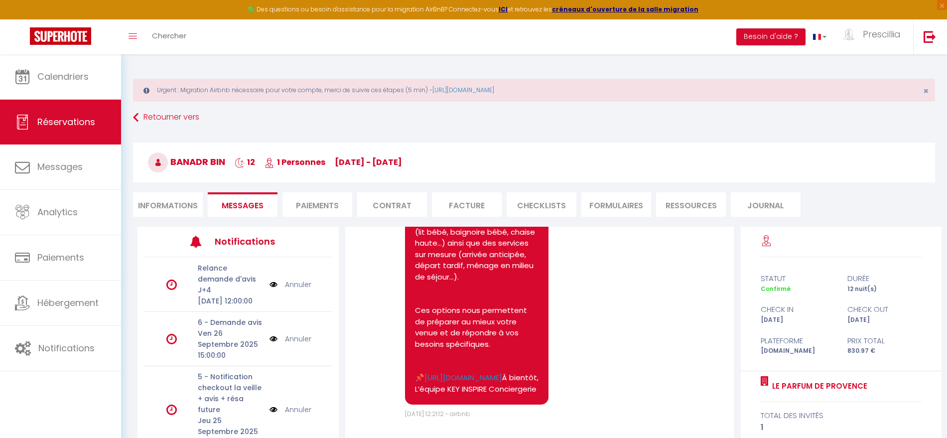
click at [492, 365] on pre "Bonjour Banadr, Pour rendre votre séjour [MEDICAL_DATA] plus agréable, nous vou…" at bounding box center [477, 248] width 124 height 291
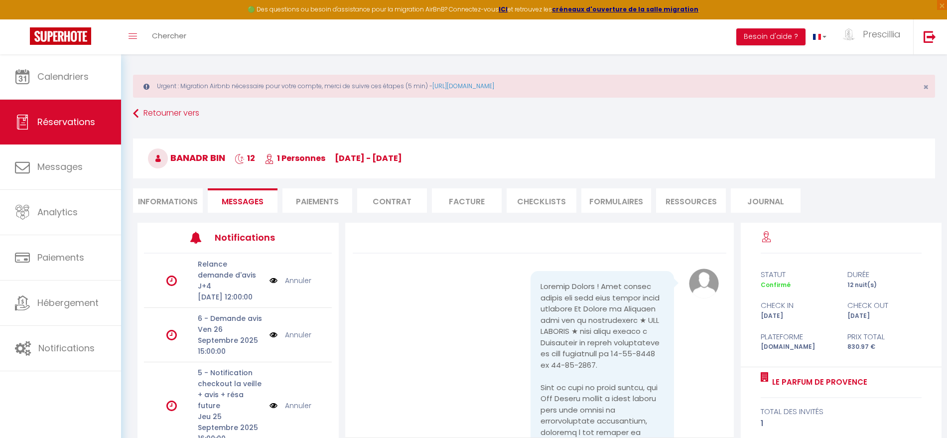
scroll to position [0, 0]
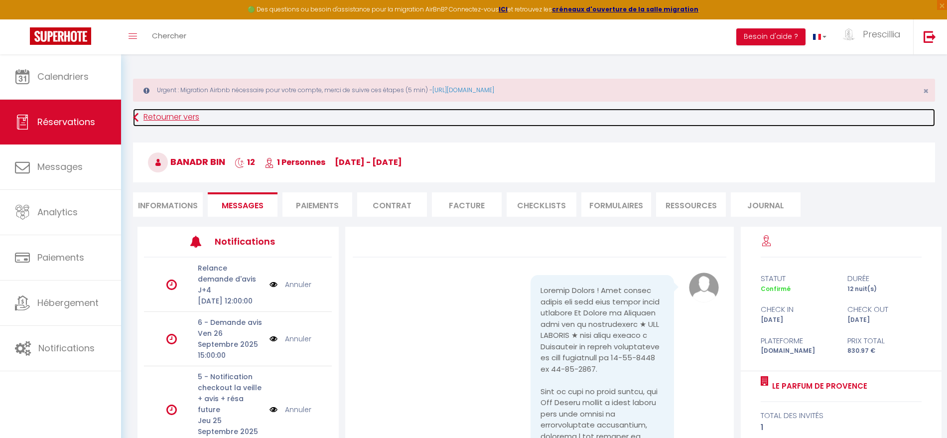
click at [182, 115] on link "Retourner vers" at bounding box center [534, 118] width 802 height 18
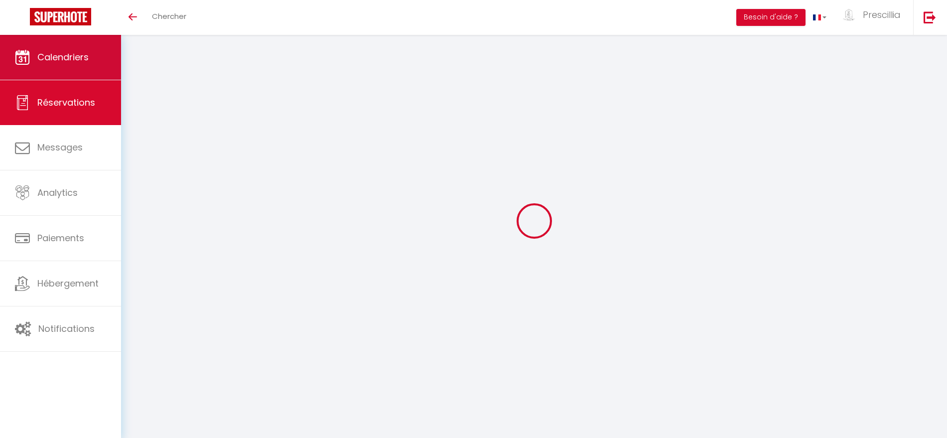
click at [62, 59] on span "Calendriers" at bounding box center [62, 57] width 51 height 12
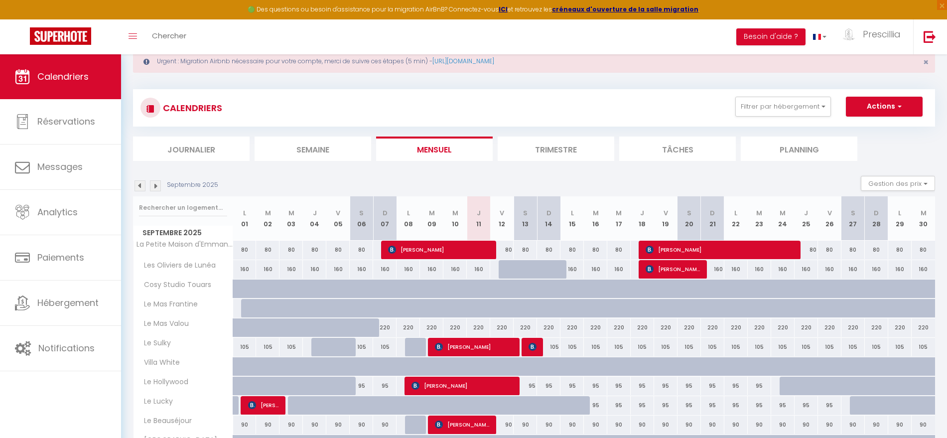
scroll to position [32, 0]
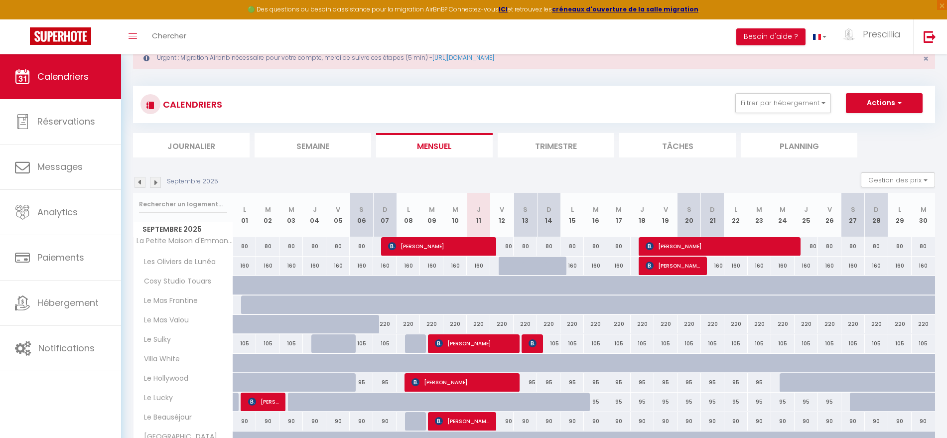
click at [189, 145] on li "Journalier" at bounding box center [191, 145] width 117 height 24
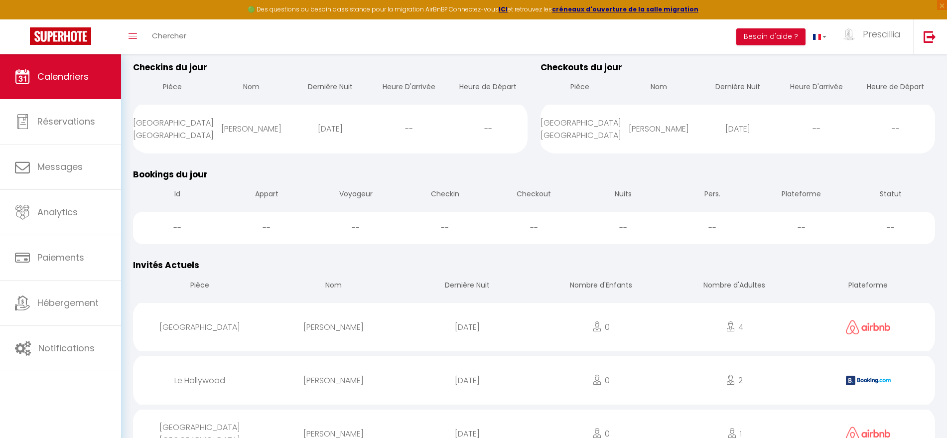
scroll to position [158, 0]
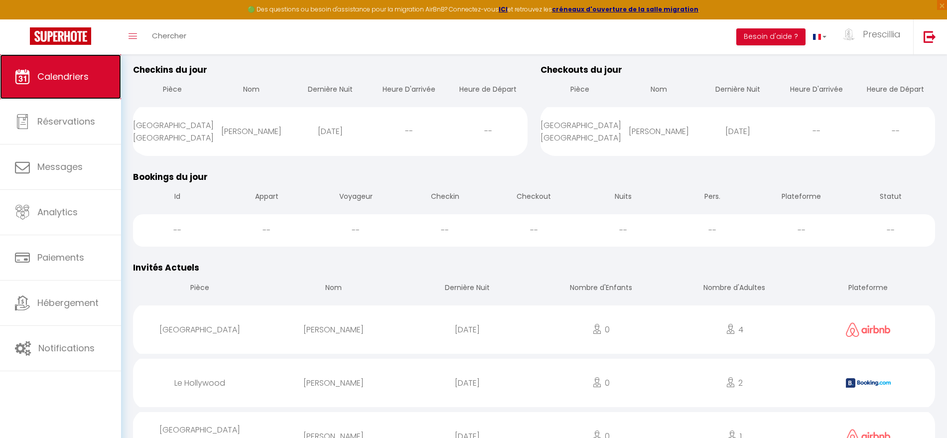
click at [49, 83] on link "Calendriers" at bounding box center [60, 76] width 121 height 45
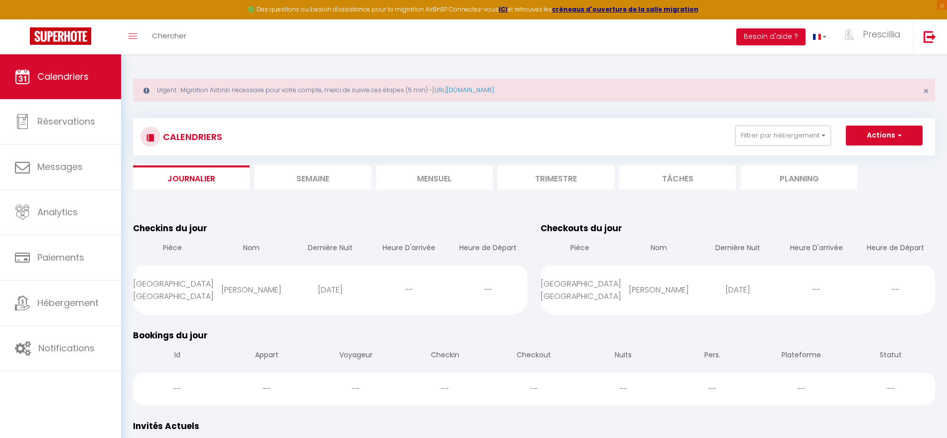
click at [427, 175] on li "Mensuel" at bounding box center [434, 177] width 117 height 24
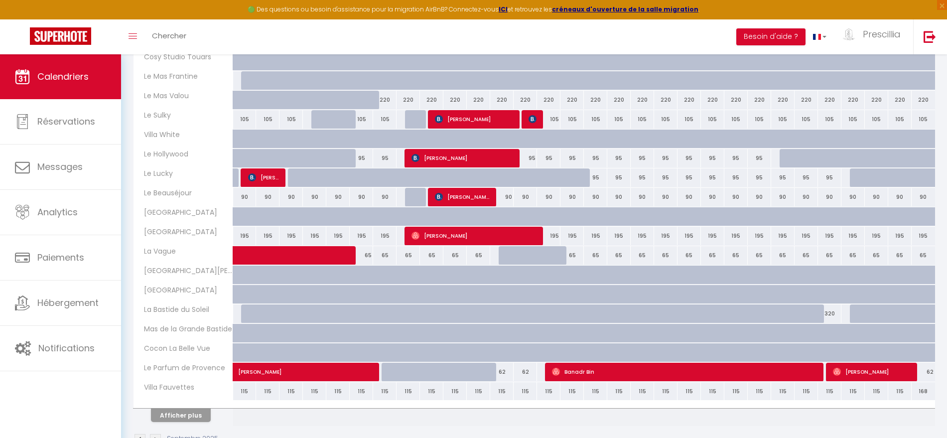
scroll to position [286, 0]
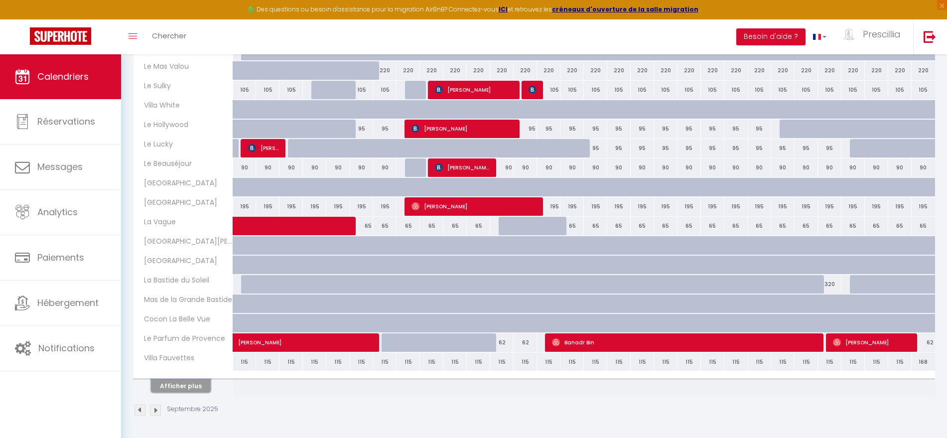
click at [182, 384] on button "Afficher plus" at bounding box center [181, 385] width 60 height 13
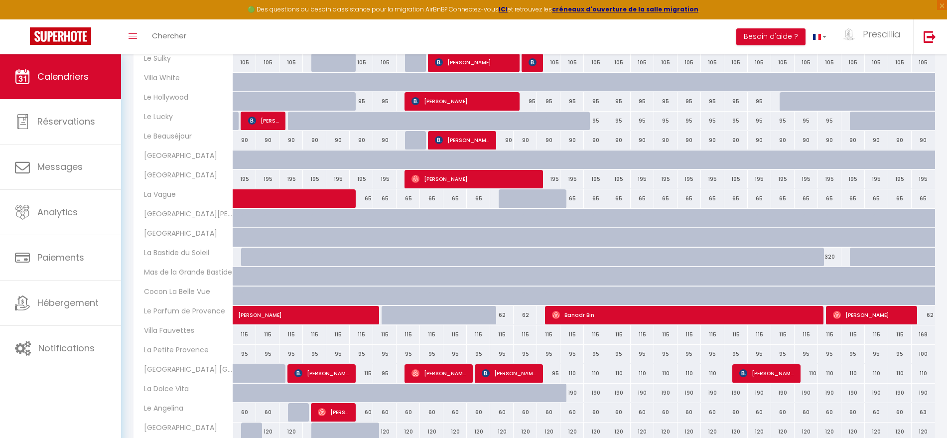
scroll to position [319, 0]
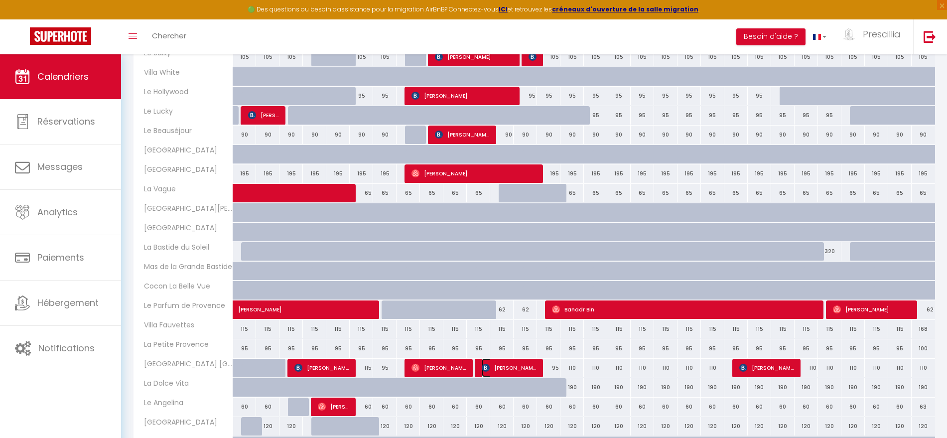
click at [516, 364] on span "[PERSON_NAME]" at bounding box center [509, 367] width 55 height 19
select select "OK"
select select "KO"
select select "0"
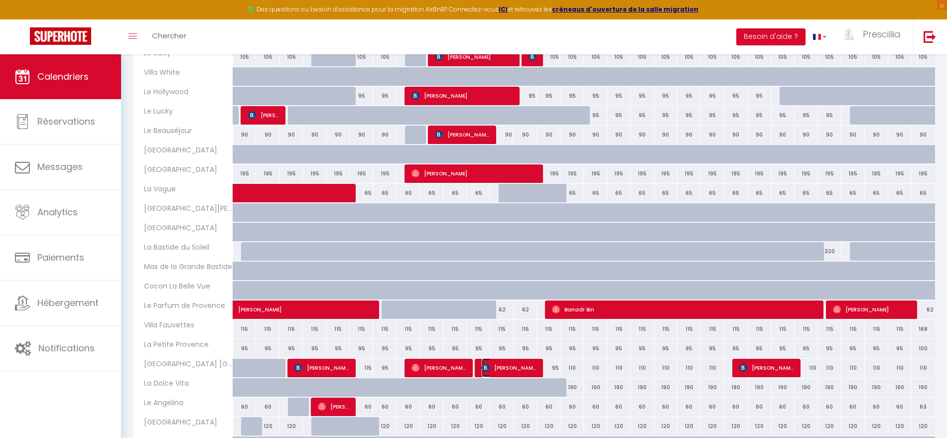
select select "1"
select select
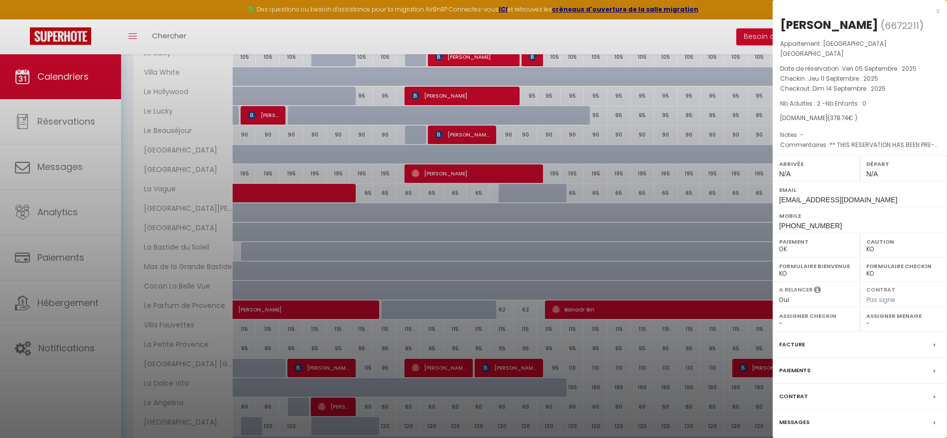
click at [829, 365] on div "Paiements" at bounding box center [860, 371] width 174 height 26
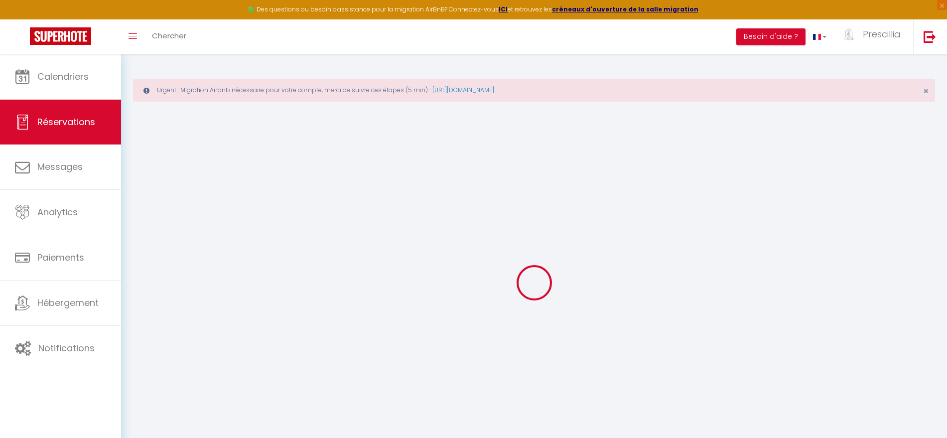
select select "0"
select select
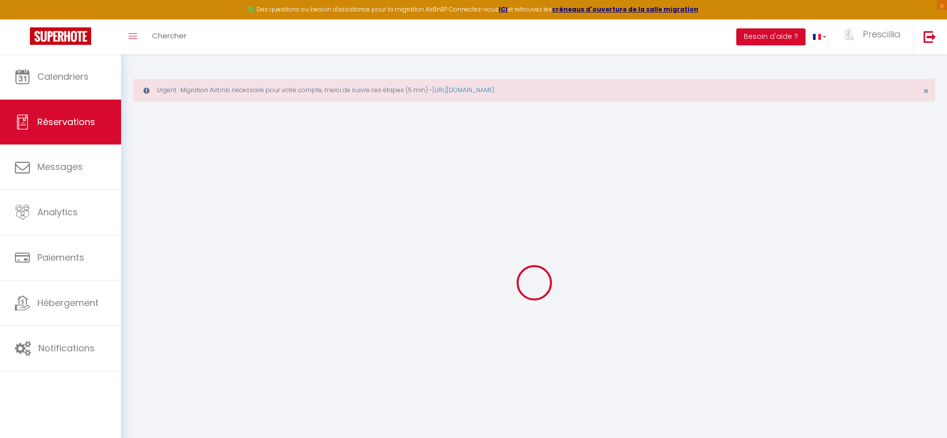
select select
checkbox input "false"
type textarea "** THIS RESERVATION HAS BEEN PRE-PAID ** Reservation has a cancellation grace p…"
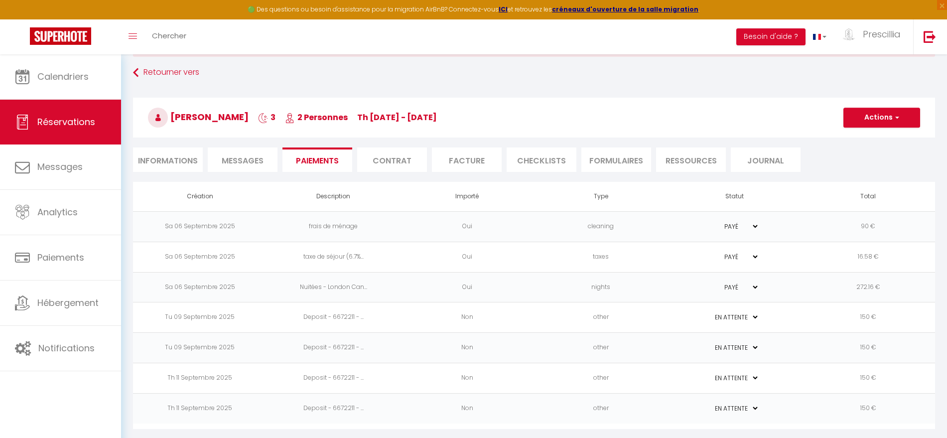
scroll to position [54, 0]
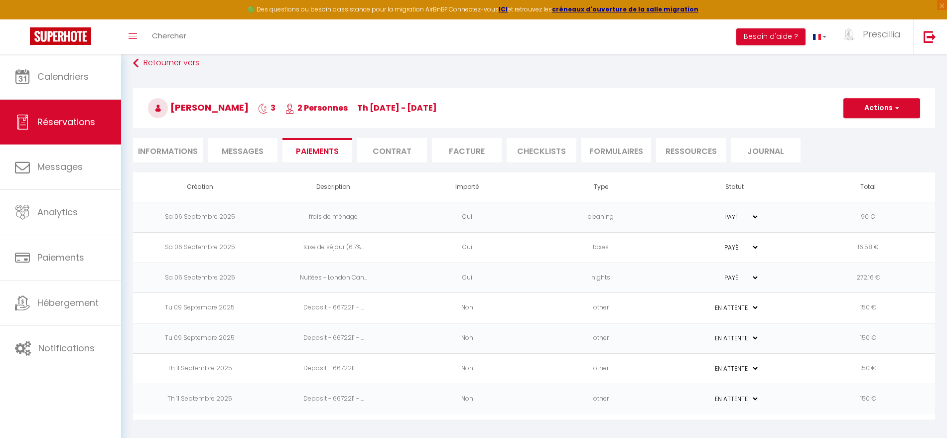
click at [244, 154] on span "Messages" at bounding box center [243, 150] width 42 height 11
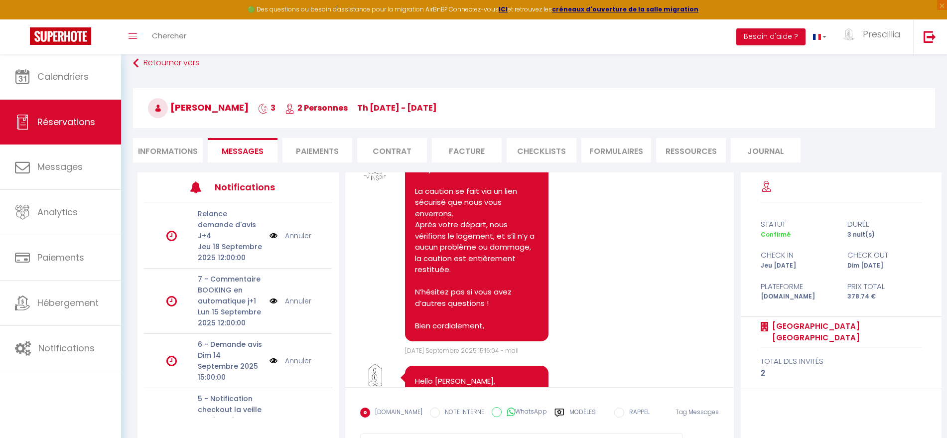
scroll to position [3613, 0]
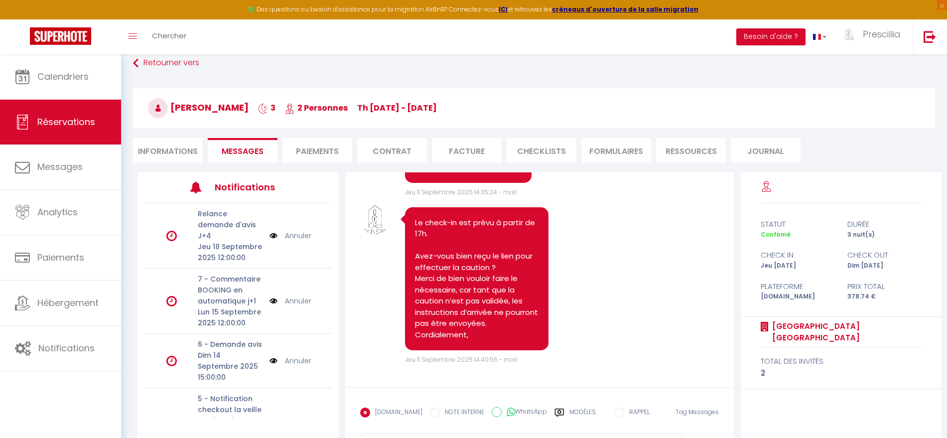
scroll to position [5069, 0]
click at [617, 83] on div "У нас может ихзмениться время заезда с 16-00" at bounding box center [602, 61] width 143 height 42
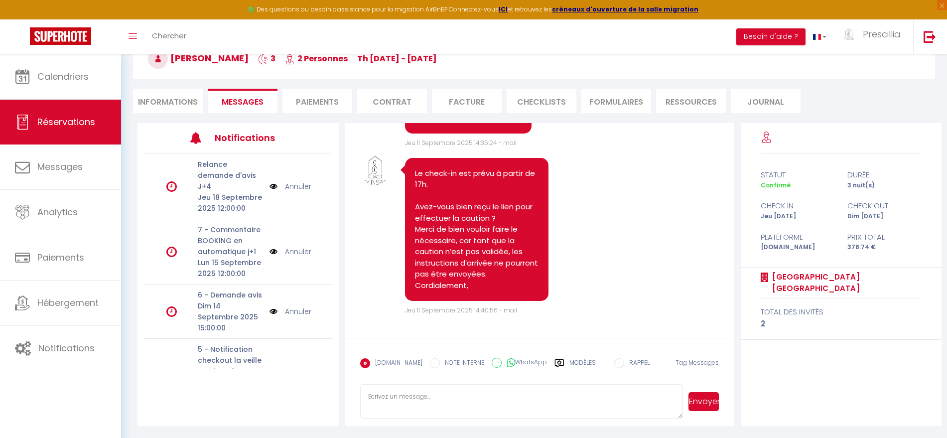
scroll to position [5219, 0]
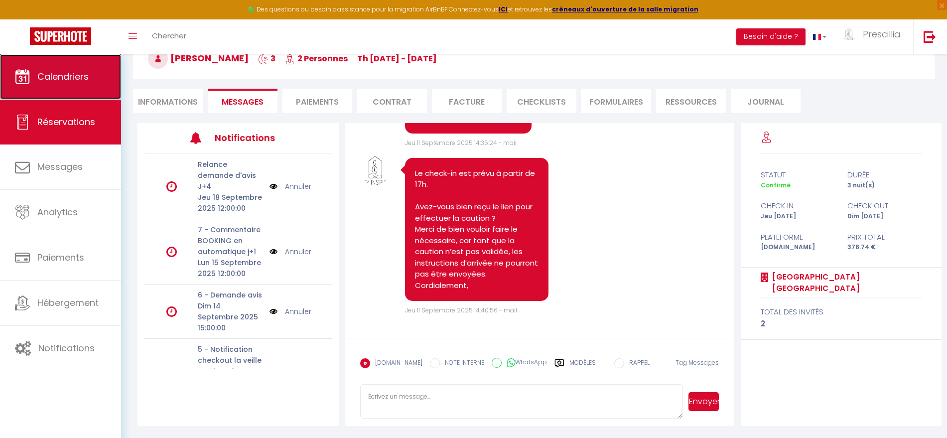
click at [73, 81] on span "Calendriers" at bounding box center [62, 76] width 51 height 12
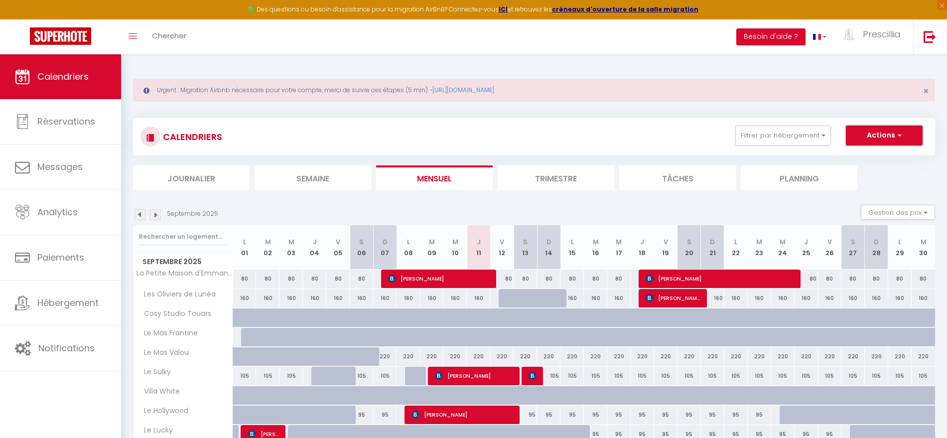
click at [900, 134] on span "button" at bounding box center [898, 135] width 6 height 10
click at [621, 145] on div "CALENDRIERS Filtrer par hébergement CANTON DE FAYENCE Les Oliviers de Lunéa Le …" at bounding box center [533, 137] width 787 height 22
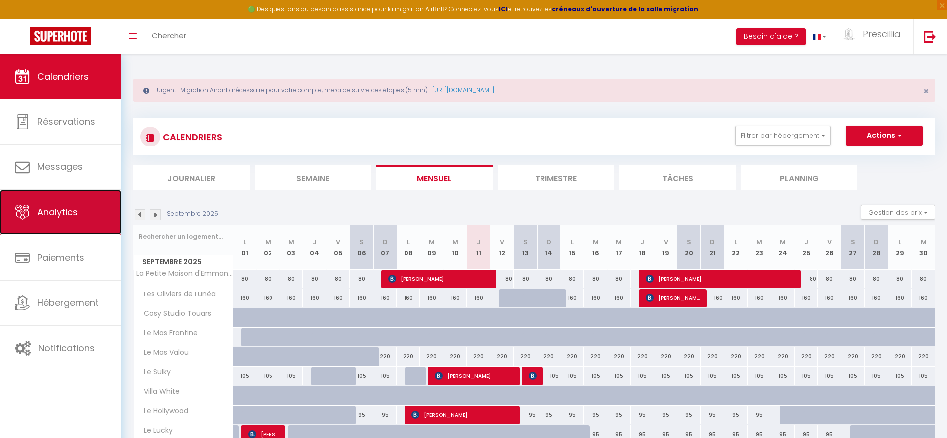
click at [64, 212] on span "Analytics" at bounding box center [57, 212] width 40 height 12
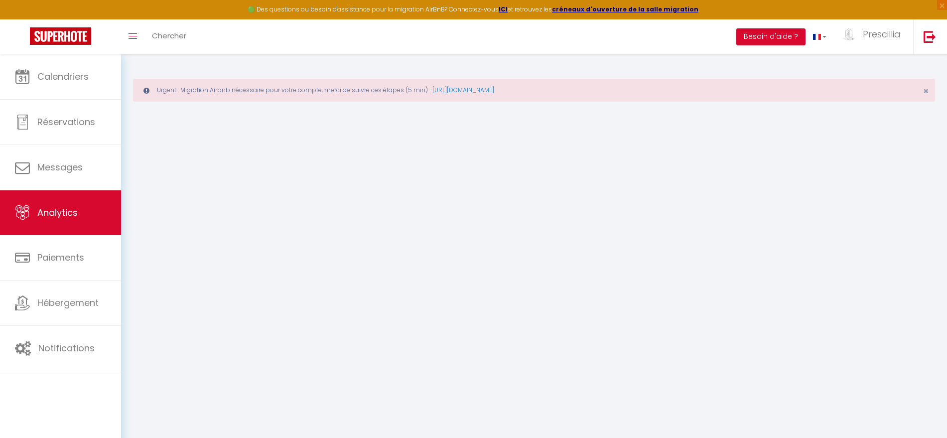
select select "2025"
select select "9"
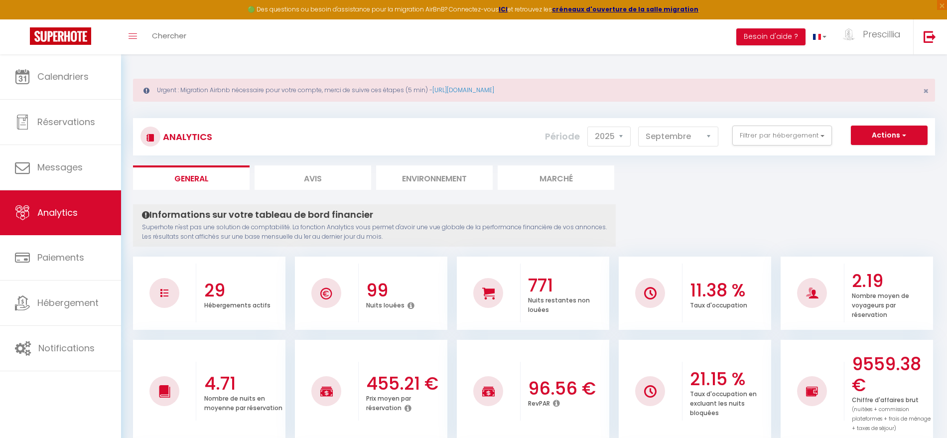
click at [481, 207] on div "Informations sur votre tableau de bord financier Superhote n'est pas une soluti…" at bounding box center [374, 225] width 483 height 42
click at [800, 138] on button "Filtrer par hébergement" at bounding box center [782, 136] width 100 height 20
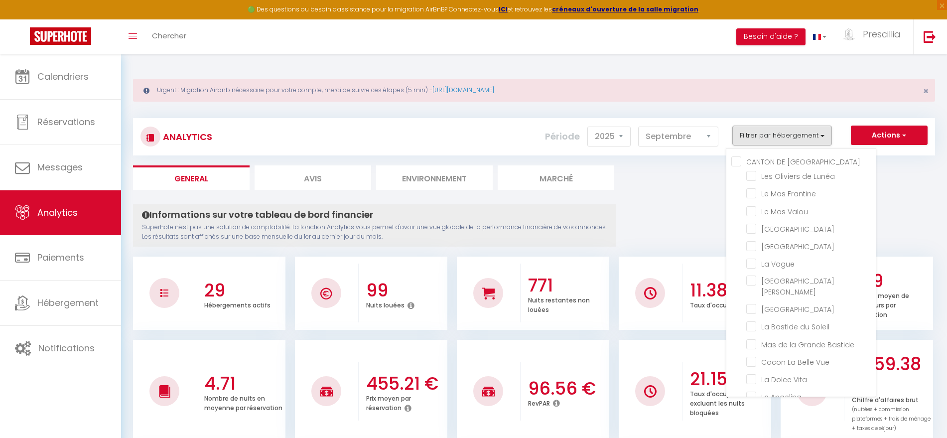
click at [799, 181] on span "Les Oliviers de Lunéa" at bounding box center [798, 176] width 74 height 10
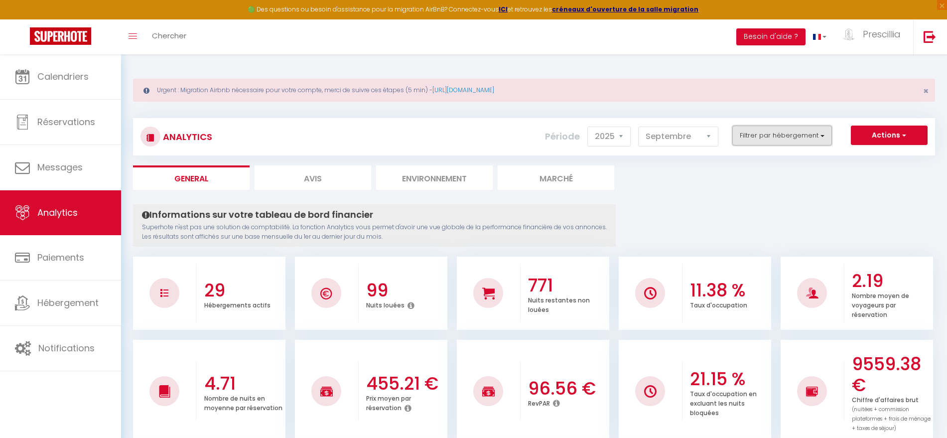
click at [778, 131] on button "Filtrer par hébergement" at bounding box center [782, 136] width 100 height 20
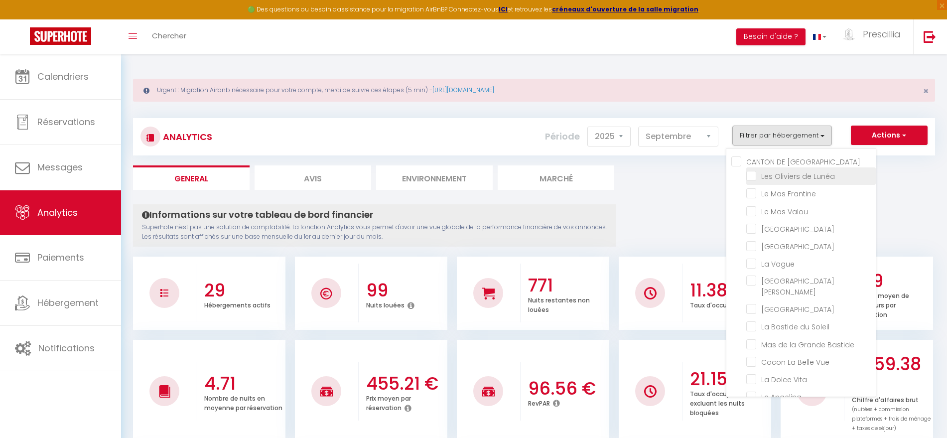
click at [755, 170] on Lunéa "checkbox" at bounding box center [811, 175] width 130 height 10
checkbox Lunéa "true"
checkbox Frantine "false"
checkbox Valou "false"
checkbox Câline "false"
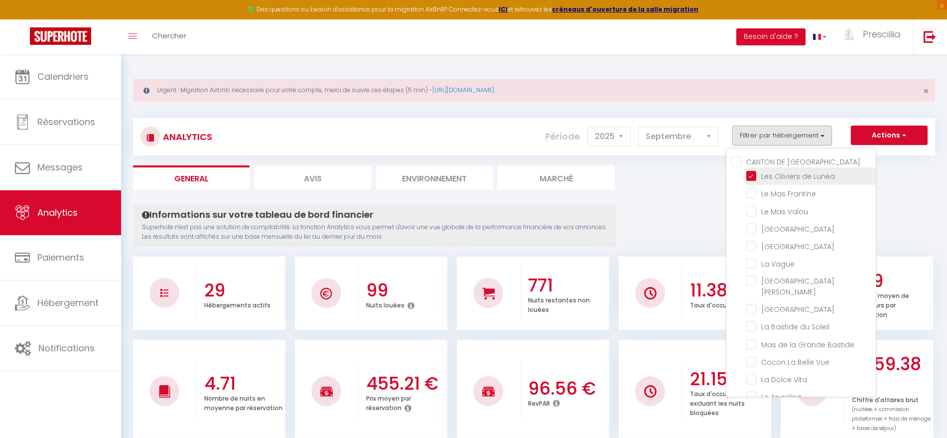
checkbox Reflets "false"
checkbox Vague "false"
checkbox Aragon "false"
checkbox Sienna "false"
checkbox Soleil "false"
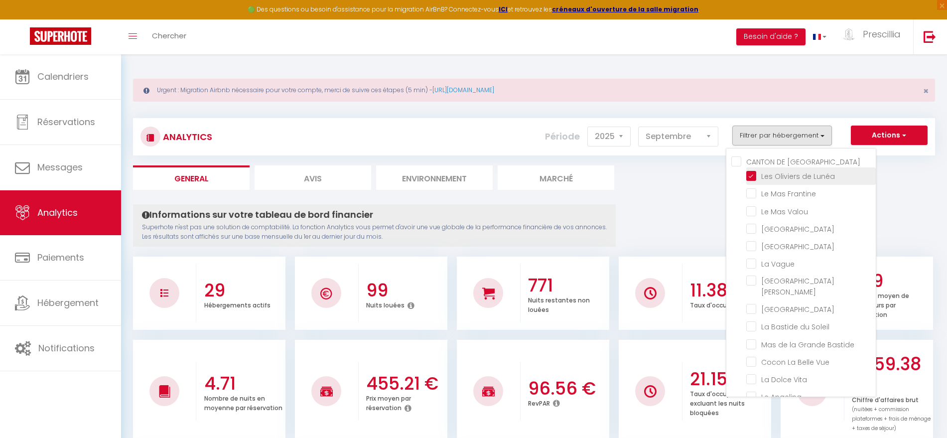
checkbox Bastide "false"
checkbox Vue "false"
checkbox Vita "false"
checkbox Angelina "false"
checkbox Colombe "false"
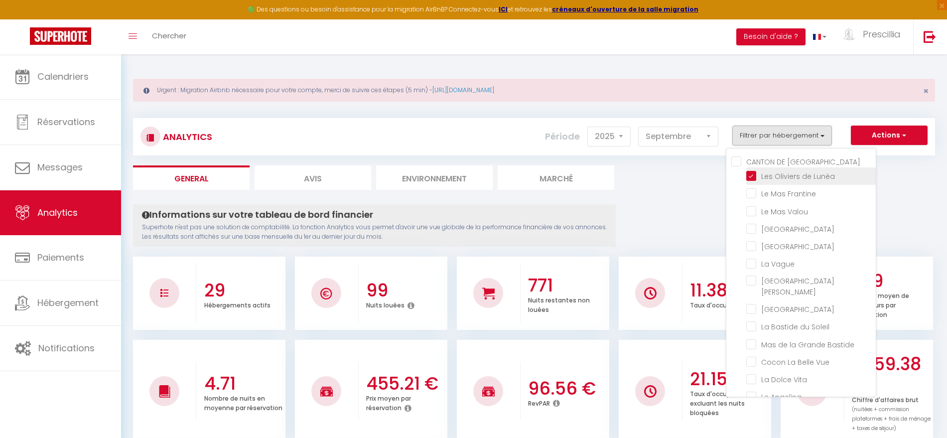
checkbox Corian "false"
checkbox Bleue "false"
checkbox Provence "false"
checkbox Sulky "false"
checkbox Hollywood "false"
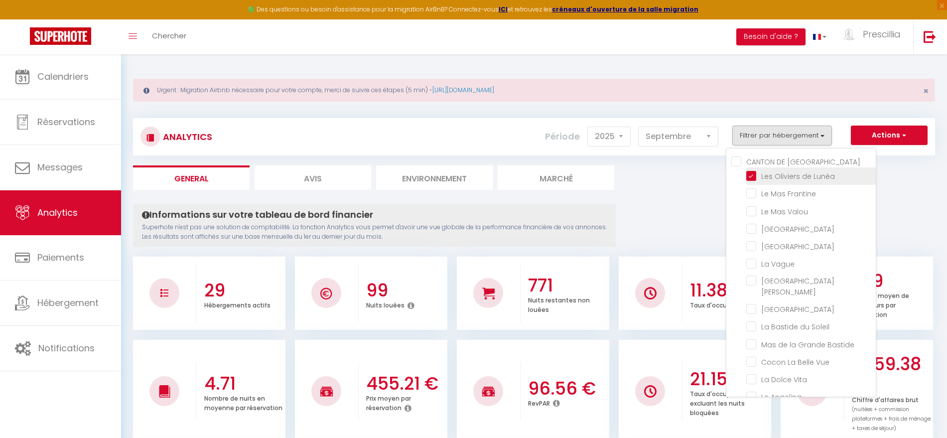
checkbox Lucky "false"
checkbox Touars "false"
checkbox White "false"
checkbox Raguette "false"
checkbox Cannes "false"
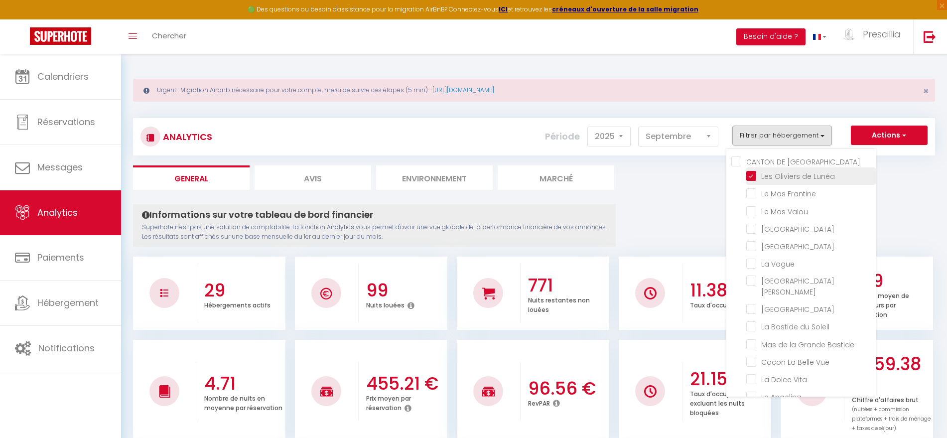
checkbox d\'Emmanuelle "false"
checkbox Beauséjour "false"
checkbox Fauvettes "false"
checkbox Provence "false"
checkbox Gaudon "false"
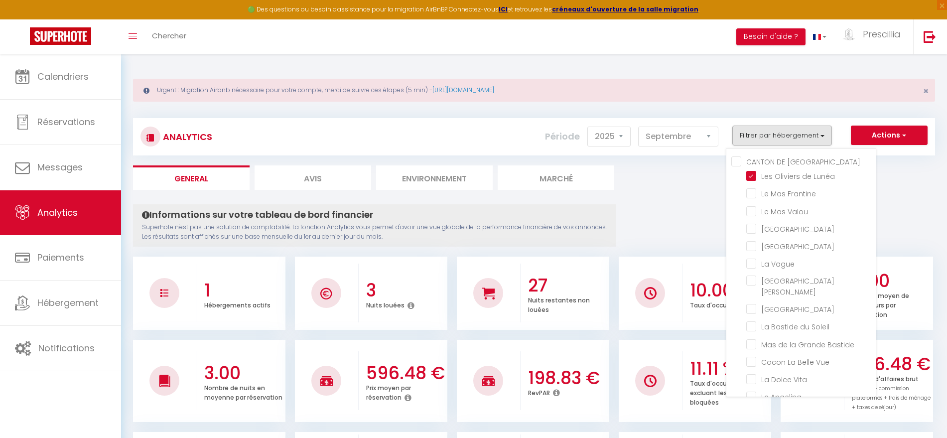
click at [699, 186] on ul "General Avis Environnement Marché" at bounding box center [534, 177] width 802 height 24
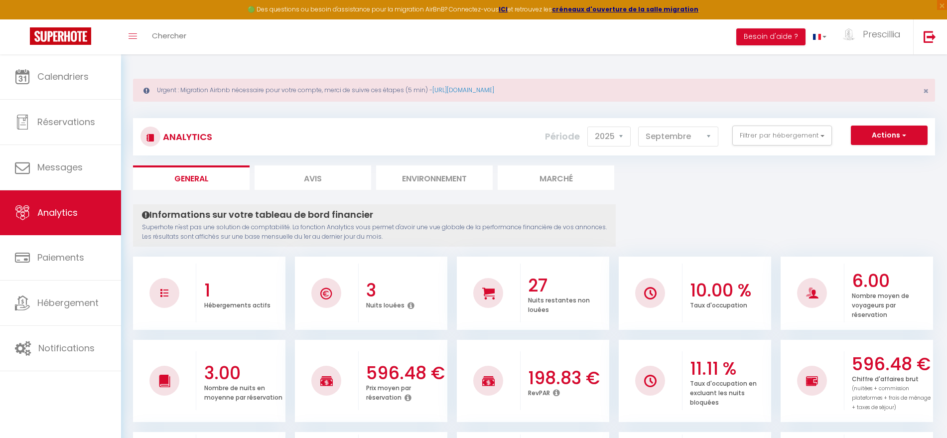
click at [318, 177] on li "Avis" at bounding box center [313, 177] width 117 height 24
select select "2025"
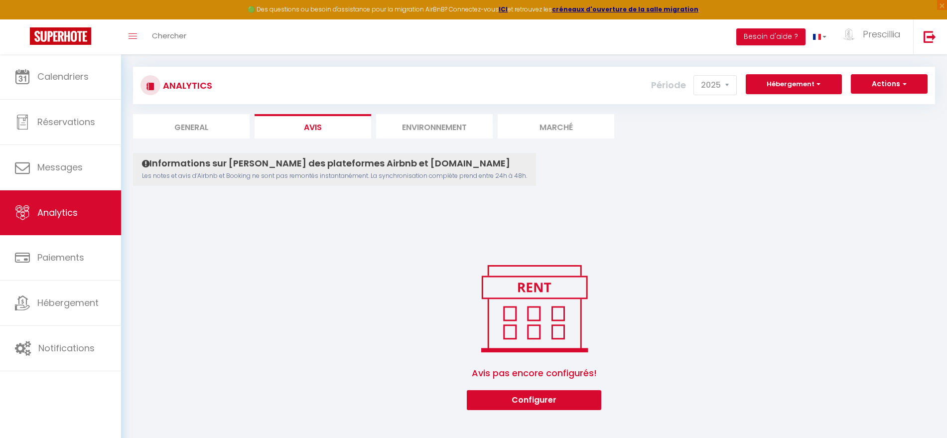
scroll to position [54, 0]
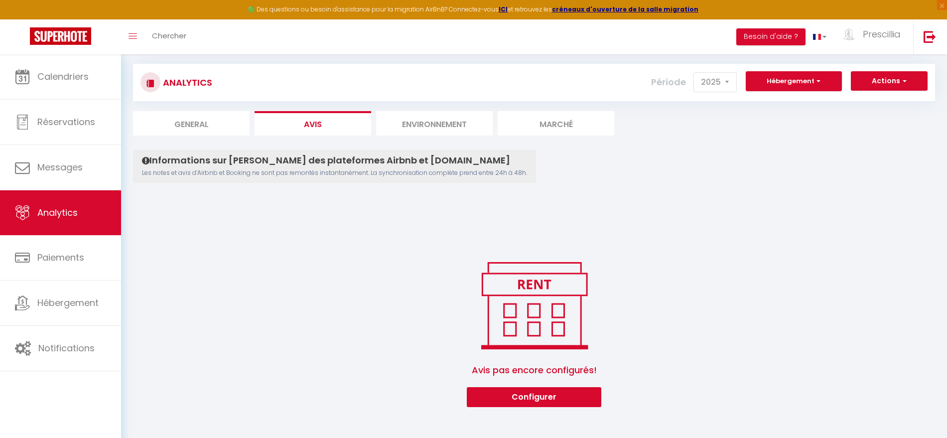
click at [318, 177] on p "Les notes et avis d’Airbnb et Booking ne sont pas remontés instantanément. La s…" at bounding box center [334, 172] width 385 height 9
click at [183, 123] on li "General" at bounding box center [191, 123] width 117 height 24
select select "2025"
select select "9"
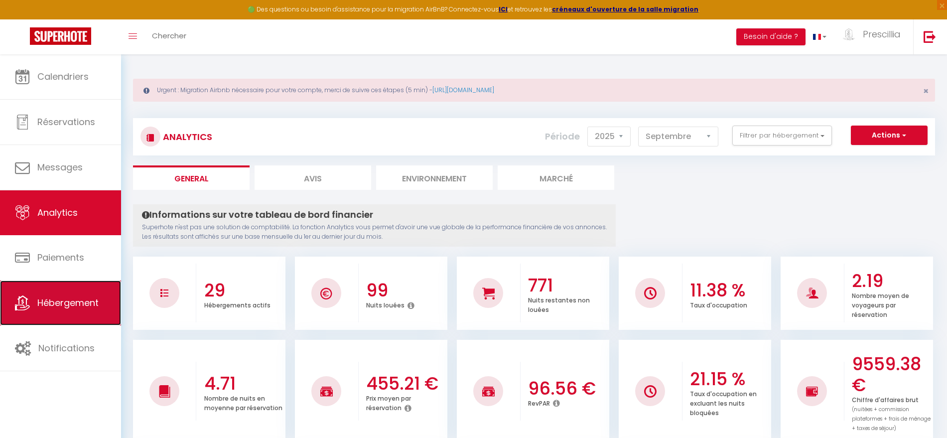
click at [74, 302] on span "Hébergement" at bounding box center [67, 302] width 61 height 12
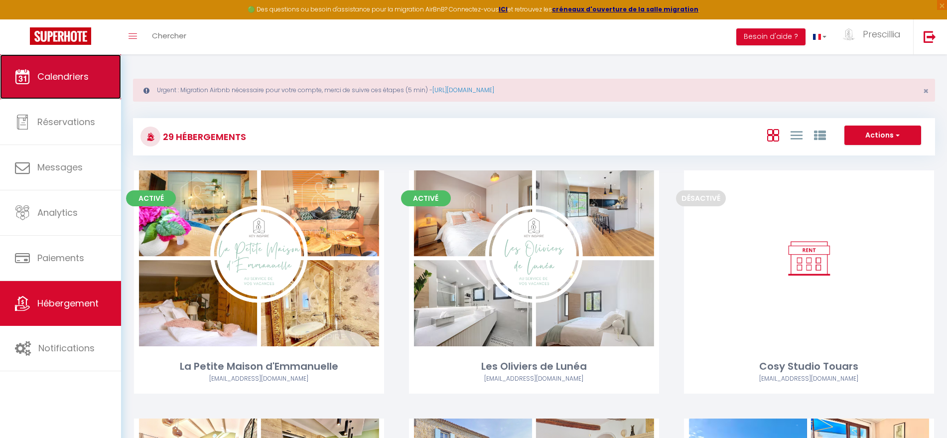
click at [69, 72] on span "Calendriers" at bounding box center [62, 76] width 51 height 12
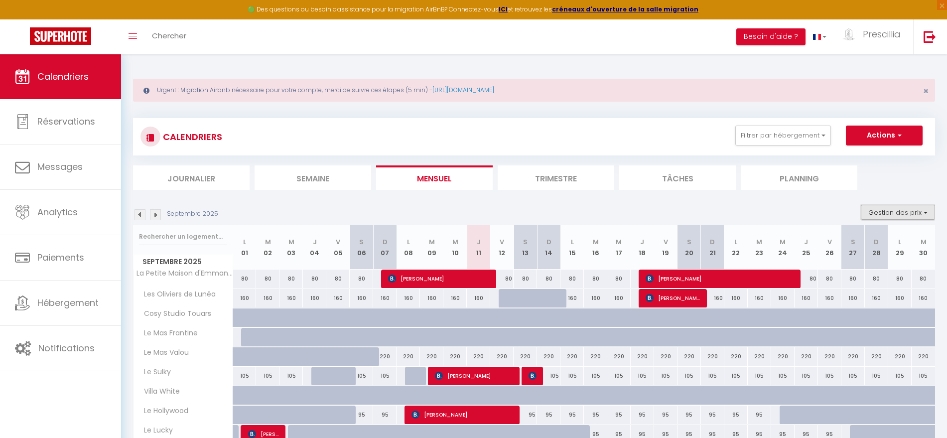
click at [927, 211] on button "Gestion des prix" at bounding box center [898, 212] width 74 height 15
click at [189, 274] on span "La Petite Maison d'Emmanuelle" at bounding box center [198, 270] width 115 height 12
click at [196, 272] on span "La Petite Maison d'Emmanuelle" at bounding box center [198, 270] width 115 height 12
click at [822, 134] on button "Filtrer par hébergement" at bounding box center [783, 136] width 96 height 20
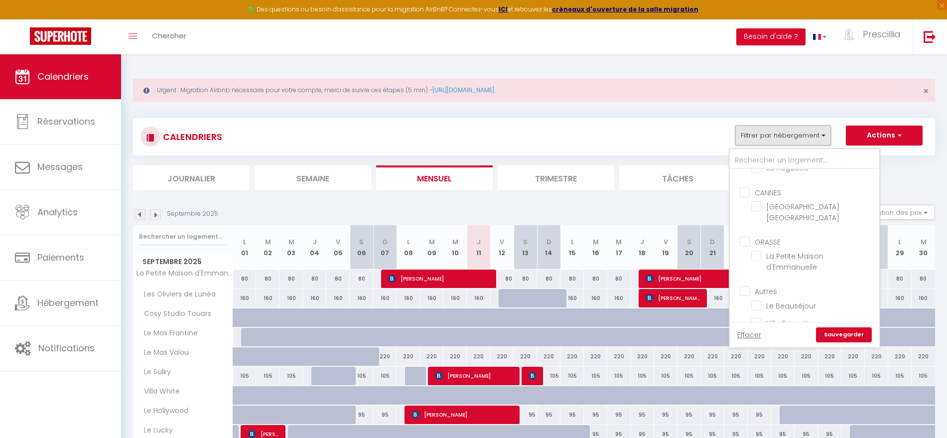
scroll to position [517, 0]
click at [831, 323] on input "Le Mas Gaudon" at bounding box center [813, 328] width 125 height 10
checkbox input "true"
checkbox input "false"
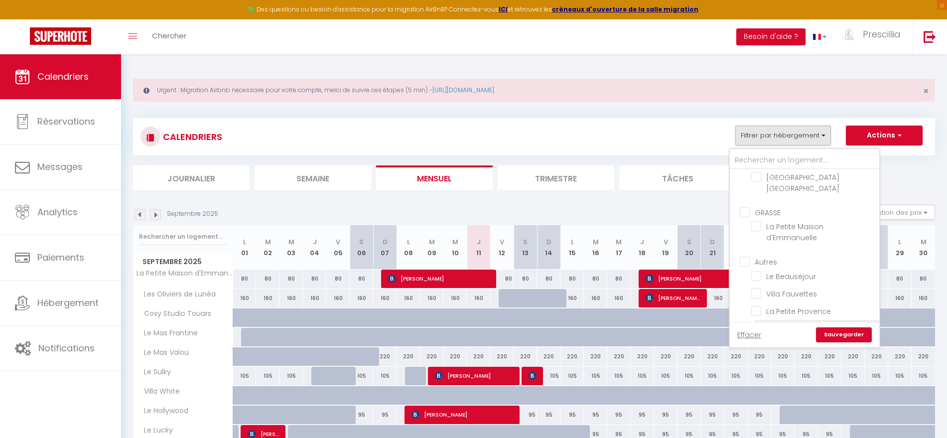
checkbox input "false"
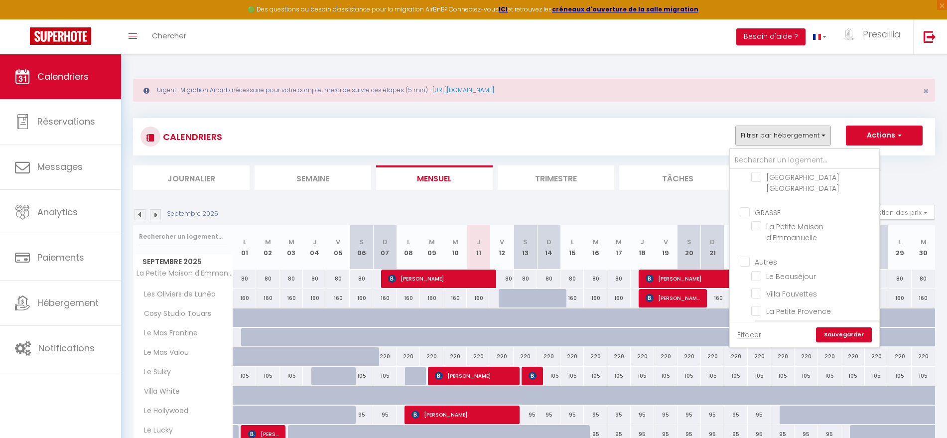
checkbox input "false"
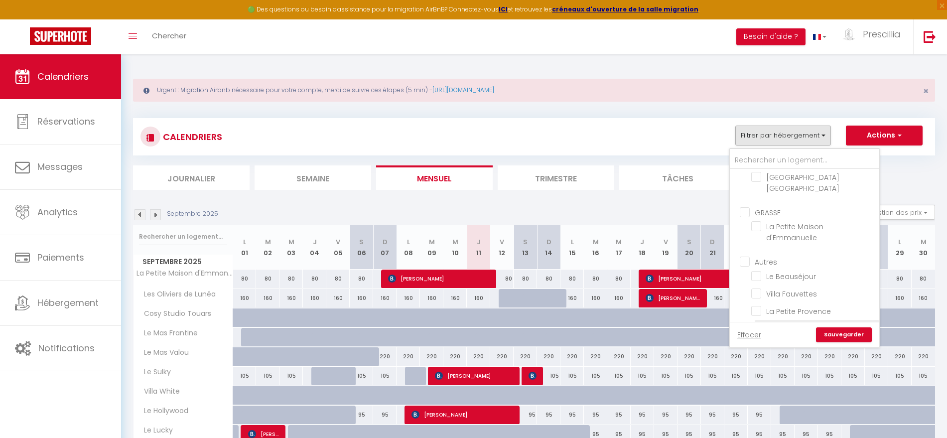
checkbox input "false"
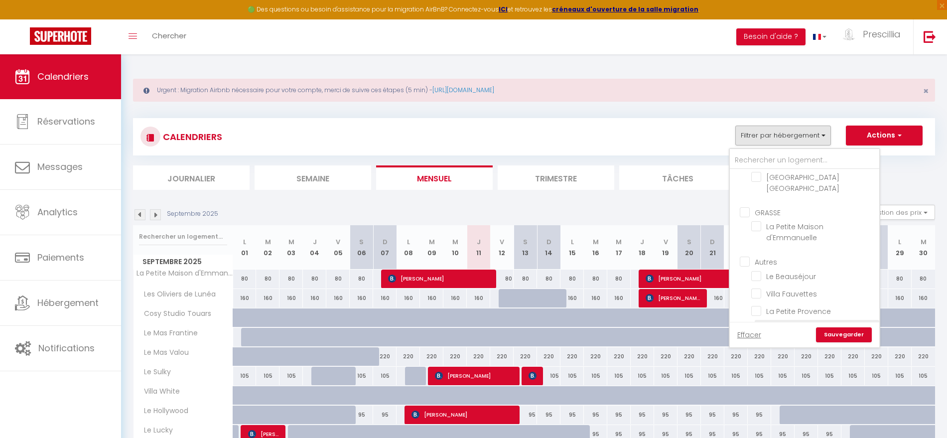
checkbox input "false"
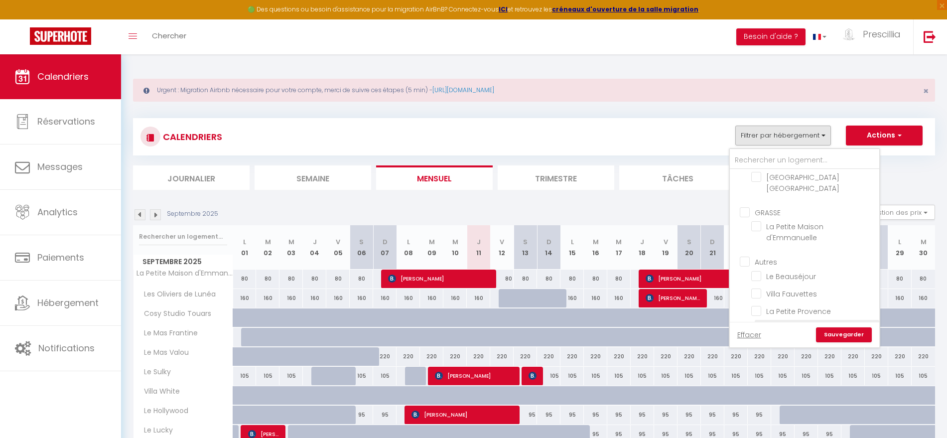
checkbox input "false"
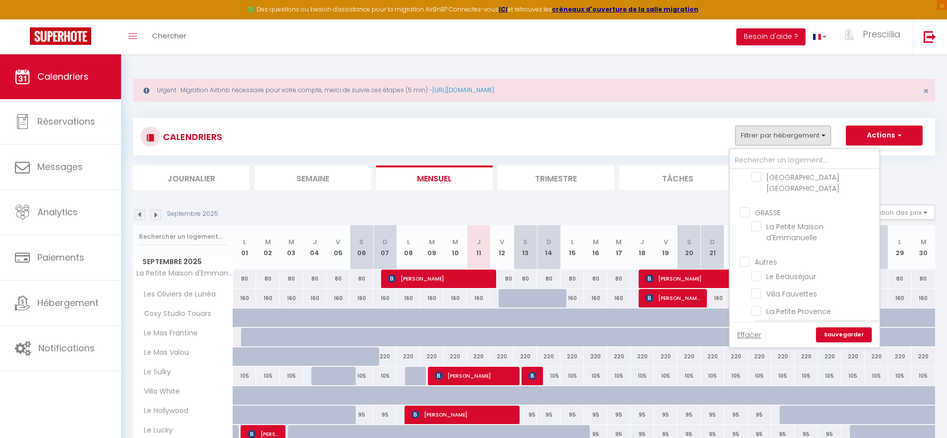
checkbox input "false"
click at [831, 323] on input "Le Mas Gaudon" at bounding box center [813, 328] width 125 height 10
checkbox input "false"
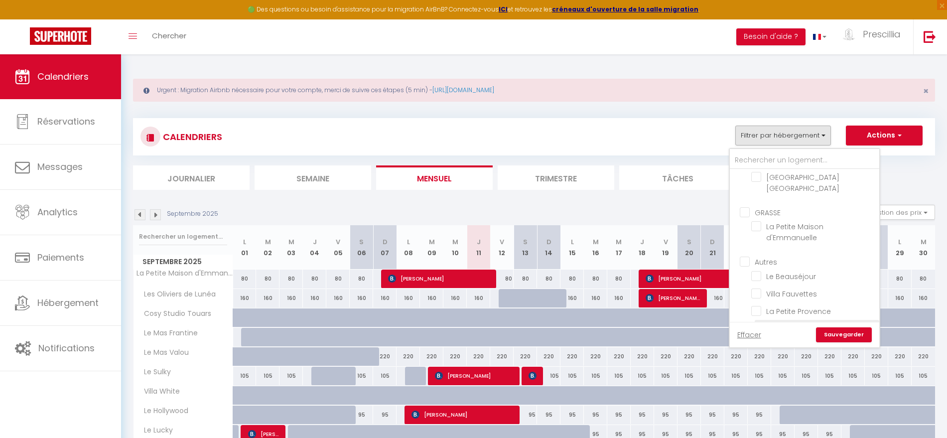
checkbox input "false"
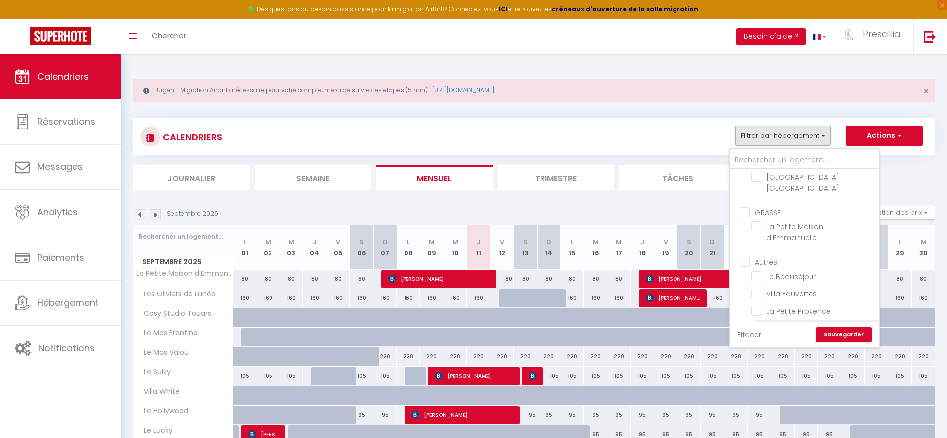
checkbox input "false"
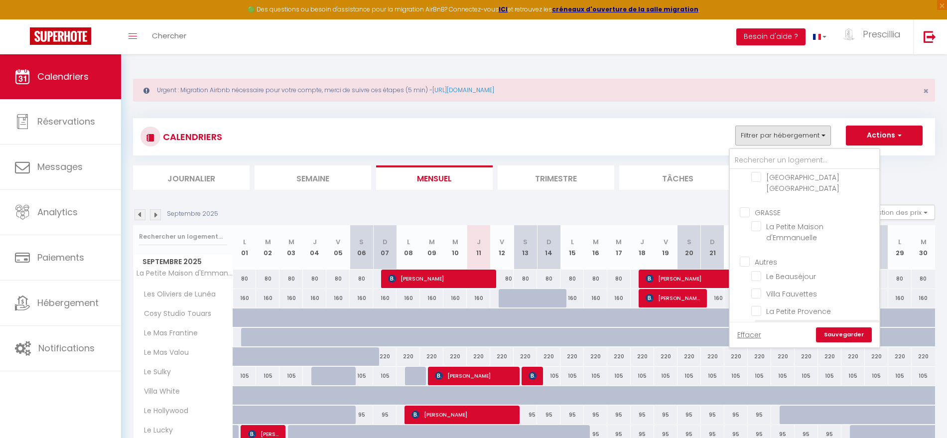
checkbox input "false"
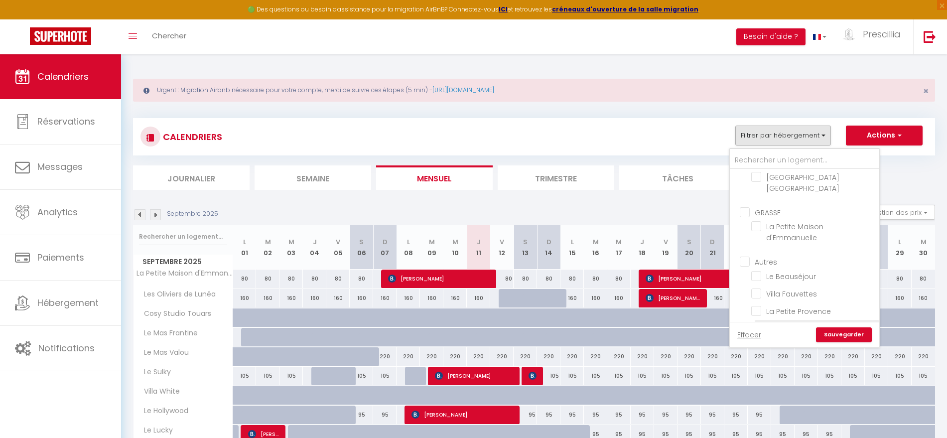
checkbox input "false"
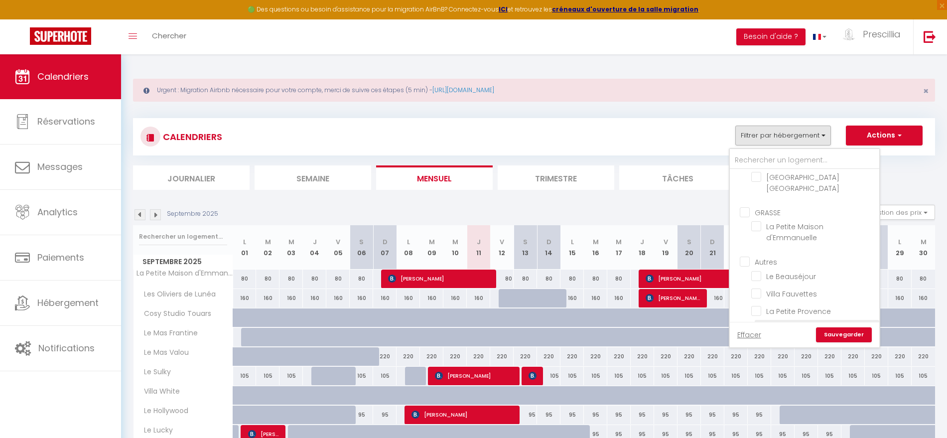
checkbox input "false"
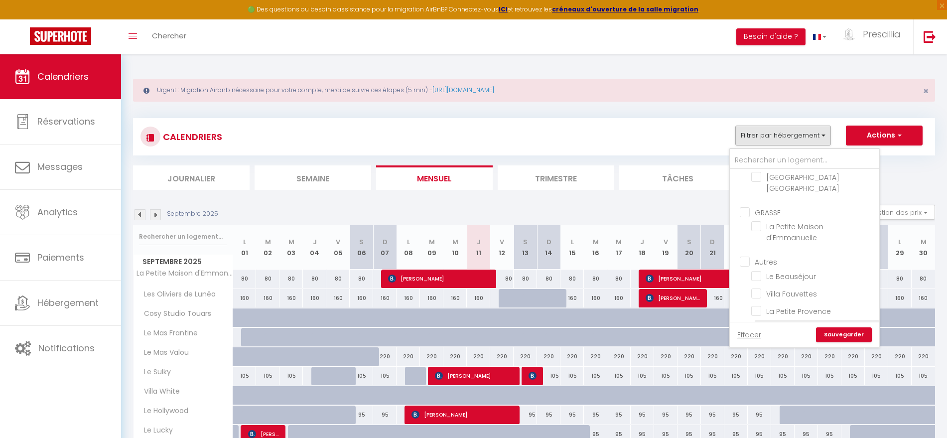
checkbox input "false"
click at [788, 197] on input "Les Oliviers de Lunéa" at bounding box center [813, 194] width 125 height 10
checkbox input "true"
checkbox input "false"
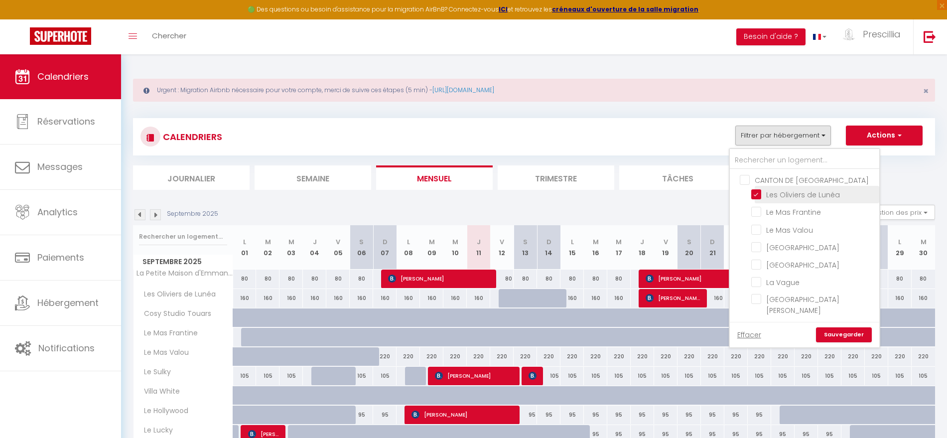
checkbox input "false"
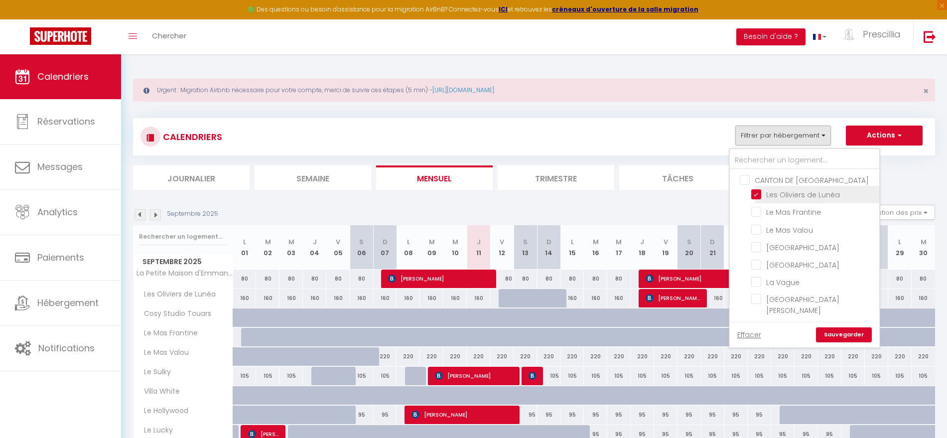
checkbox input "false"
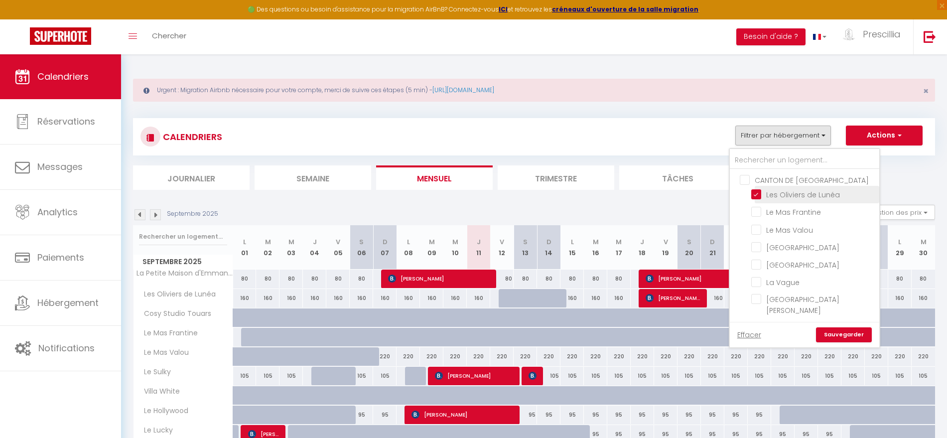
checkbox input "false"
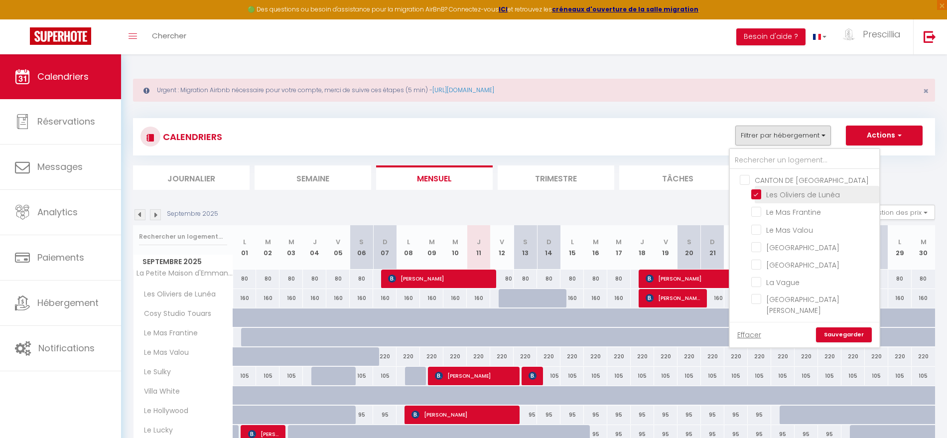
checkbox input "false"
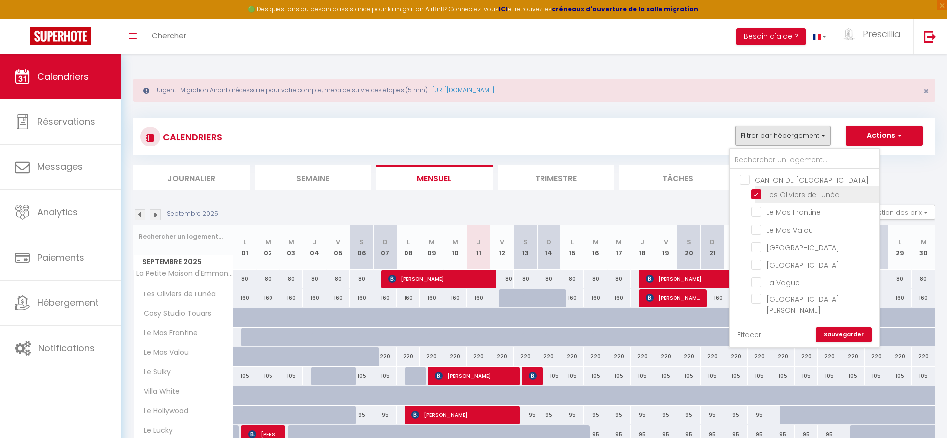
checkbox input "false"
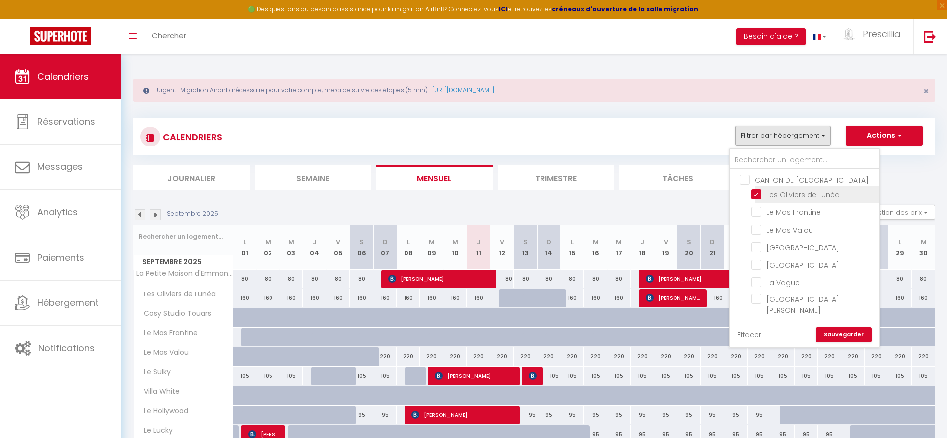
checkbox input "false"
click at [758, 194] on input "Les Oliviers de Lunéa" at bounding box center [813, 194] width 125 height 10
checkbox input "false"
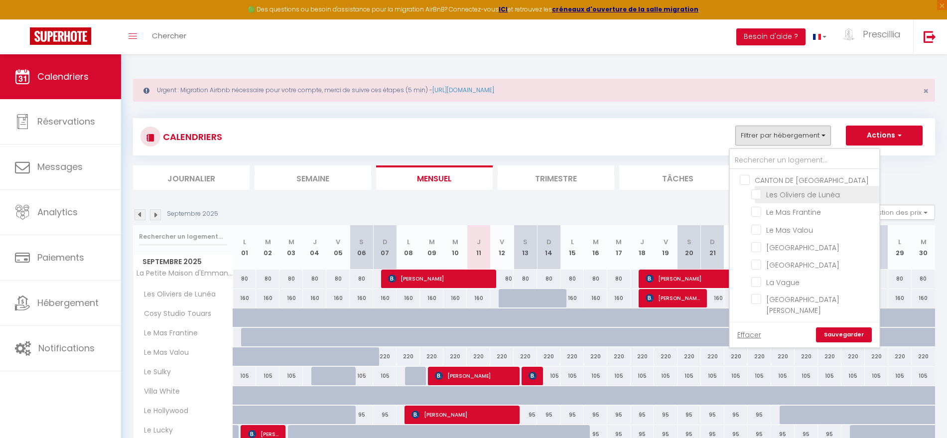
checkbox input "false"
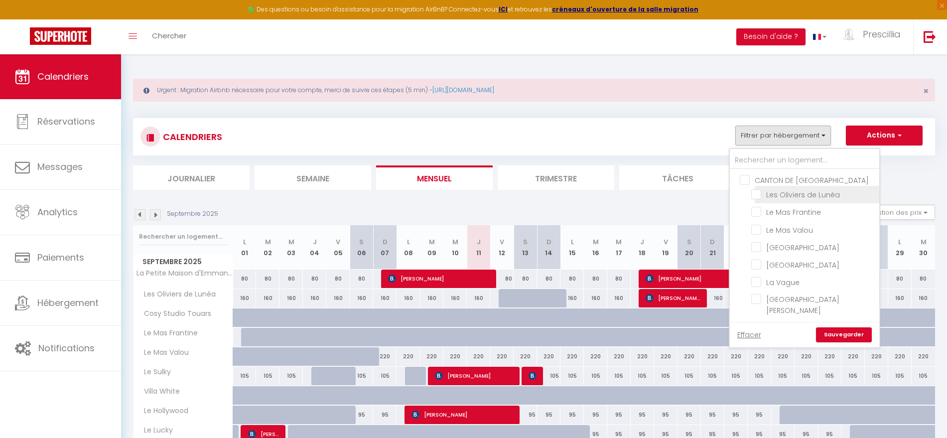
checkbox input "false"
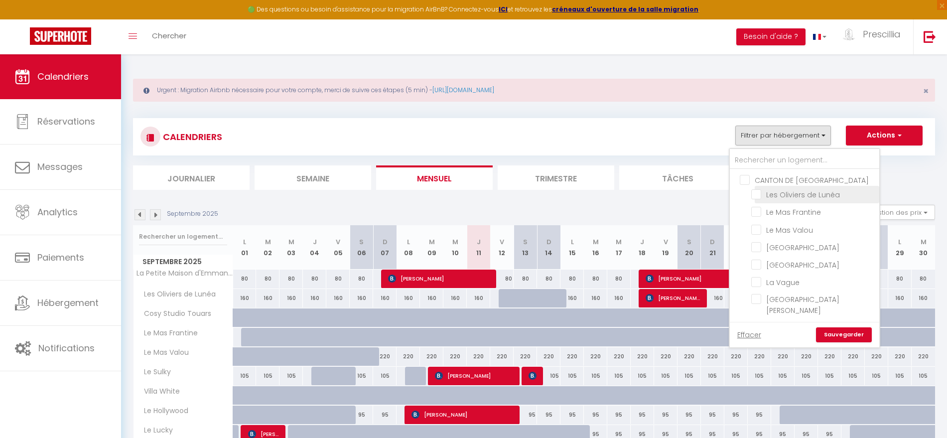
checkbox input "false"
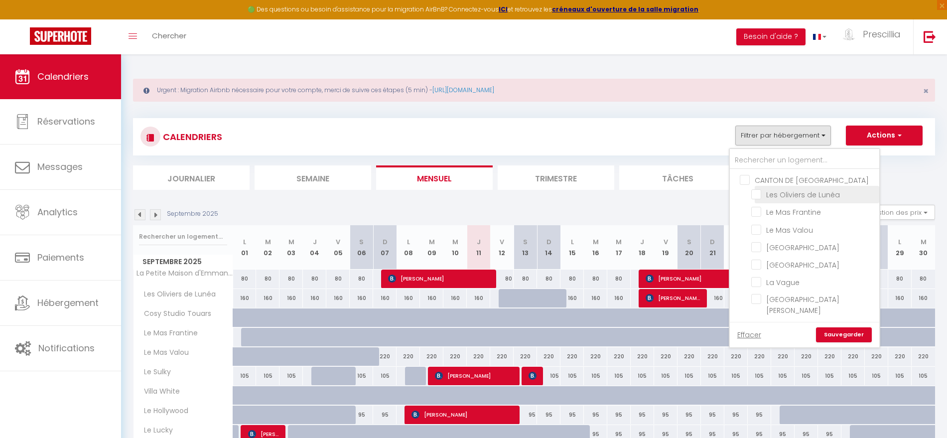
checkbox input "false"
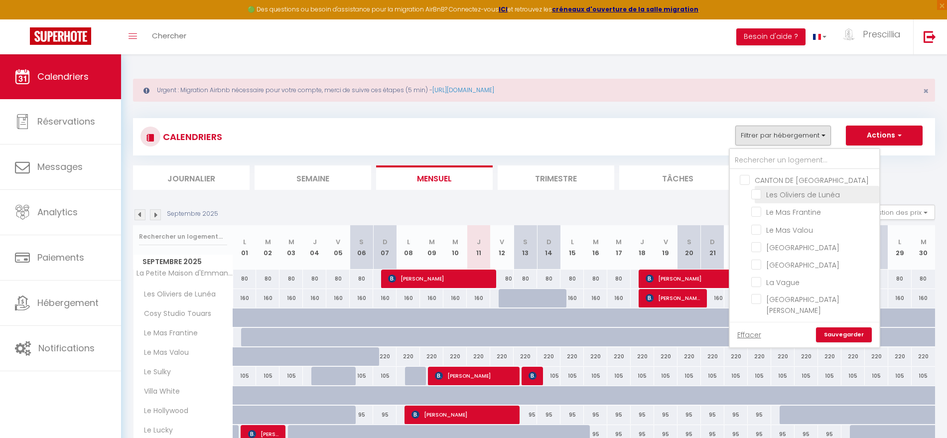
checkbox input "false"
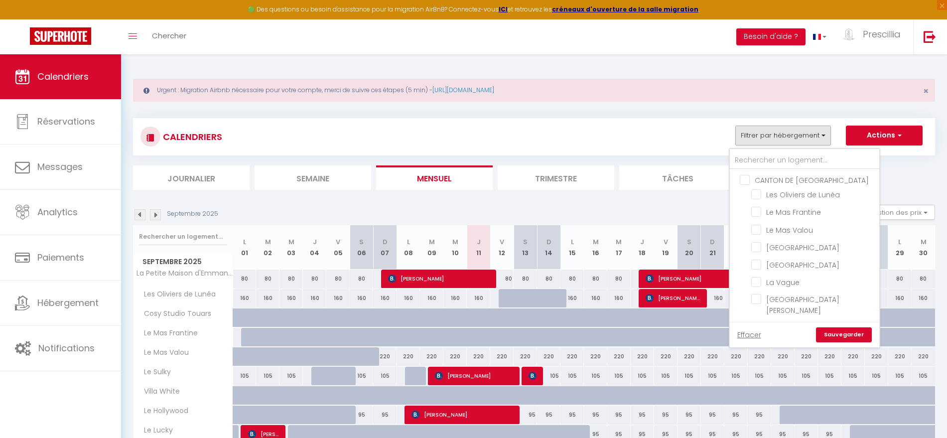
click at [713, 134] on div "CALENDRIERS Filtrer par hébergement CANTON DE FAYENCE Les Oliviers de Lunéa Le …" at bounding box center [533, 137] width 787 height 22
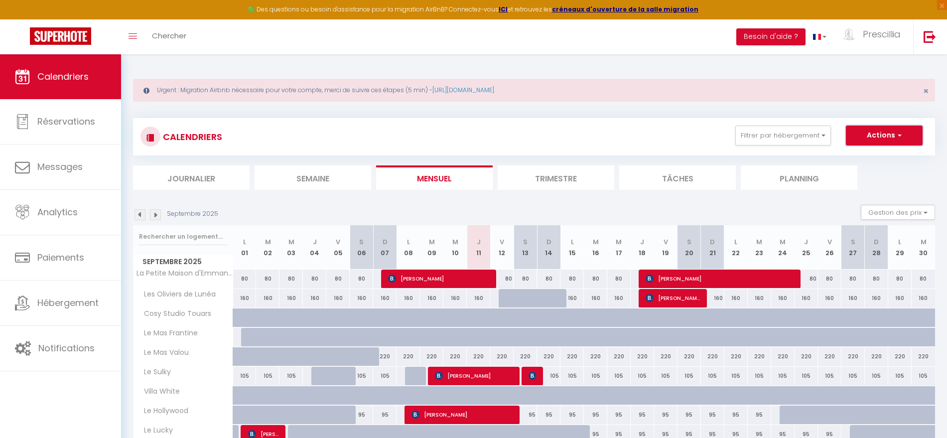
click at [904, 136] on button "Actions" at bounding box center [884, 136] width 77 height 20
click at [823, 137] on button "Filtrer par hébergement" at bounding box center [783, 136] width 96 height 20
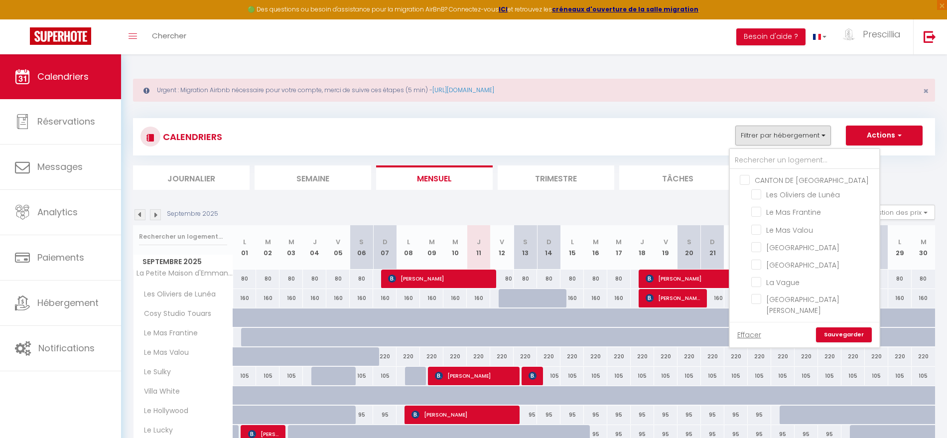
drag, startPoint x: 846, startPoint y: 243, endPoint x: 535, endPoint y: 127, distance: 332.5
click at [535, 127] on div "CALENDRIERS Filtrer par hébergement CANTON DE FAYENCE Les Oliviers de Lunéa Le …" at bounding box center [533, 137] width 787 height 22
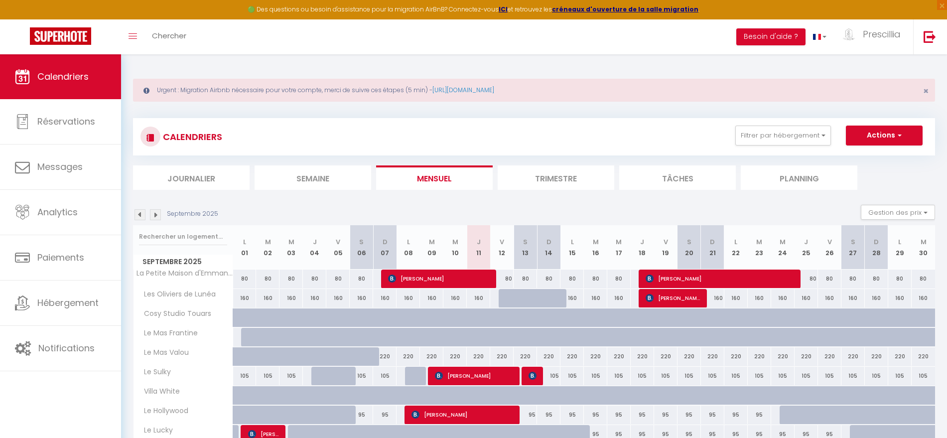
click at [221, 62] on div "Urgent : Migration Airbnb nécessaire pour votre compte, merci de suivre ces éta…" at bounding box center [534, 389] width 826 height 670
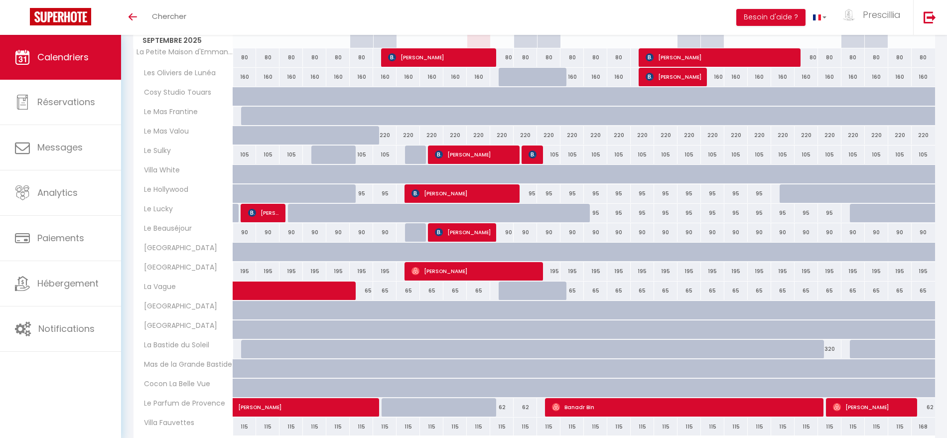
scroll to position [224, 0]
